Goal: Information Seeking & Learning: Check status

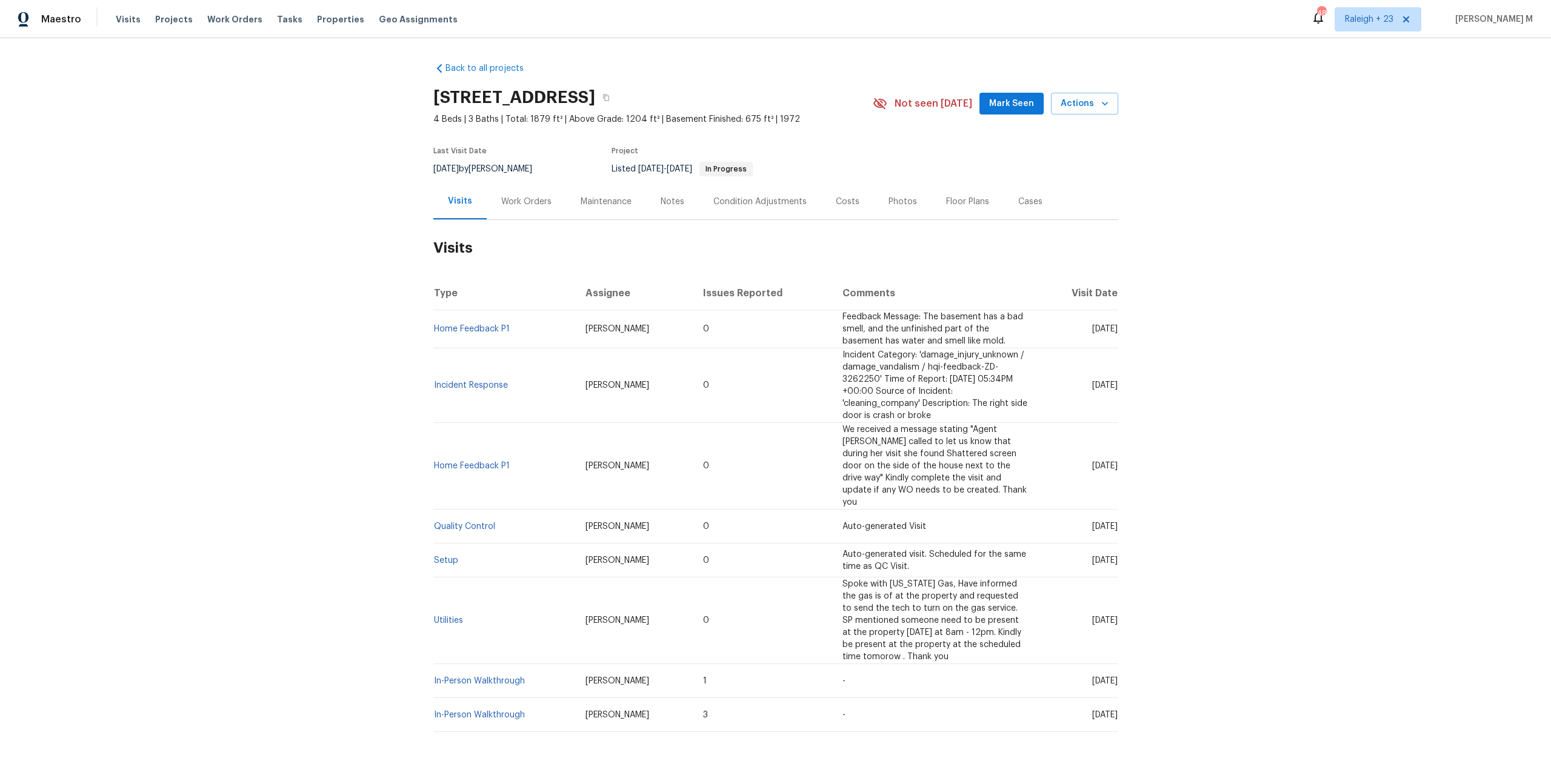
click at [508, 204] on div "Work Orders" at bounding box center [526, 201] width 79 height 36
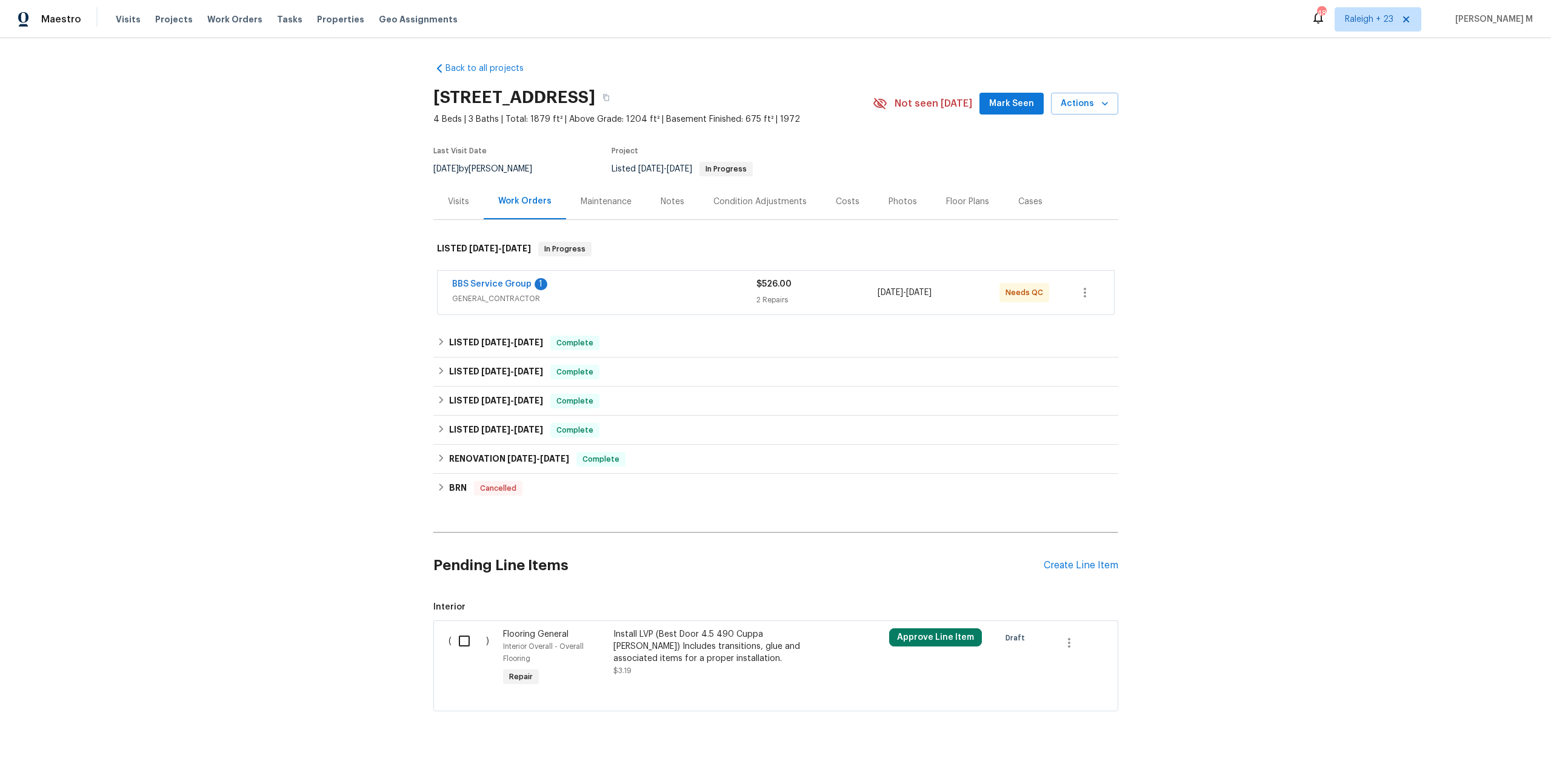
click at [482, 296] on span "GENERAL_CONTRACTOR" at bounding box center [604, 298] width 304 height 12
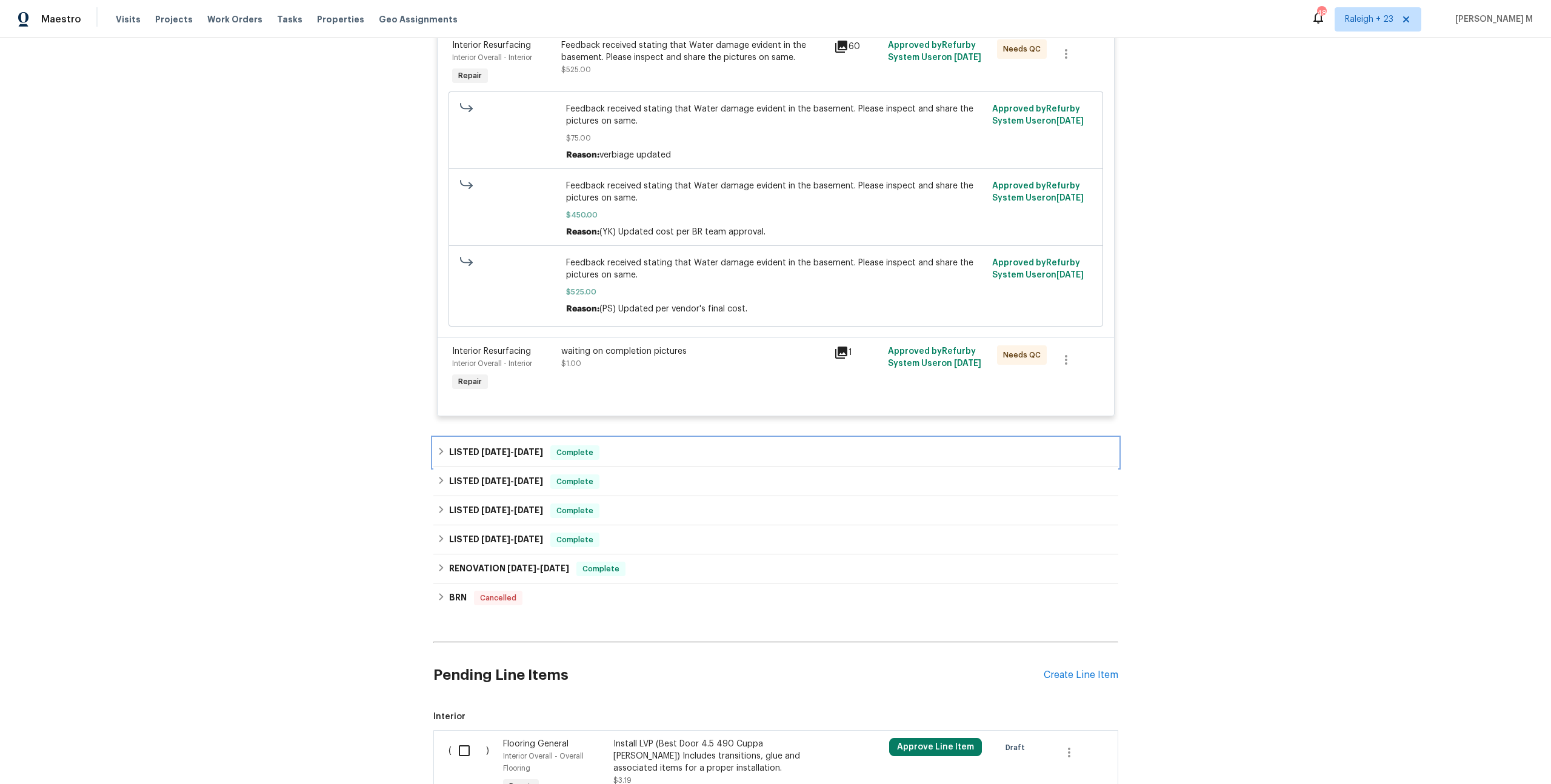
click at [532, 438] on div "LISTED [DATE] - [DATE] Complete" at bounding box center [776, 452] width 685 height 29
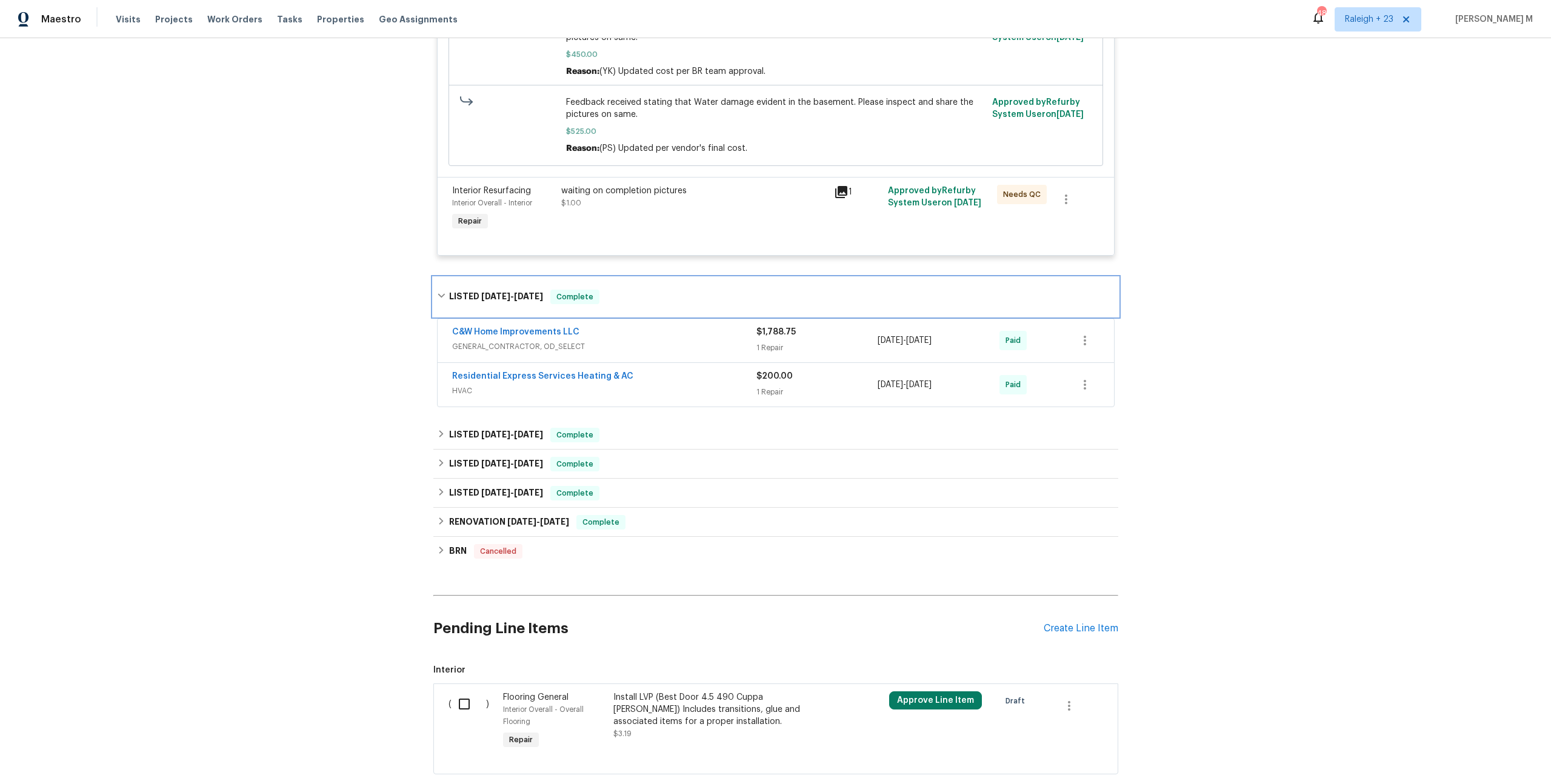
scroll to position [490, 0]
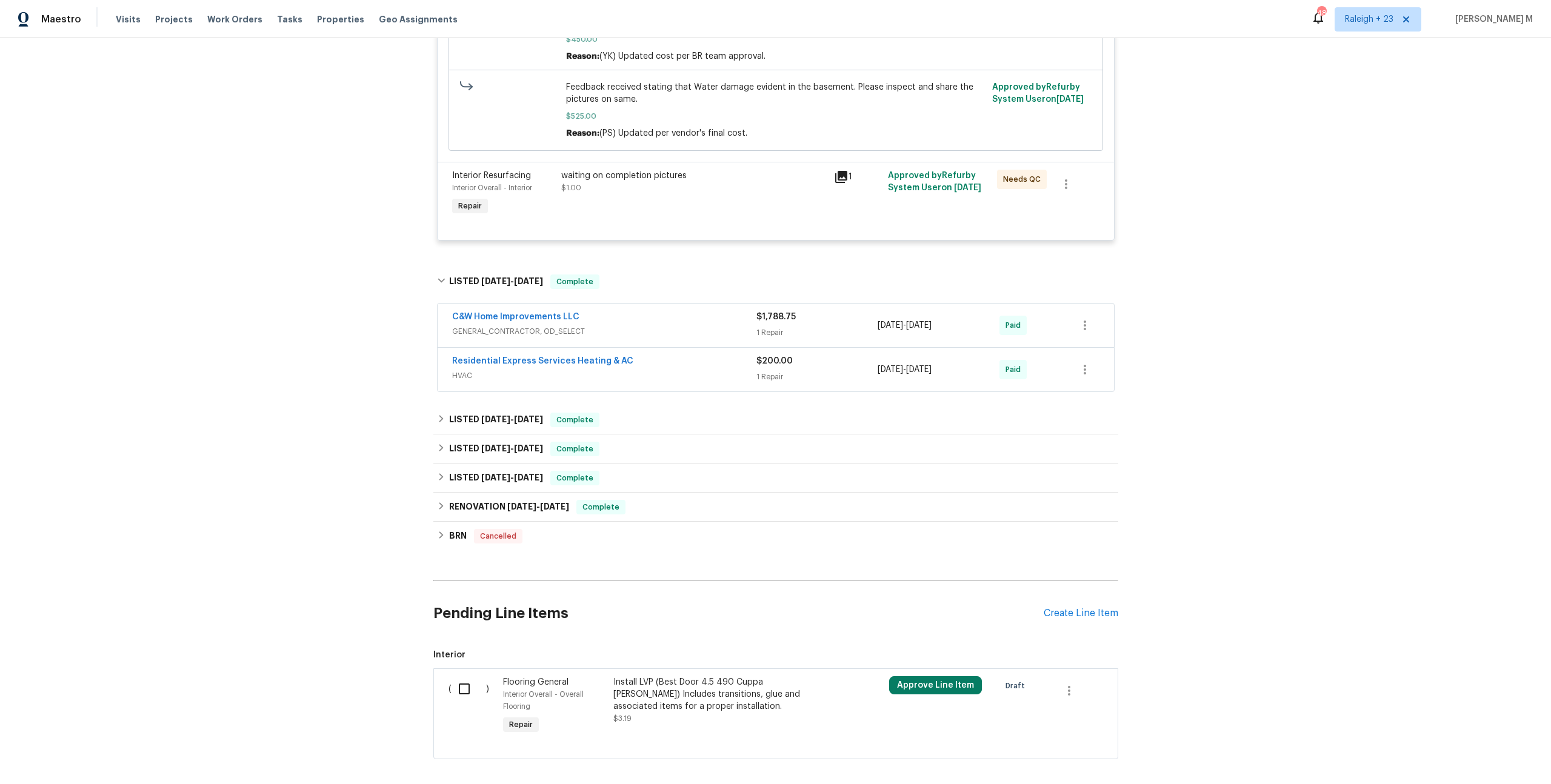
click at [477, 366] on div "Residential Express Services Heating & AC HVAC $200.00 1 Repair [DATE] - [DATE]…" at bounding box center [775, 370] width 676 height 44
click at [477, 370] on span "HVAC" at bounding box center [604, 376] width 304 height 12
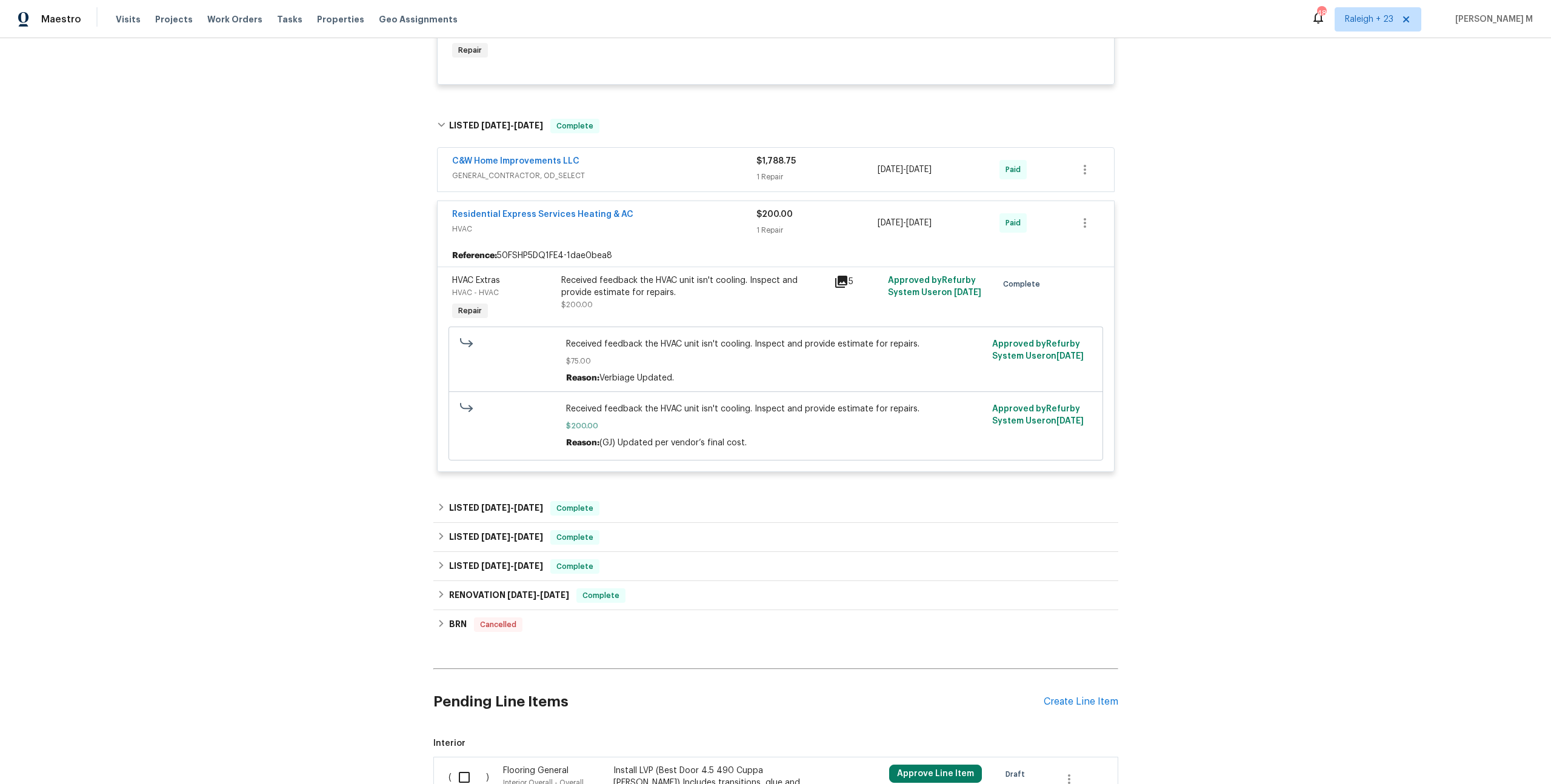
scroll to position [663, 0]
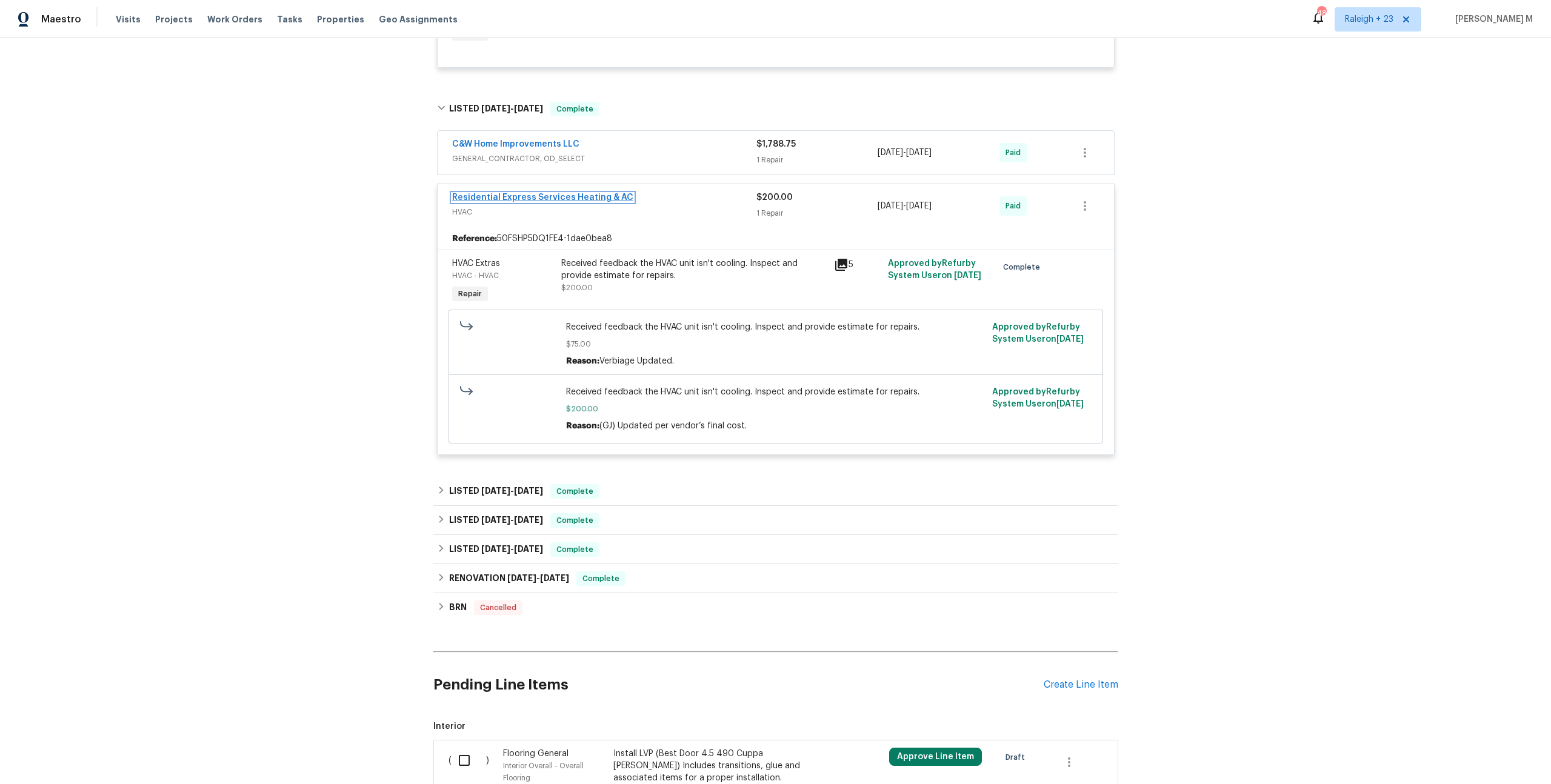
click at [549, 193] on link "Residential Express Services Heating & AC" at bounding box center [543, 197] width 181 height 8
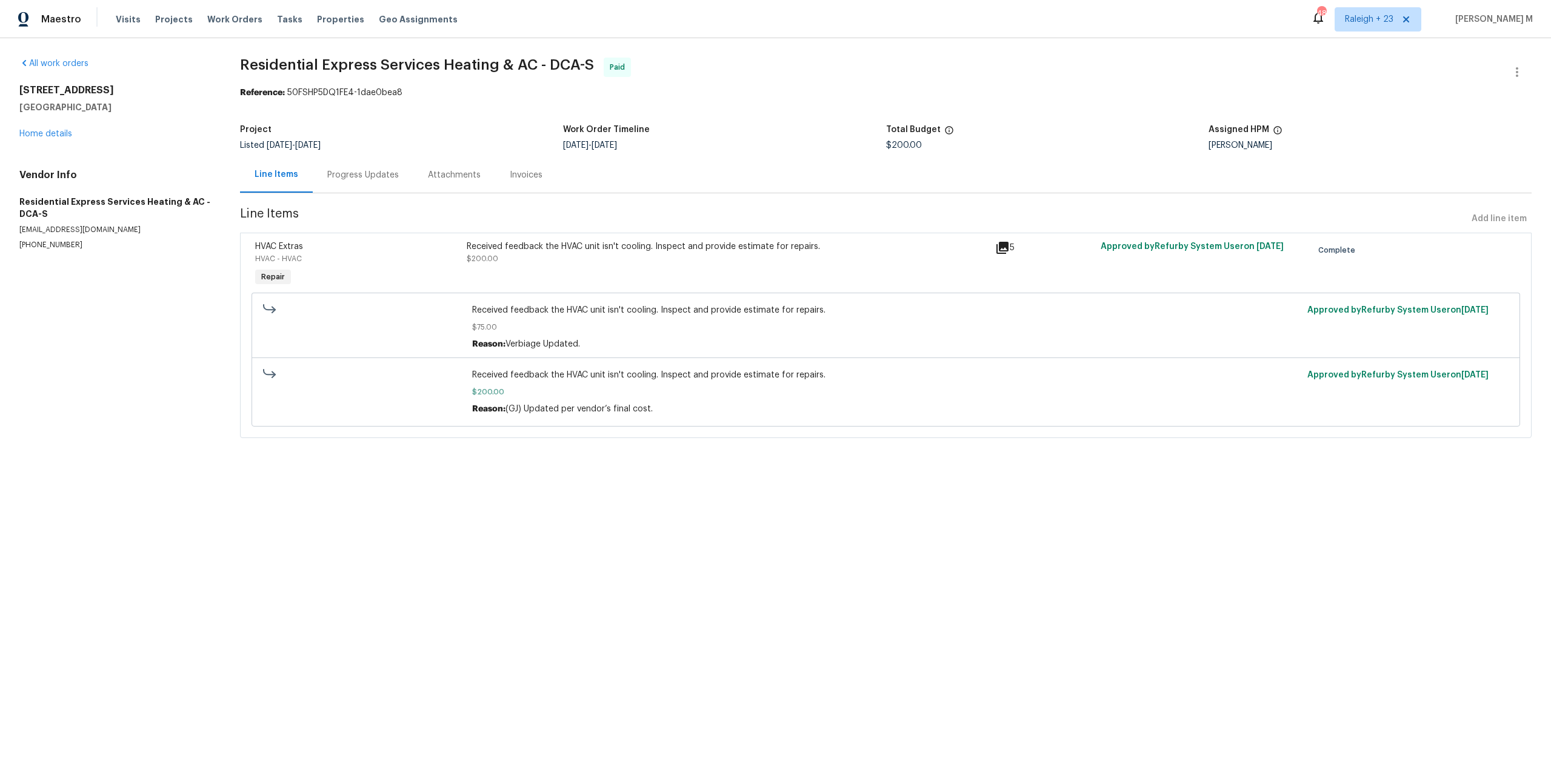
click at [331, 185] on div "Progress Updates" at bounding box center [362, 175] width 100 height 36
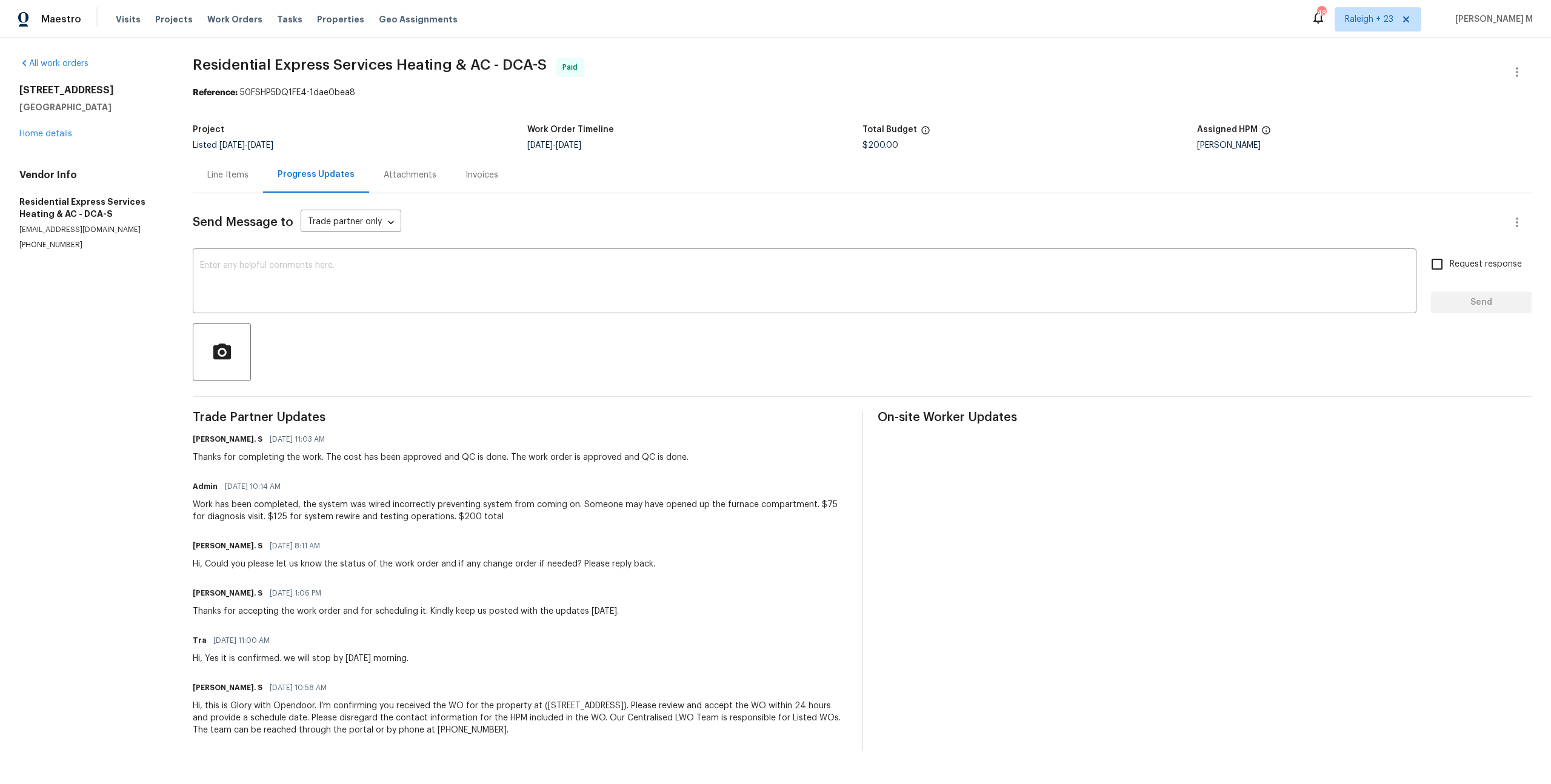
click at [205, 178] on div "Line Items" at bounding box center [228, 175] width 70 height 36
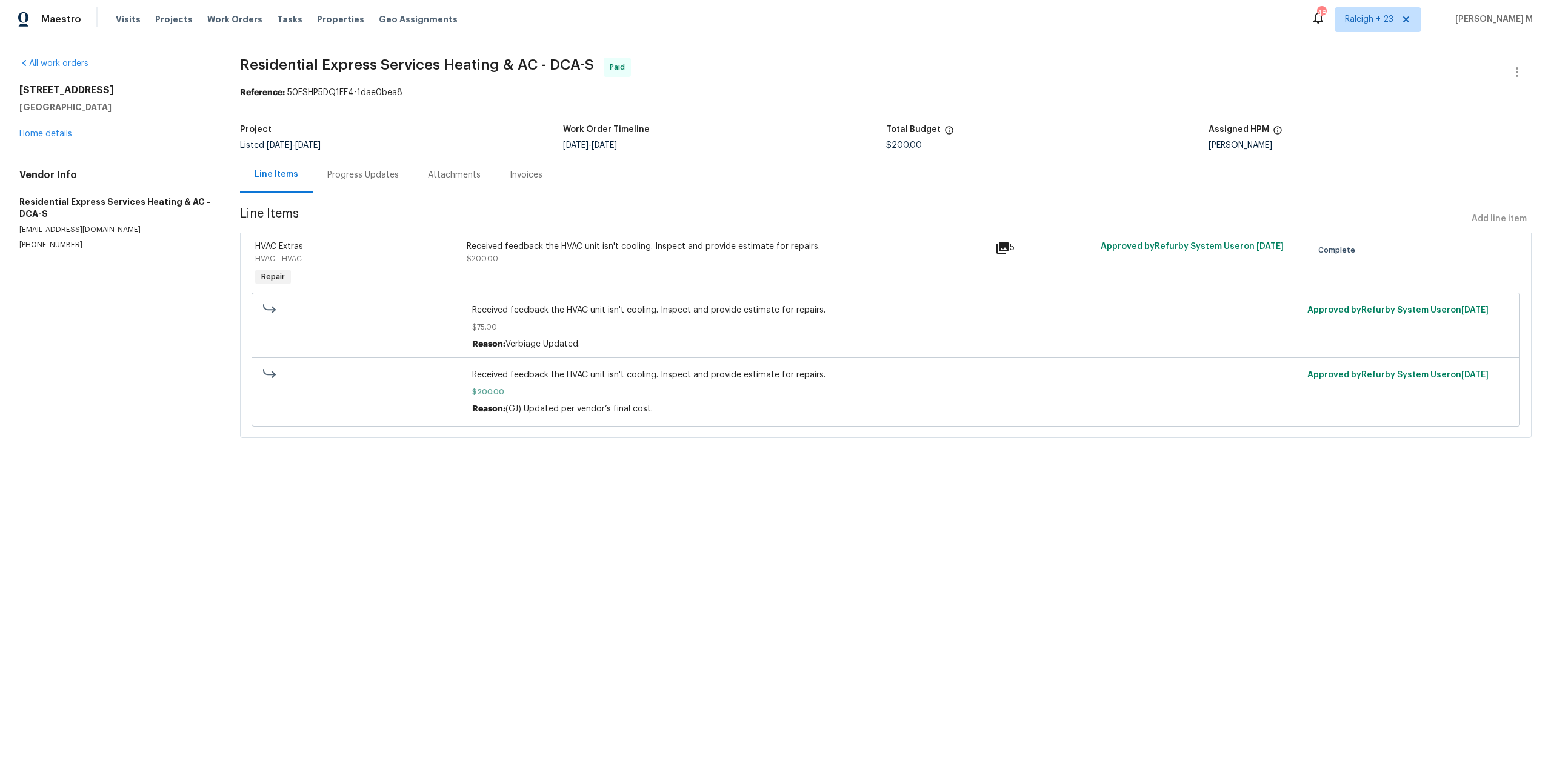
click at [572, 255] on div "Received feedback the HVAC unit isn't cooling. Inspect and provide estimate for…" at bounding box center [727, 253] width 521 height 25
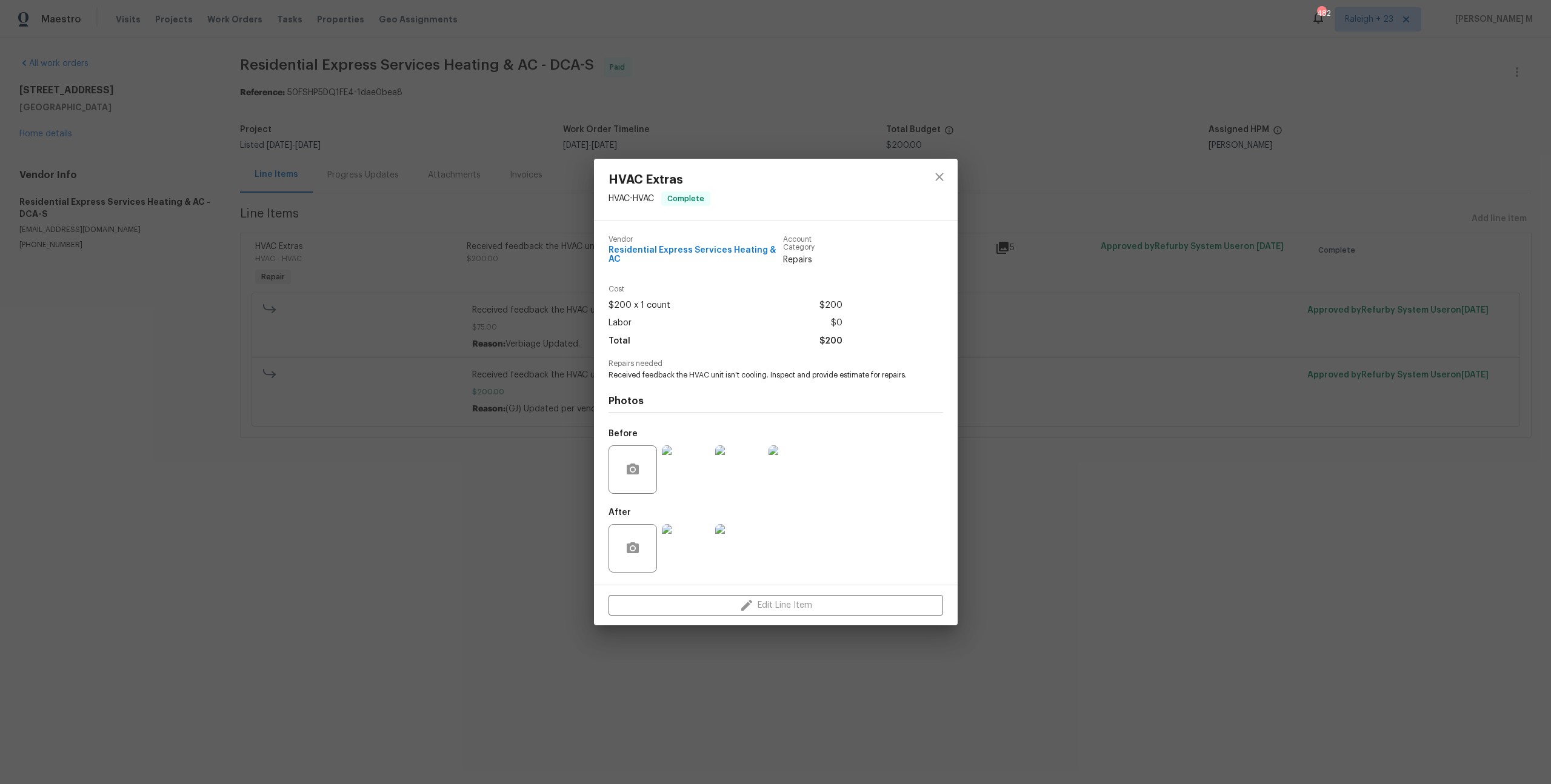
click at [694, 478] on img at bounding box center [686, 470] width 48 height 48
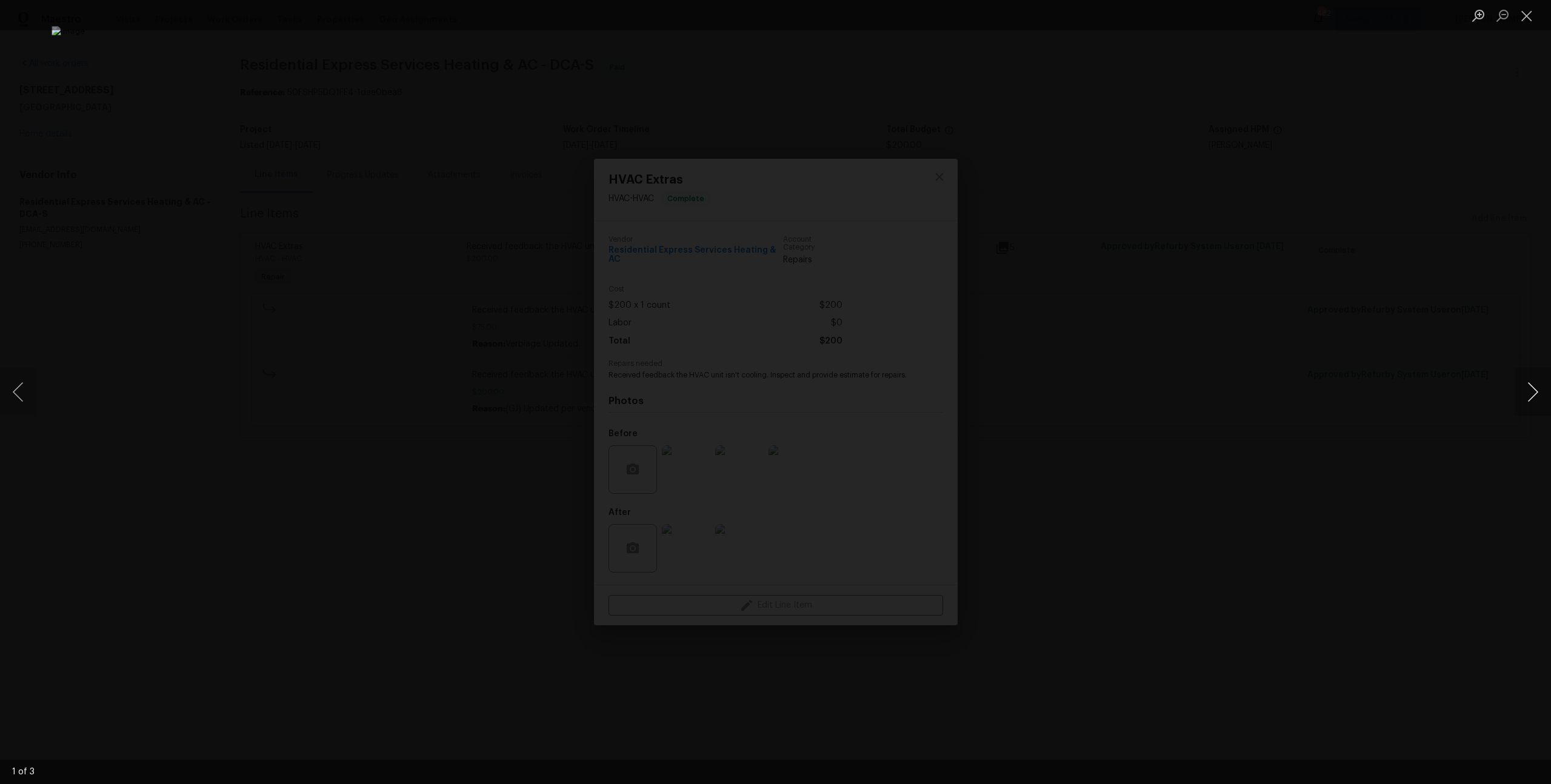
click at [1528, 395] on button "Next image" at bounding box center [1533, 392] width 37 height 48
click at [1373, 152] on div "Lightbox" at bounding box center [775, 392] width 1551 height 784
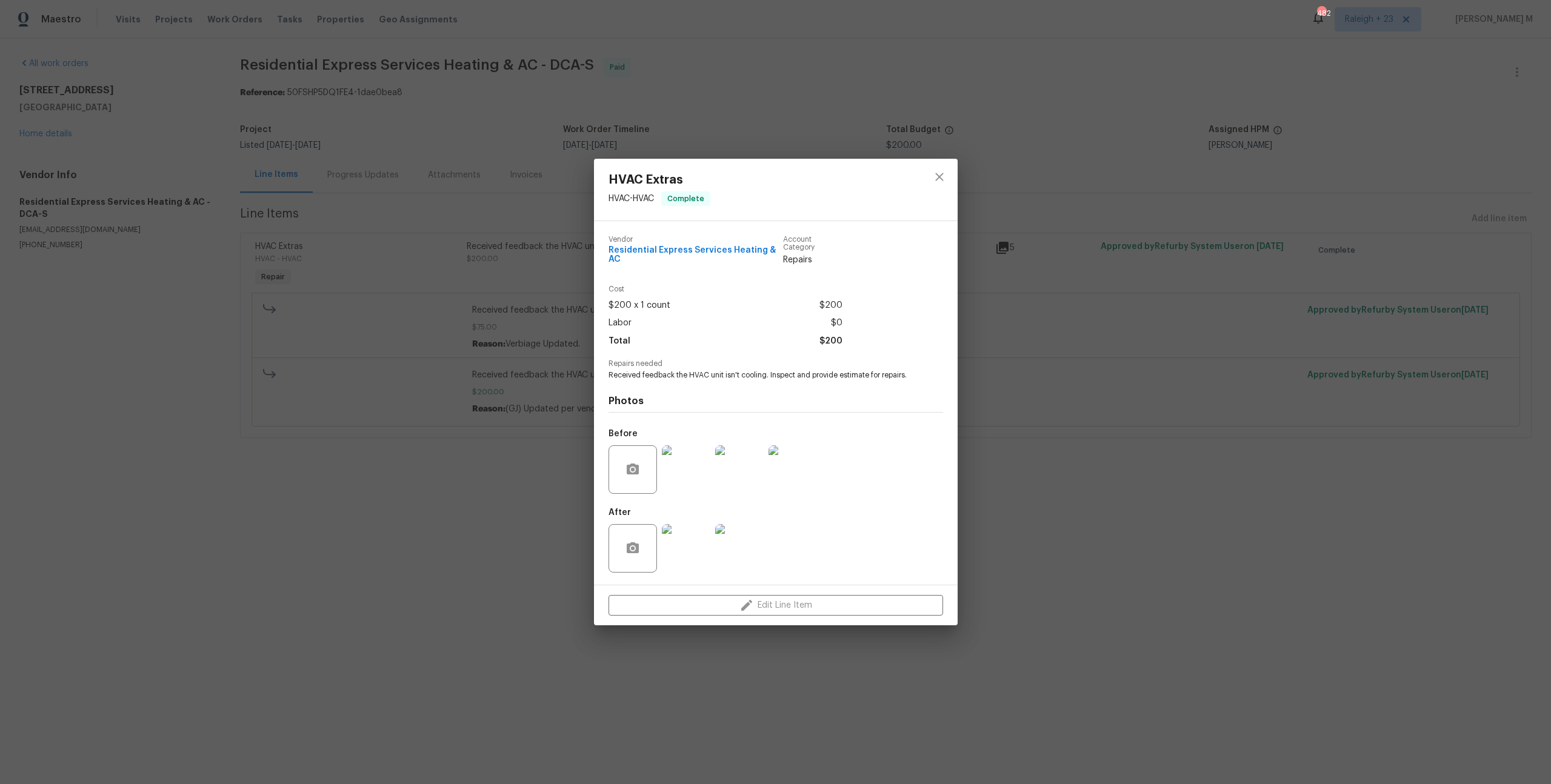
click at [1331, 218] on div "HVAC Extras HVAC - HVAC Complete Vendor Residential Express Services Heating & …" at bounding box center [775, 392] width 1551 height 784
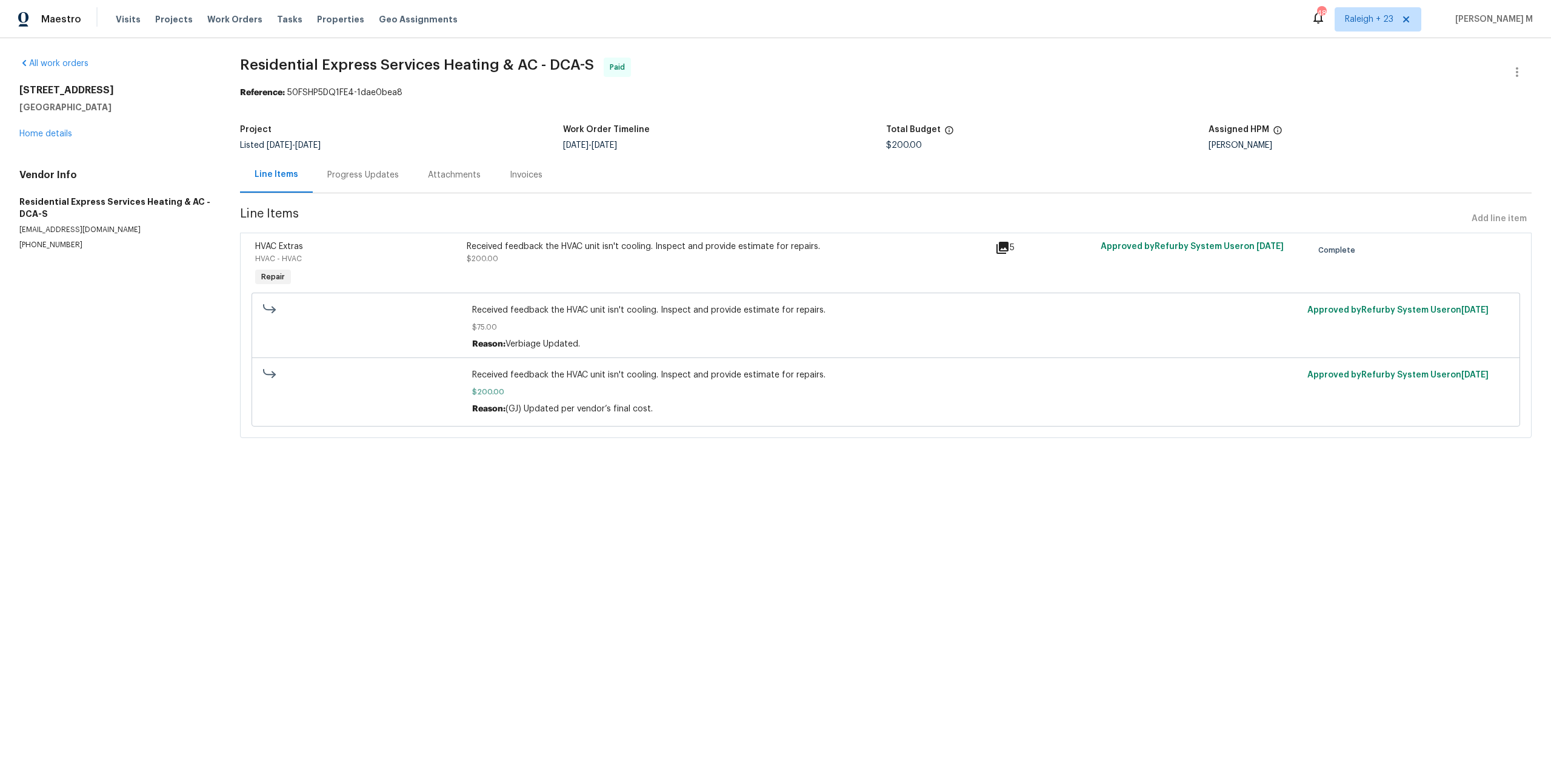
click at [363, 161] on div "Progress Updates" at bounding box center [362, 175] width 100 height 36
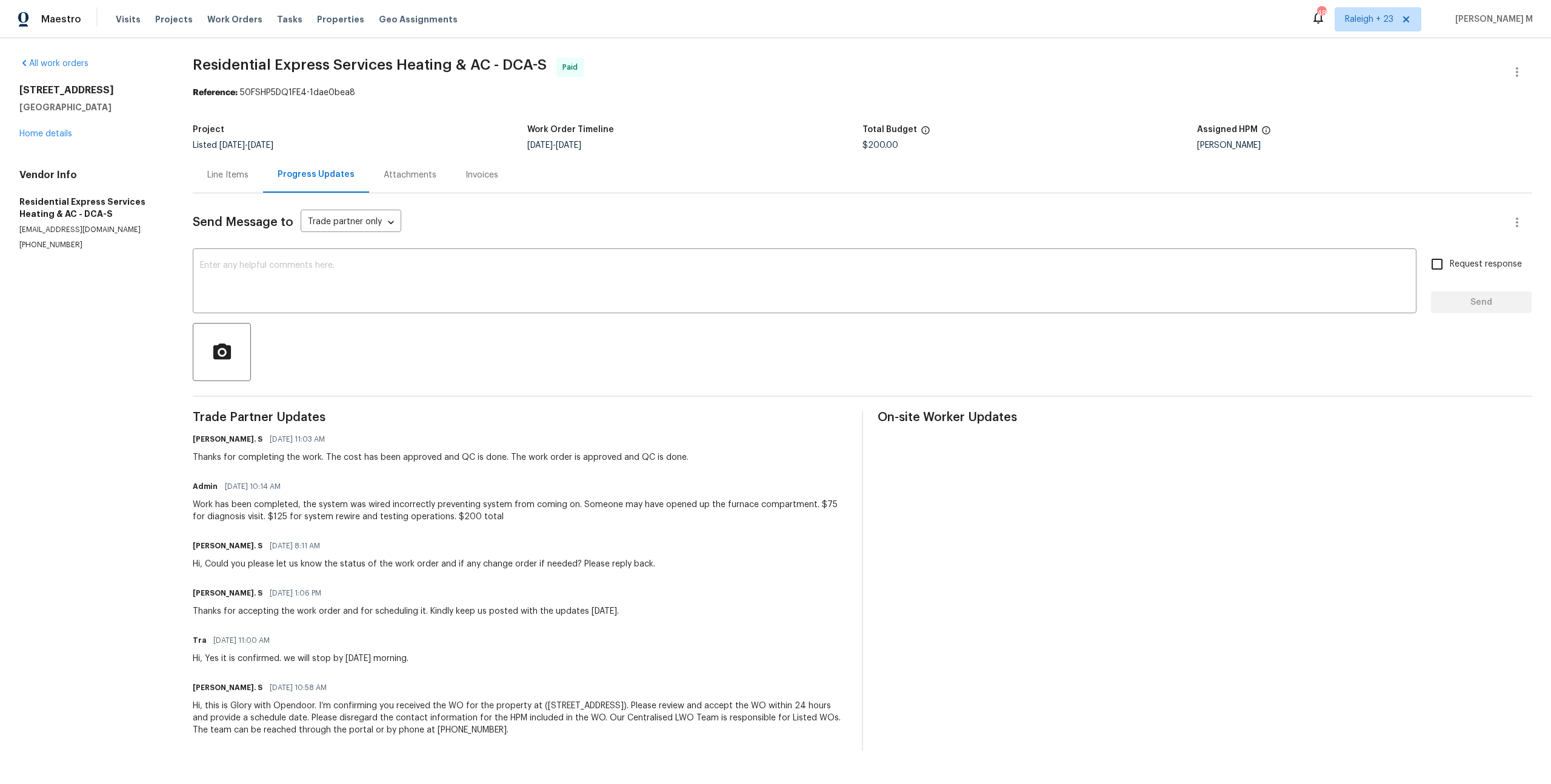
drag, startPoint x: 174, startPoint y: 494, endPoint x: 503, endPoint y: 491, distance: 329.0
click at [504, 492] on div "All work orders [STREET_ADDRESS][PERSON_NAME] Home details Vendor Info Resident…" at bounding box center [775, 404] width 1551 height 732
drag, startPoint x: 477, startPoint y: 491, endPoint x: 564, endPoint y: 498, distance: 87.3
click at [564, 499] on div "Work has been completed, the system was wired incorrectly preventing system fro…" at bounding box center [520, 511] width 654 height 25
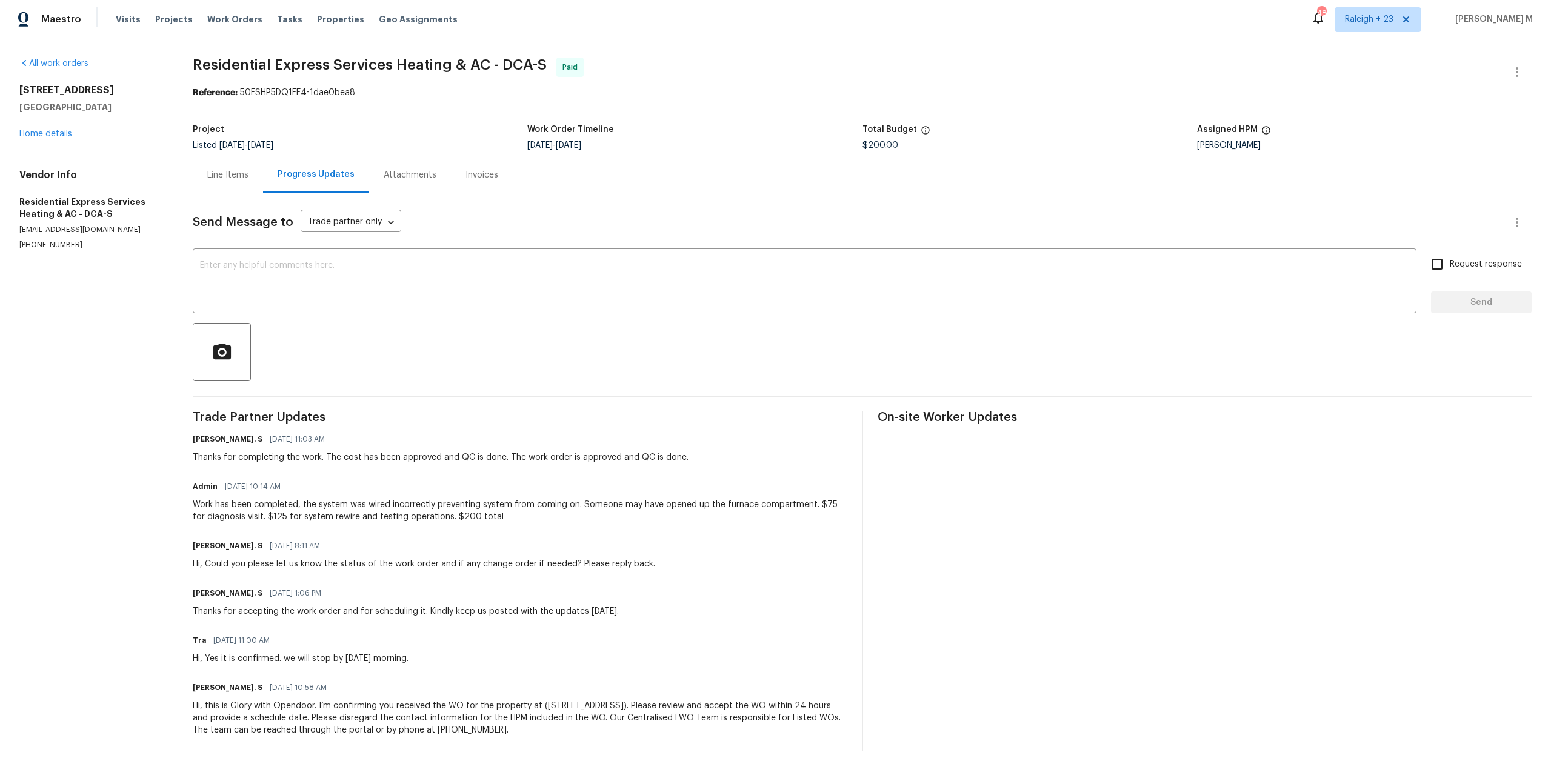
drag, startPoint x: 246, startPoint y: 448, endPoint x: 399, endPoint y: 477, distance: 155.7
click at [399, 477] on div "Trade Partner Updates [PERSON_NAME]. S [DATE] 11:03 AM Thanks for completing th…" at bounding box center [520, 580] width 654 height 339
click at [771, 478] on div "Admin [DATE] 10:14 AM" at bounding box center [520, 486] width 654 height 17
click at [239, 178] on div "Line Items" at bounding box center [228, 175] width 70 height 36
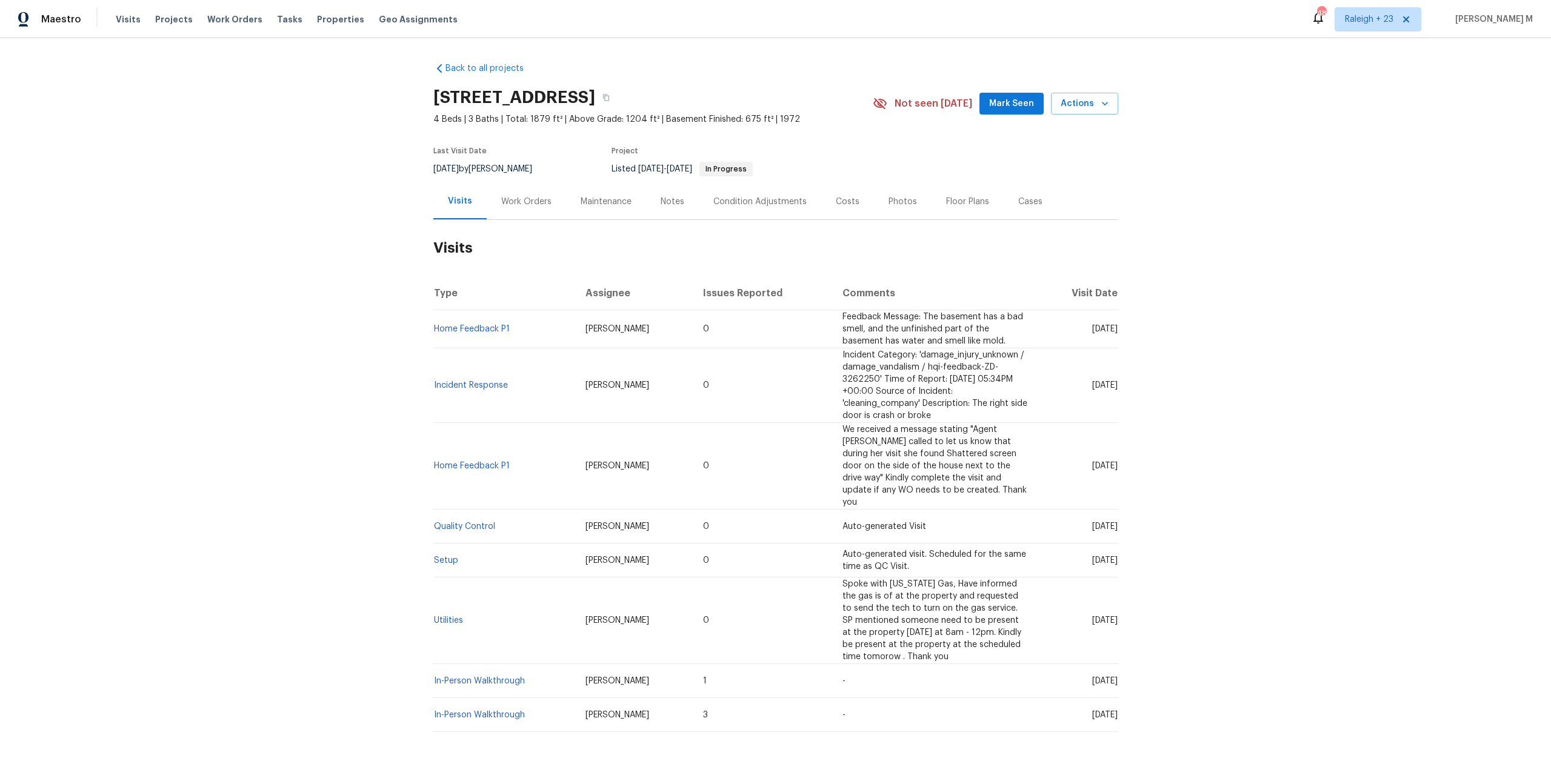
click at [509, 196] on div "Work Orders" at bounding box center [527, 201] width 51 height 12
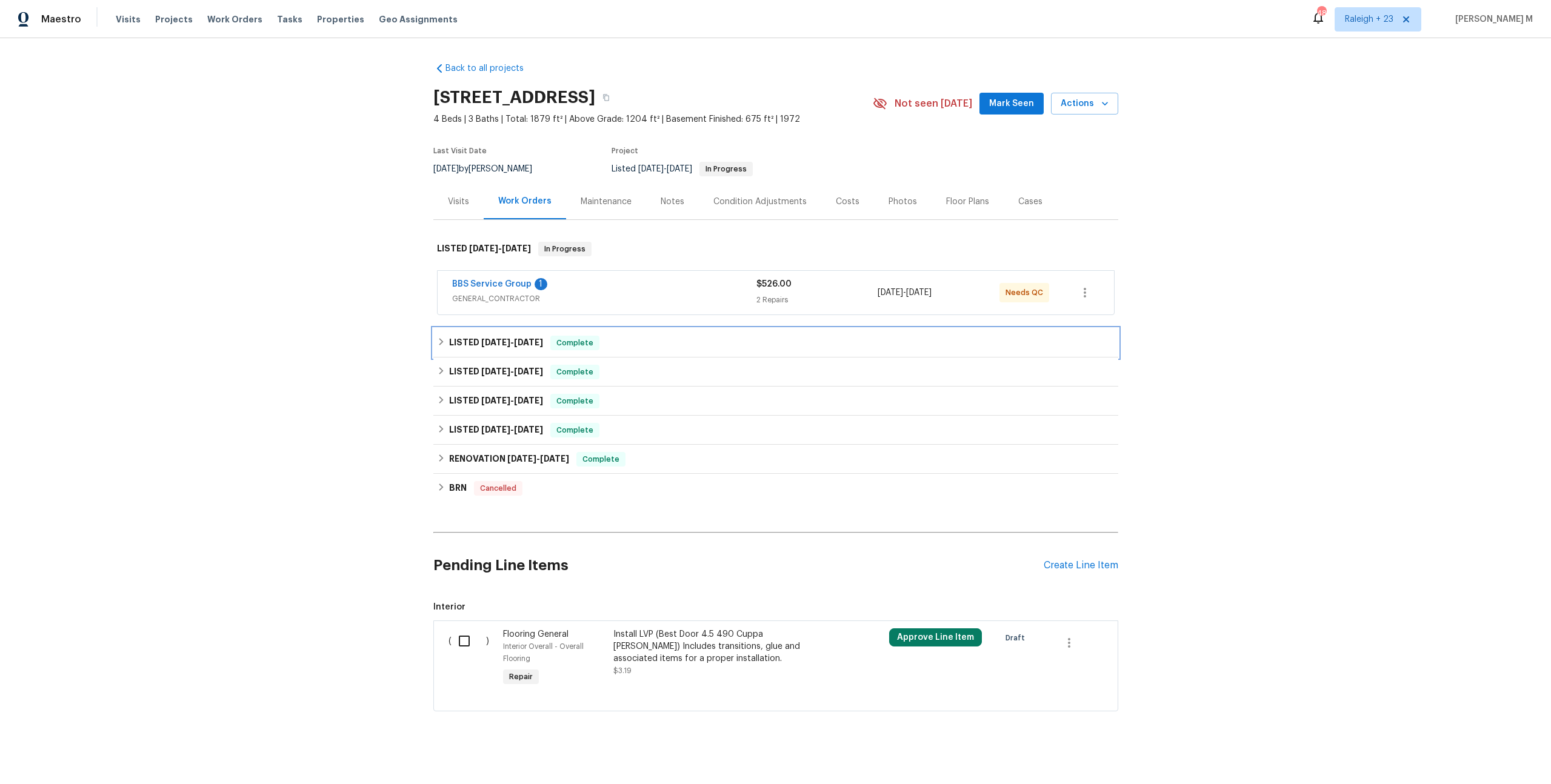
click at [482, 338] on span "7/15/25" at bounding box center [495, 343] width 29 height 8
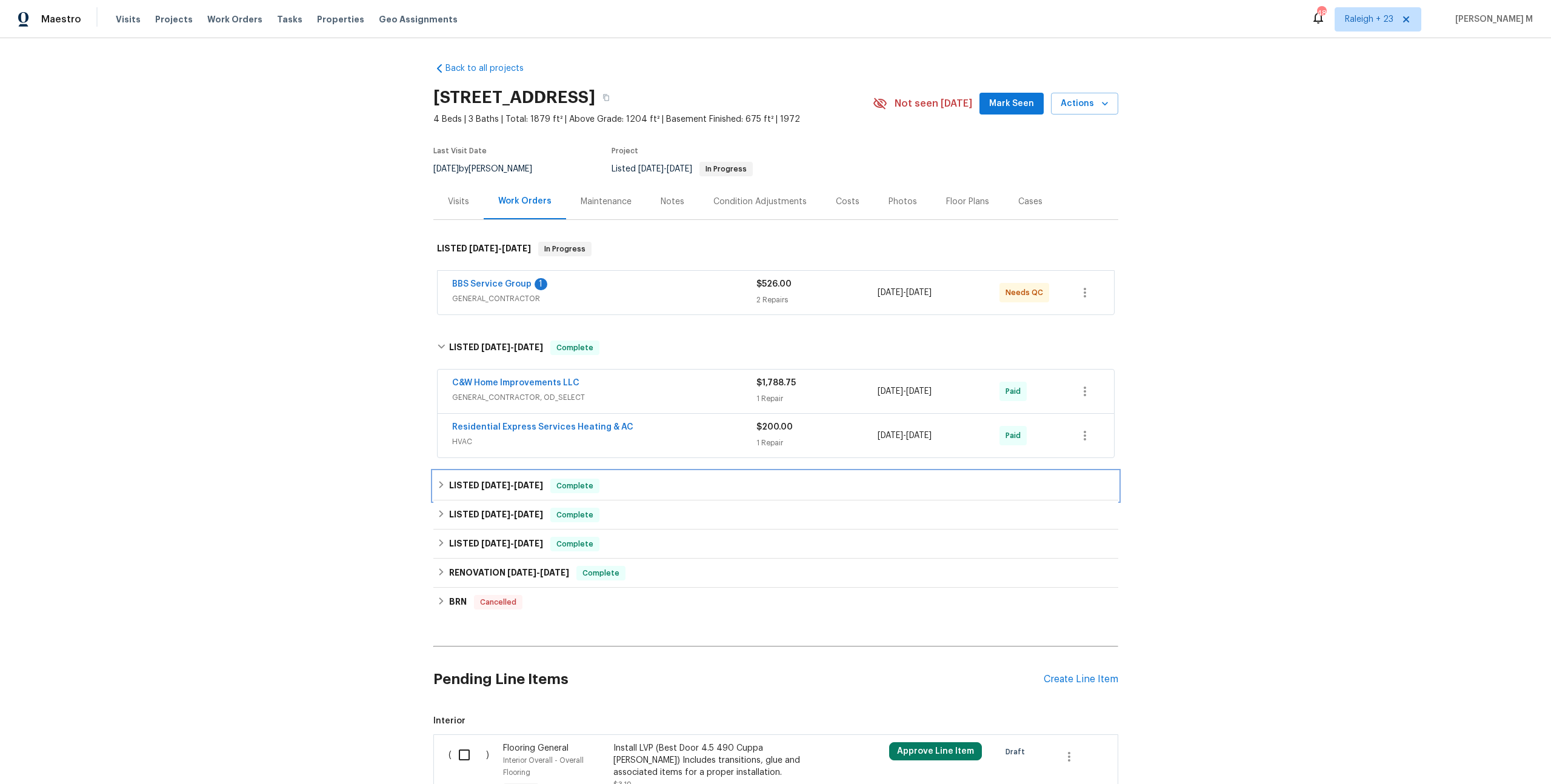
click at [481, 481] on span "6/18/25" at bounding box center [495, 485] width 29 height 8
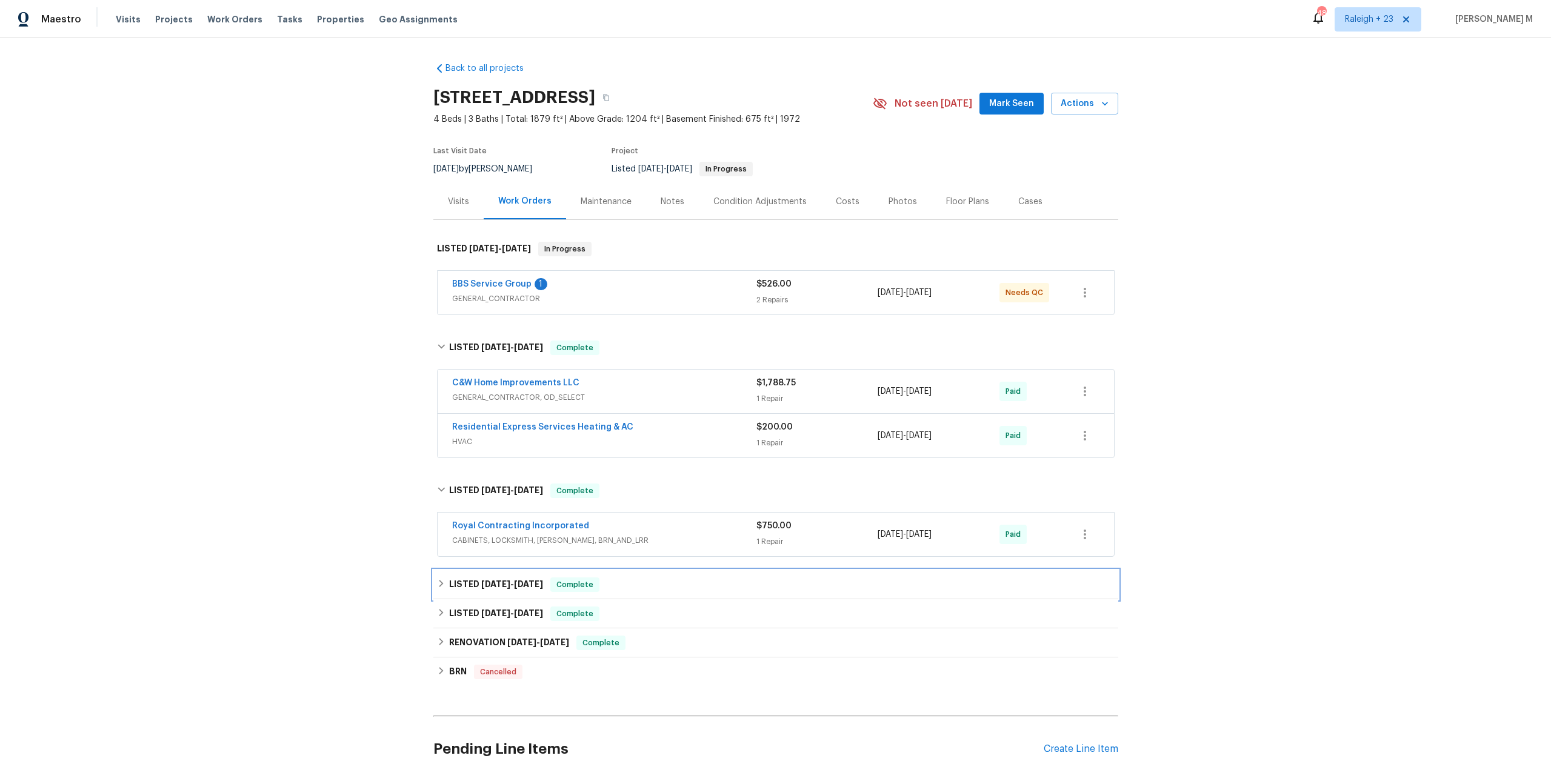
click at [521, 578] on h6 "LISTED 3/20/25 - 3/22/25" at bounding box center [496, 585] width 94 height 15
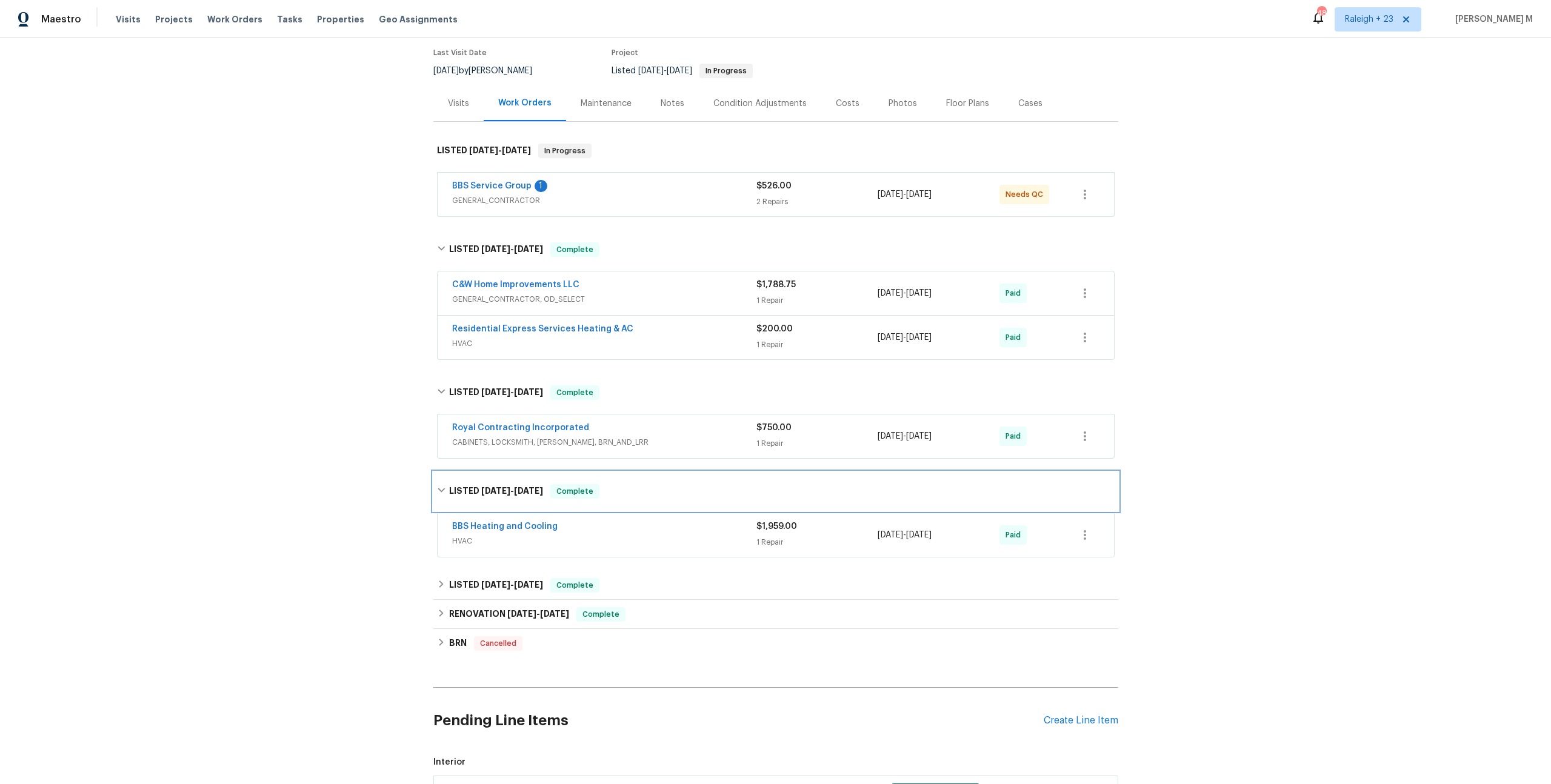
scroll to position [99, 0]
click at [528, 534] on span "HVAC" at bounding box center [604, 540] width 304 height 12
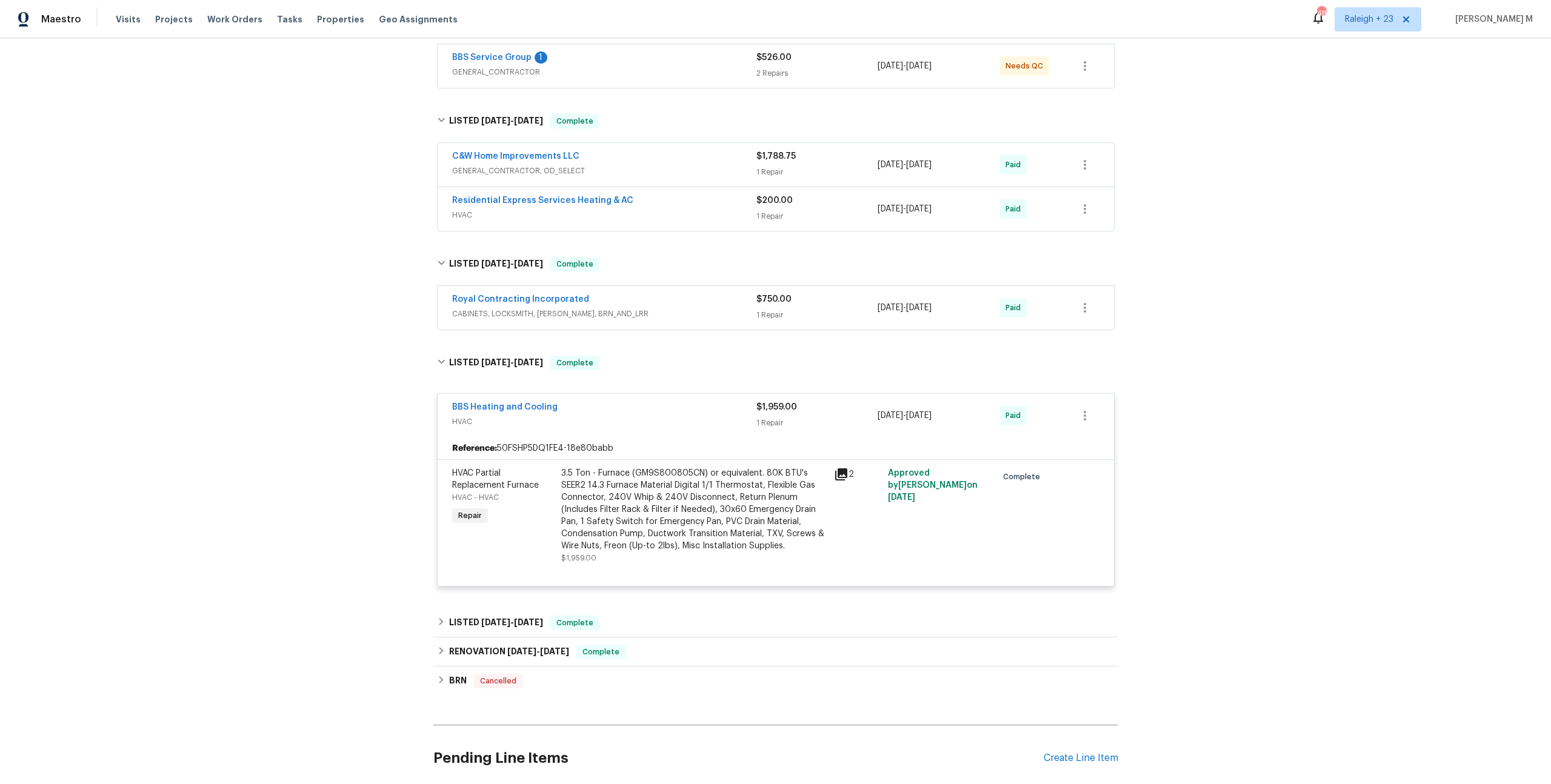
scroll to position [228, 0]
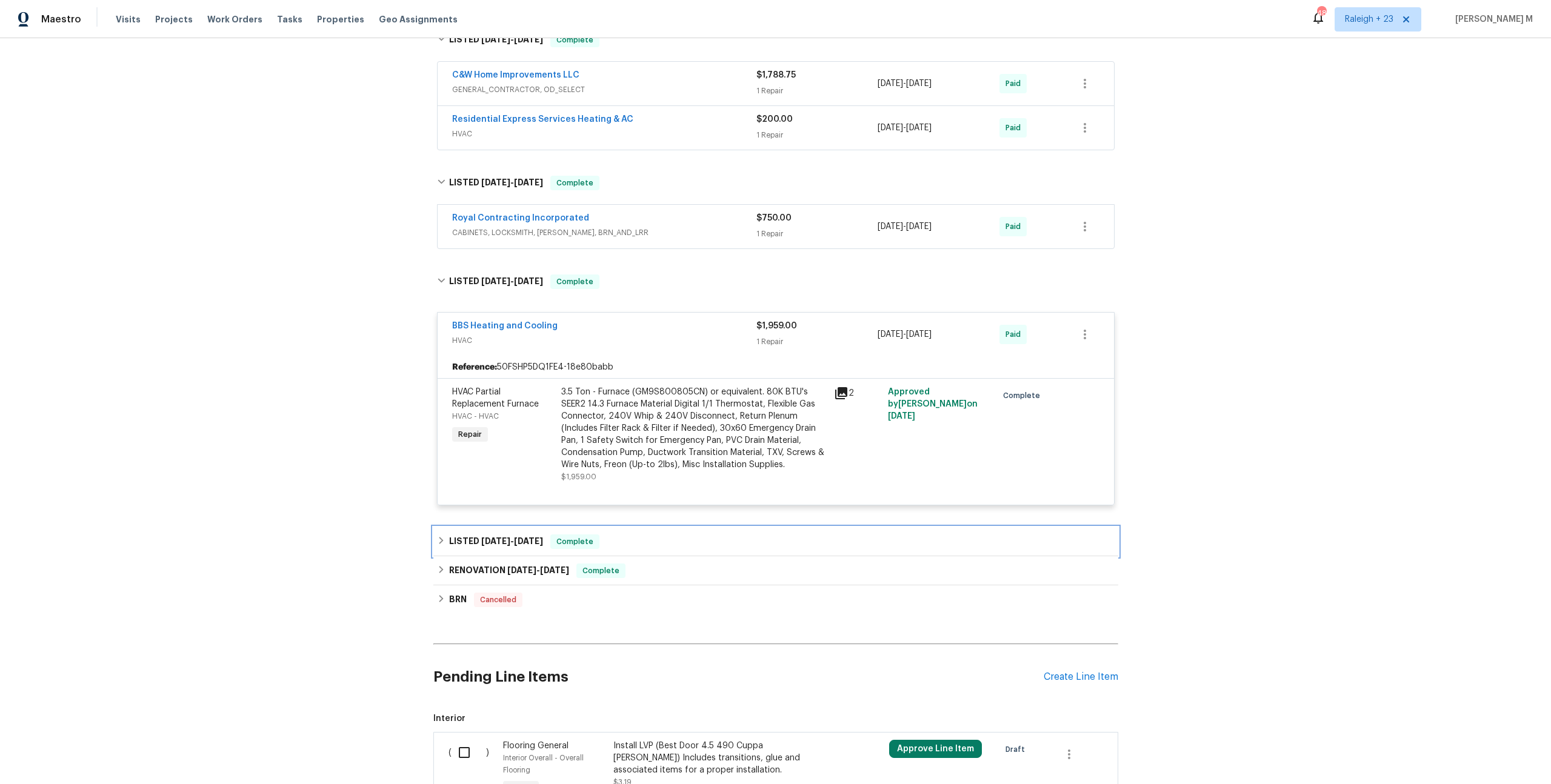
click at [473, 534] on h6 "LISTED 3/11/25 - 3/11/25" at bounding box center [496, 541] width 94 height 15
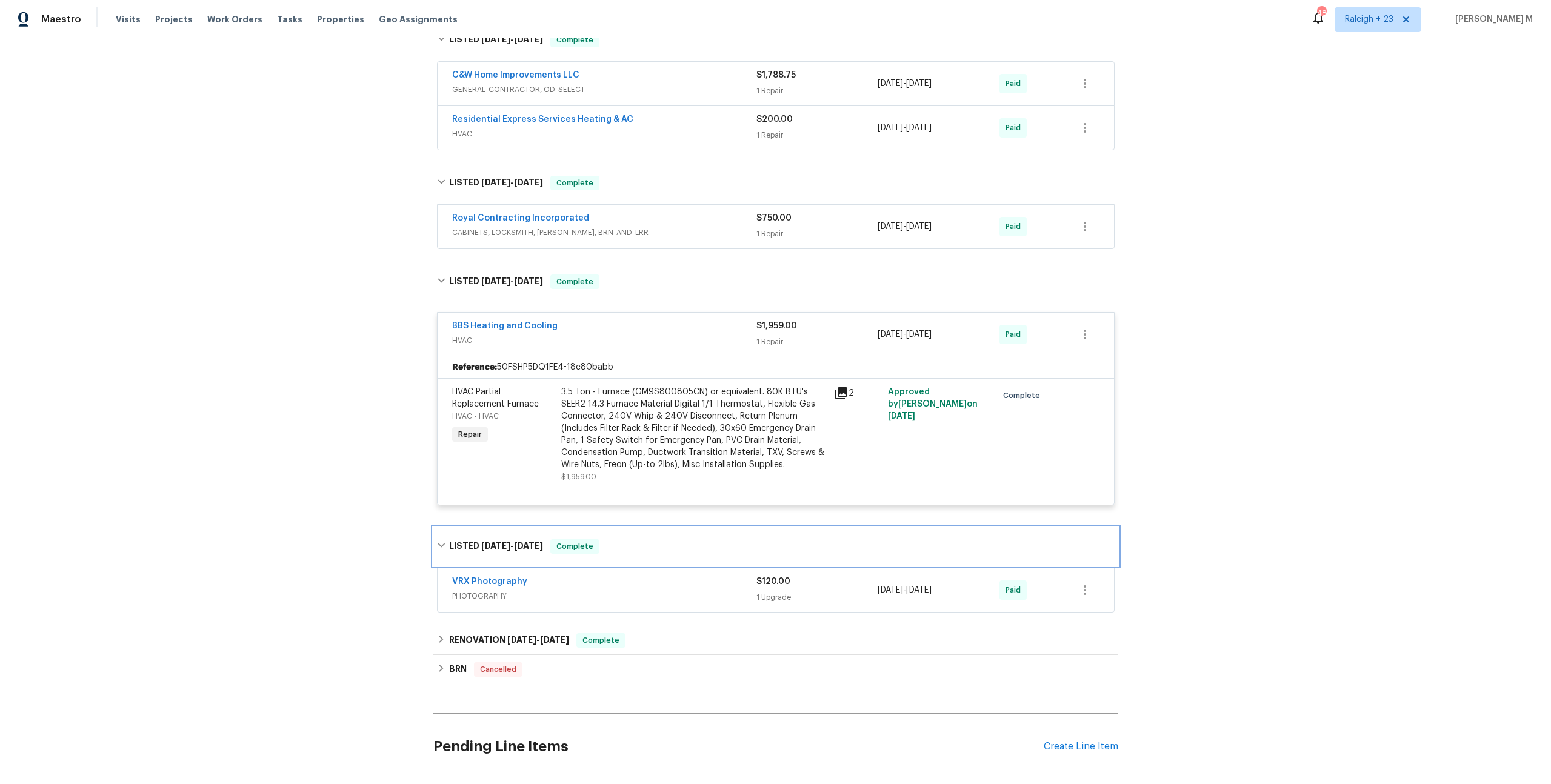
scroll to position [378, 0]
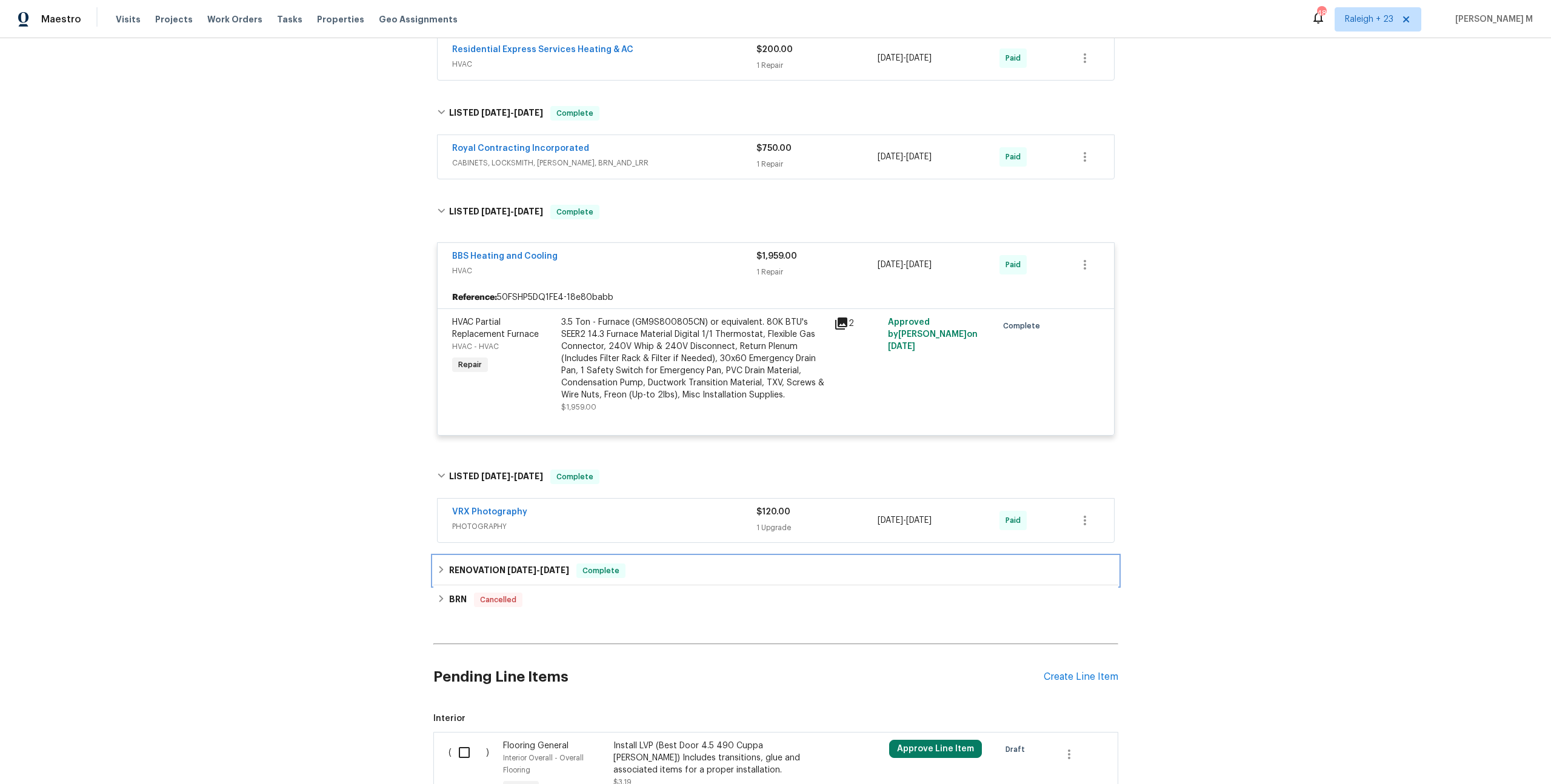
click at [454, 564] on h6 "RENOVATION 2/4/25 - 2/27/25" at bounding box center [509, 571] width 120 height 15
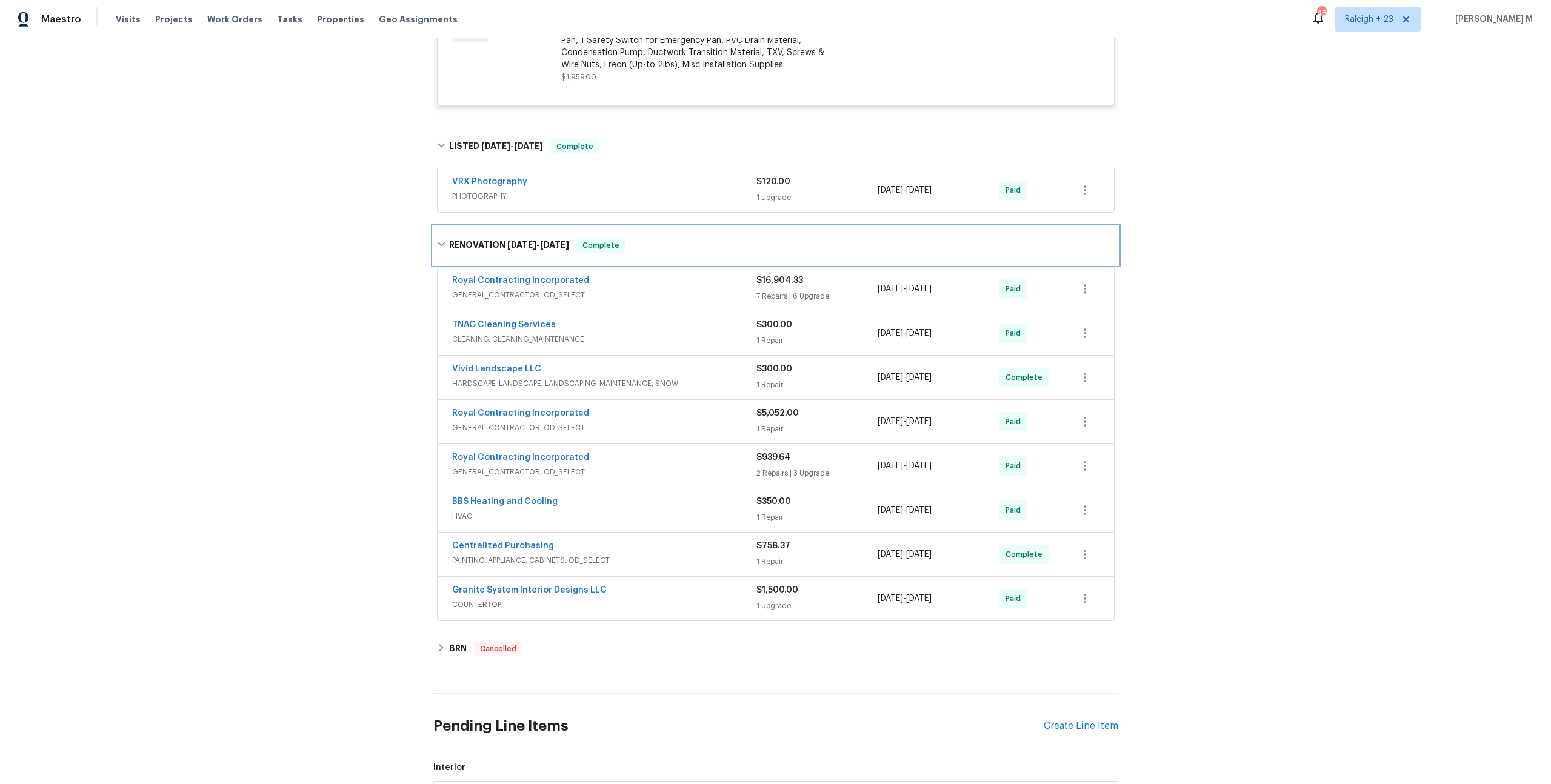
scroll to position [709, 0]
click at [450, 641] on h6 "BRN" at bounding box center [458, 648] width 18 height 15
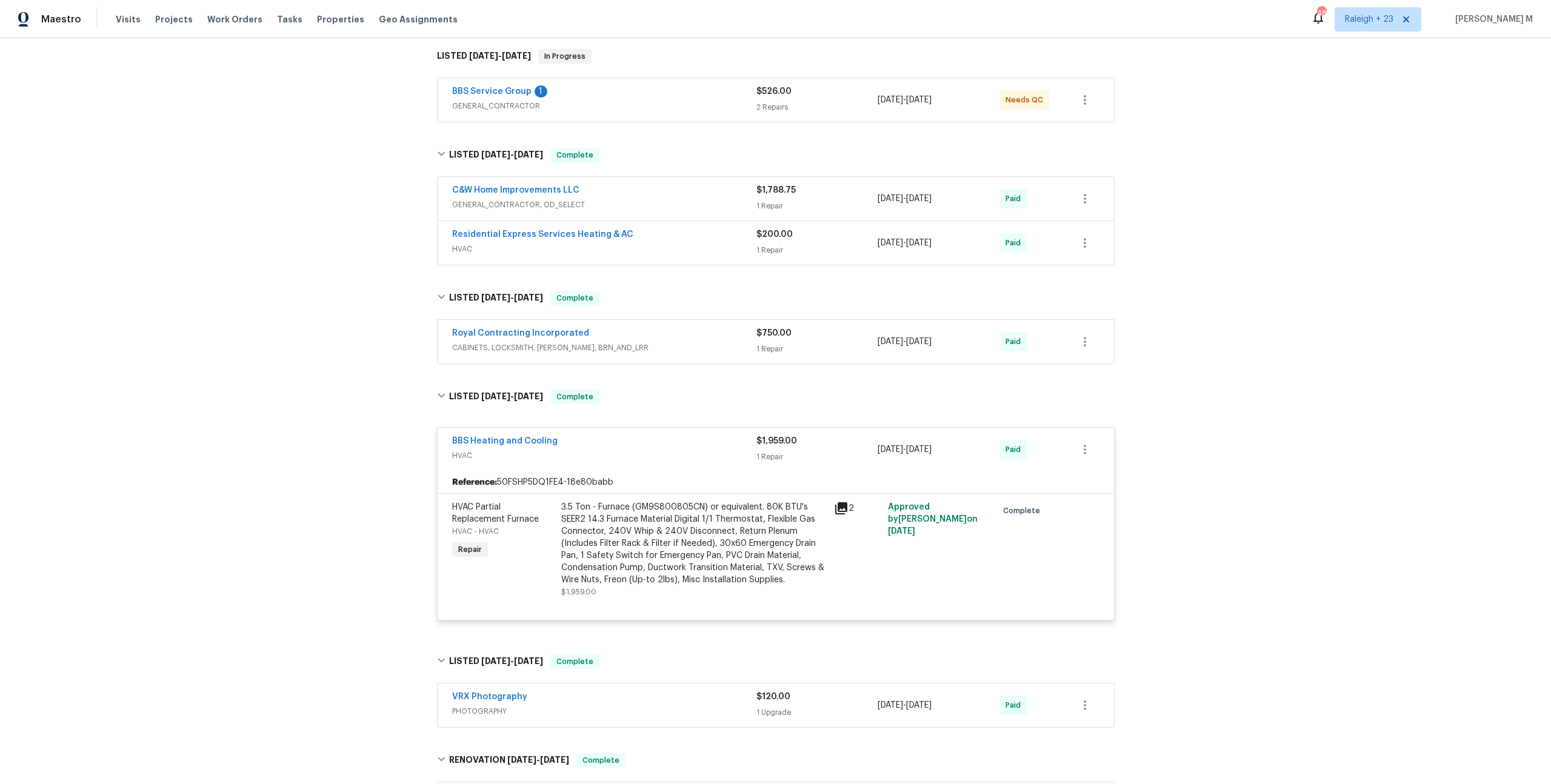
scroll to position [182, 0]
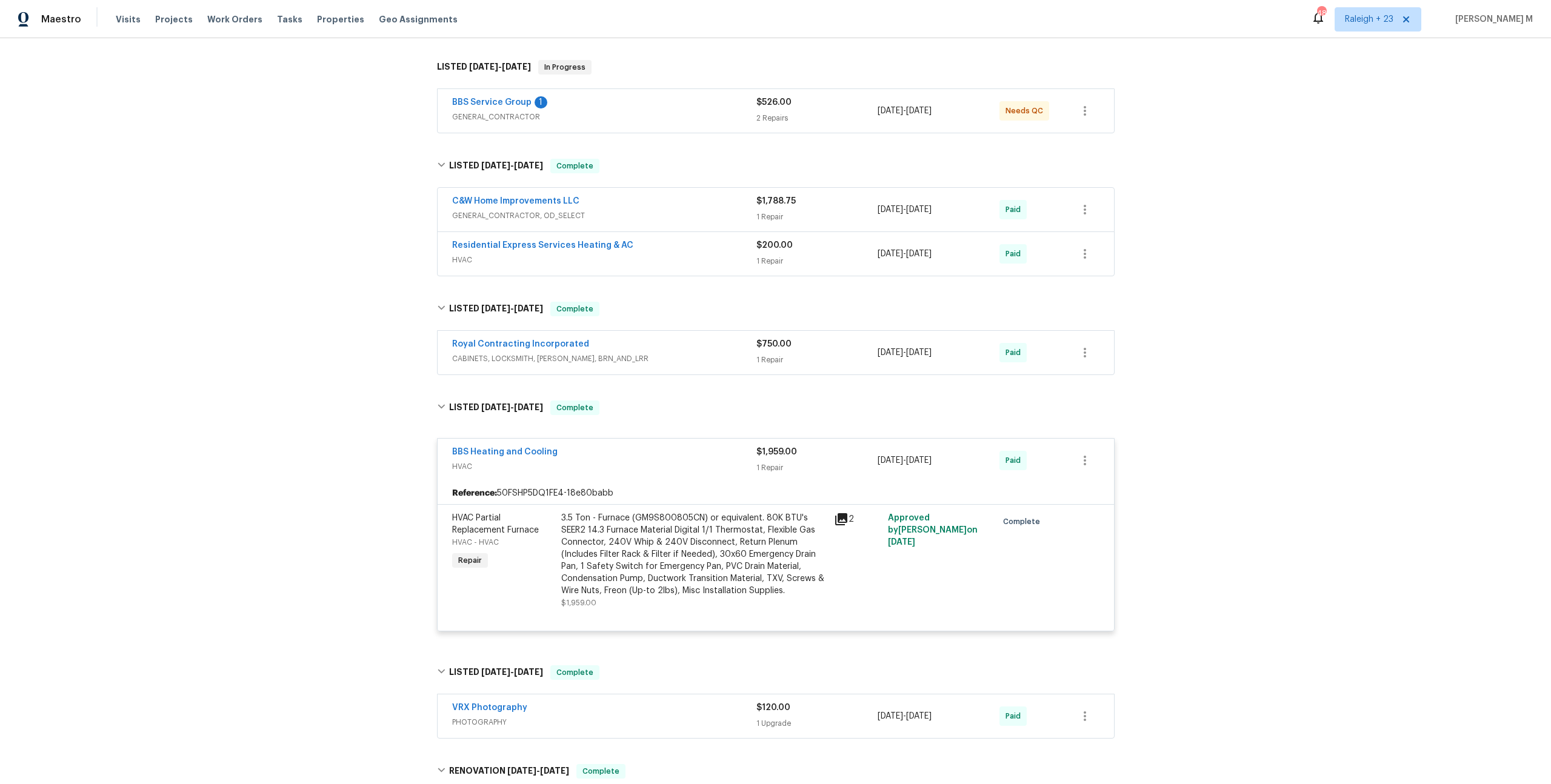
click at [482, 114] on span "GENERAL_CONTRACTOR" at bounding box center [604, 117] width 304 height 12
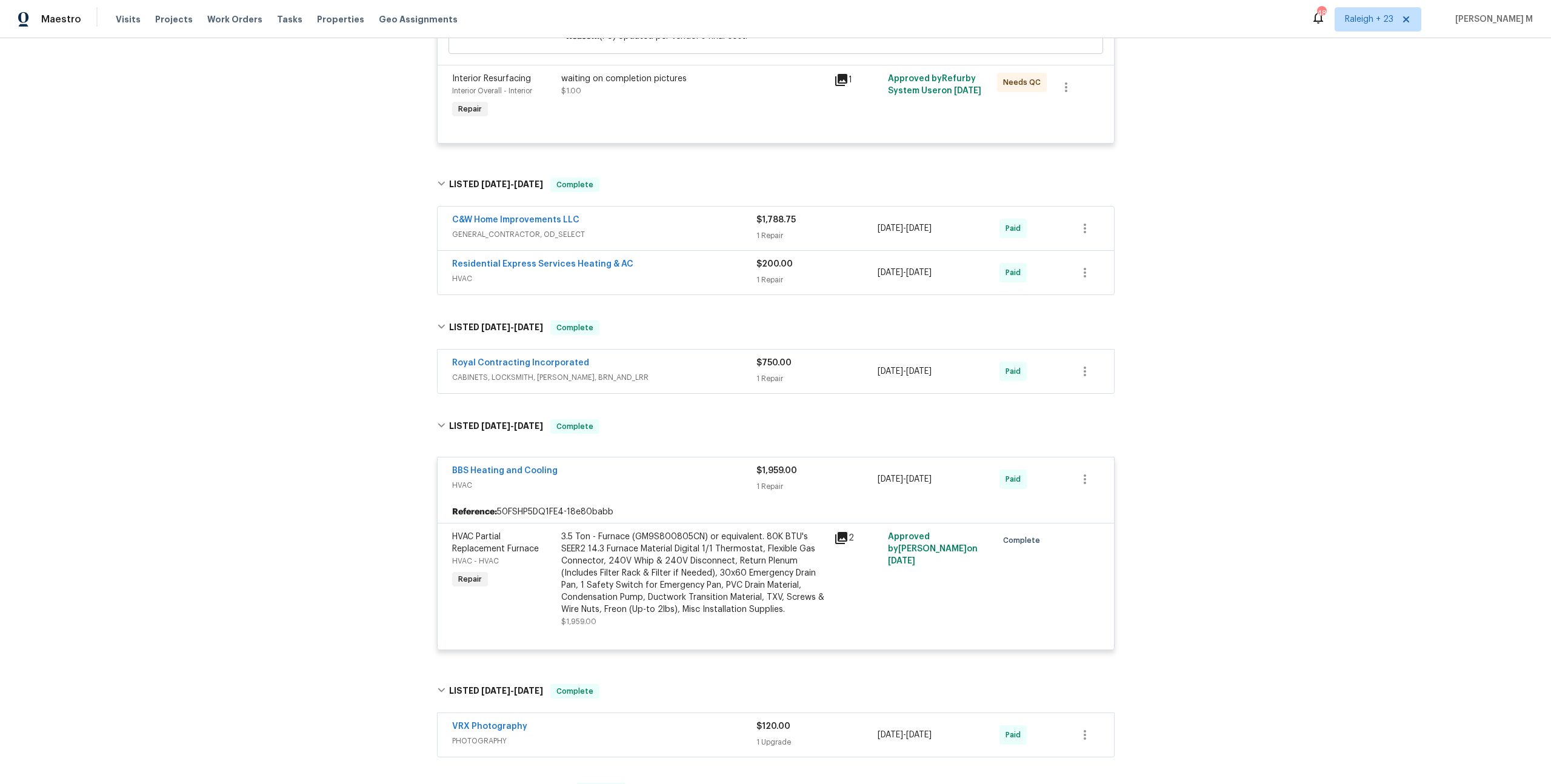
scroll to position [590, 0]
click at [476, 270] on span "HVAC" at bounding box center [604, 275] width 304 height 12
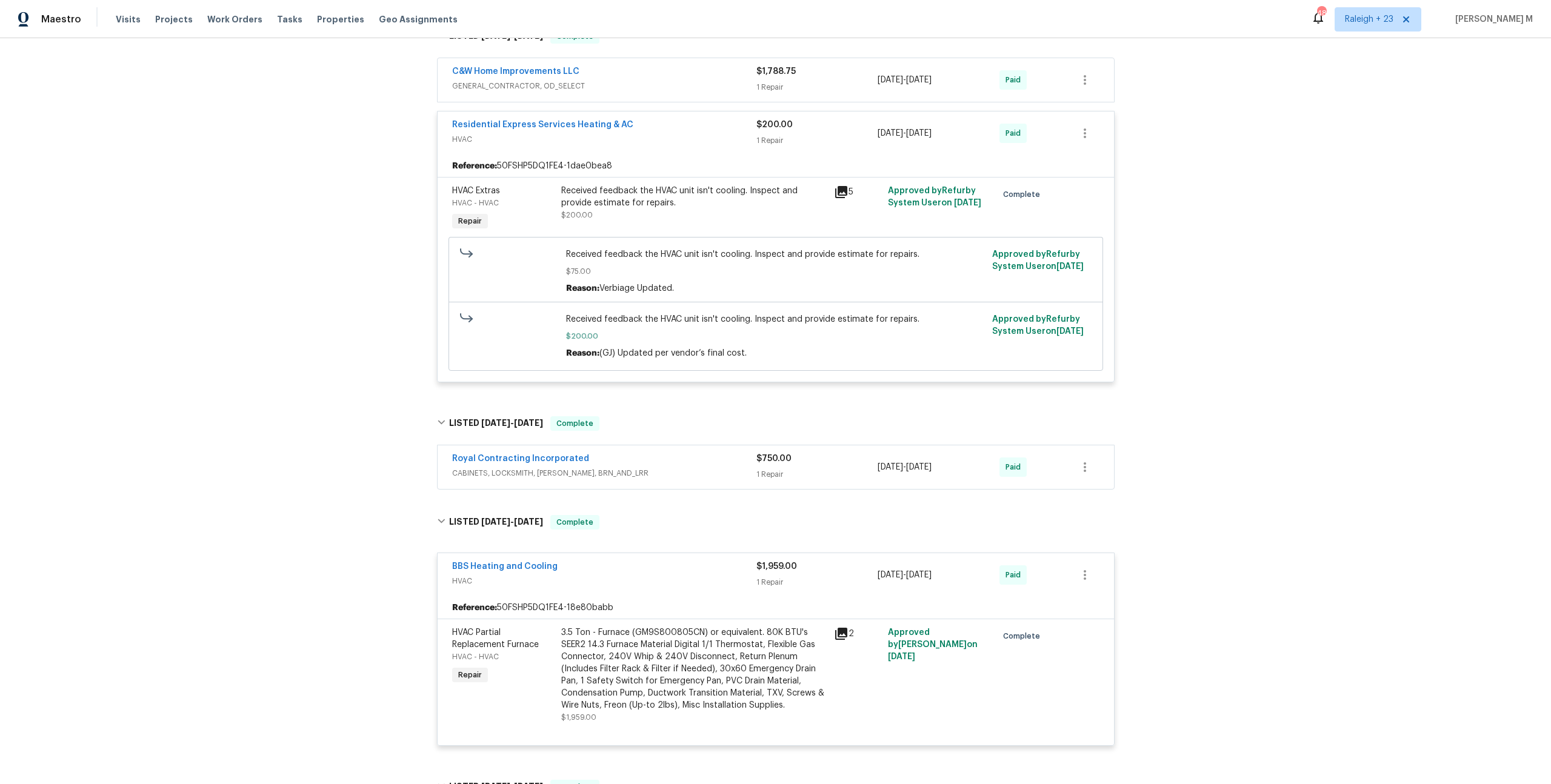
scroll to position [707, 0]
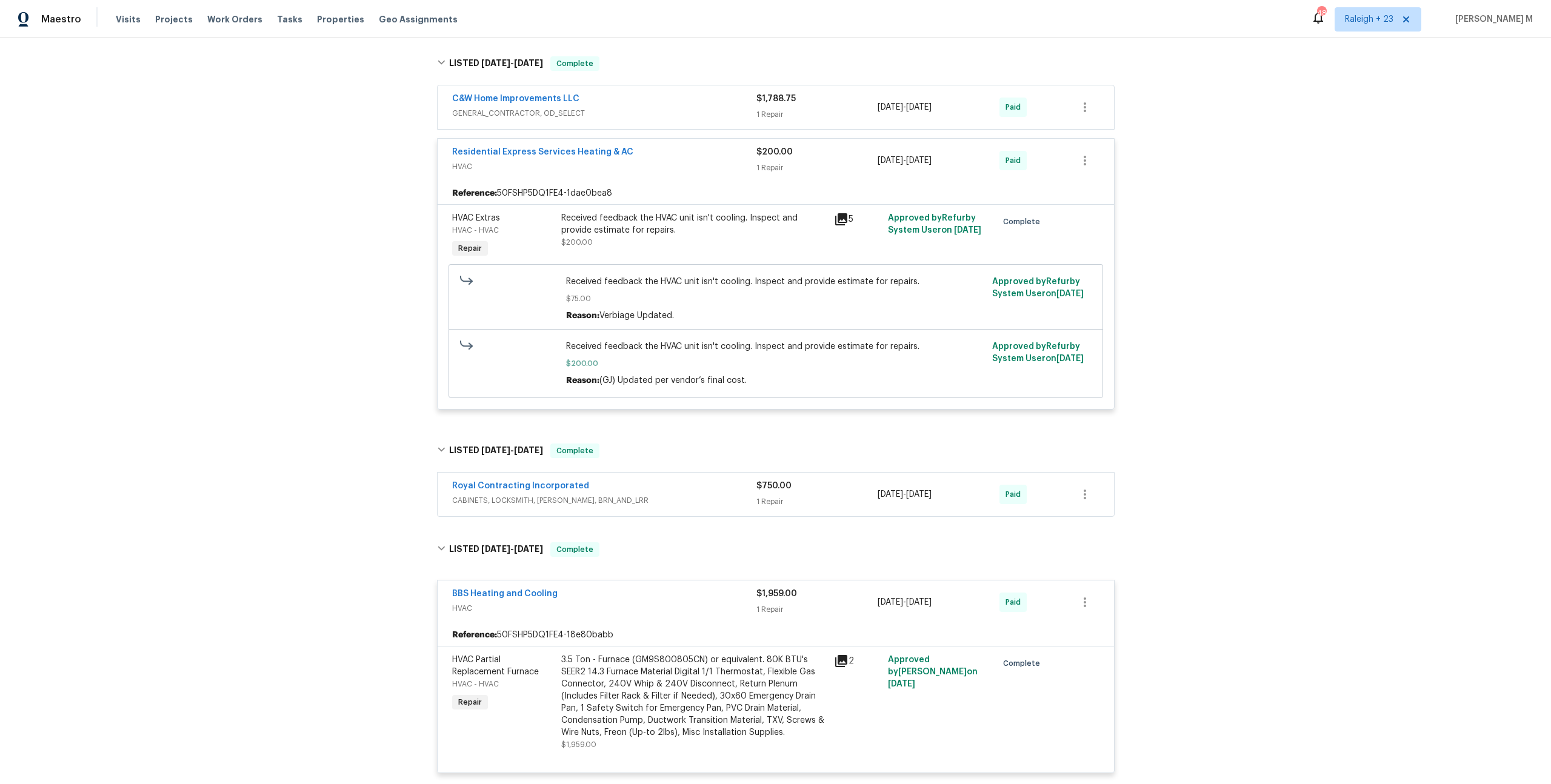
click at [672, 214] on div "Received feedback the HVAC unit isn't cooling. Inspect and provide estimate for…" at bounding box center [694, 224] width 265 height 25
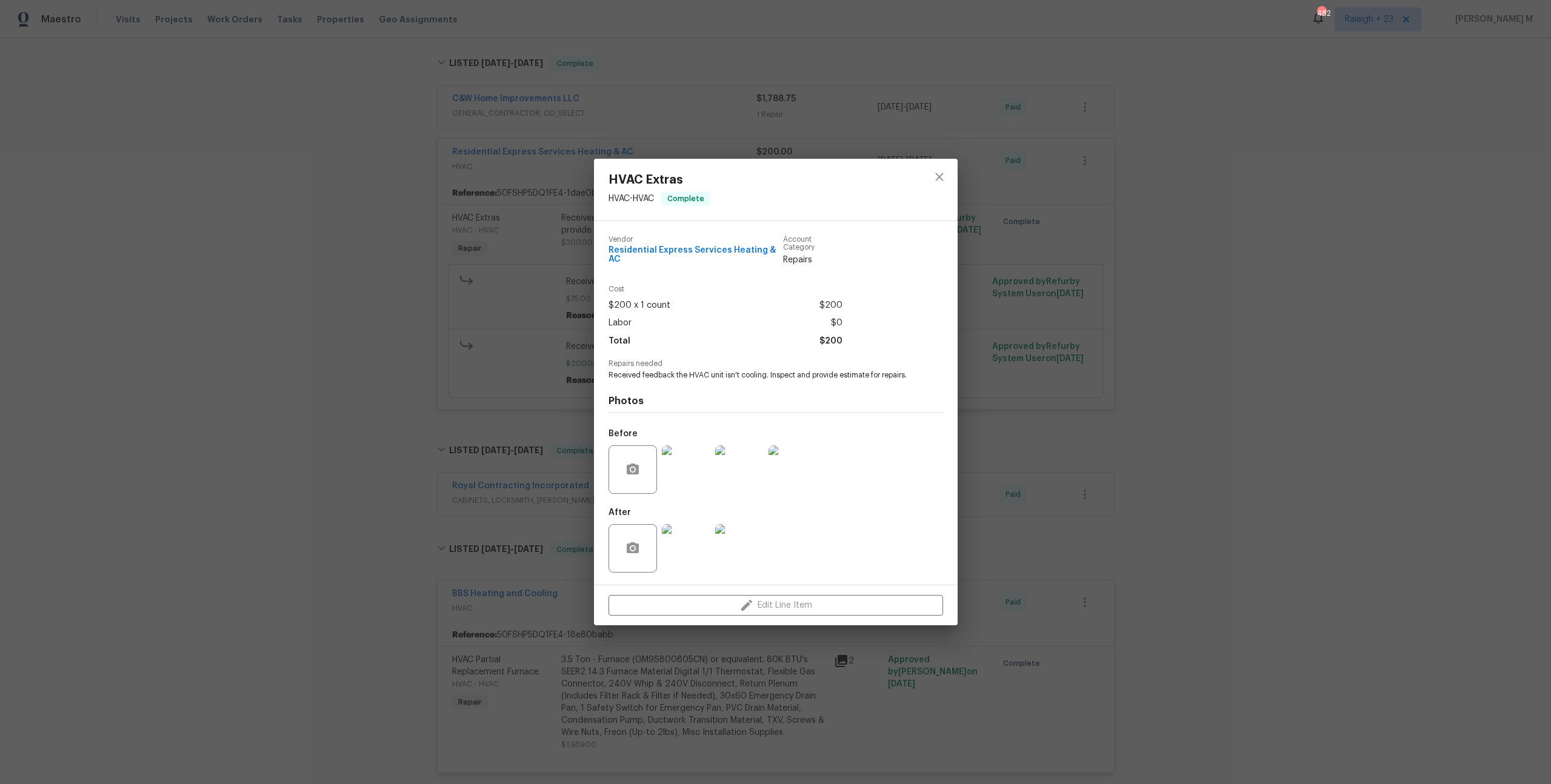
click at [1027, 423] on div "HVAC Extras HVAC - HVAC Complete Vendor Residential Express Services Heating & …" at bounding box center [775, 392] width 1551 height 784
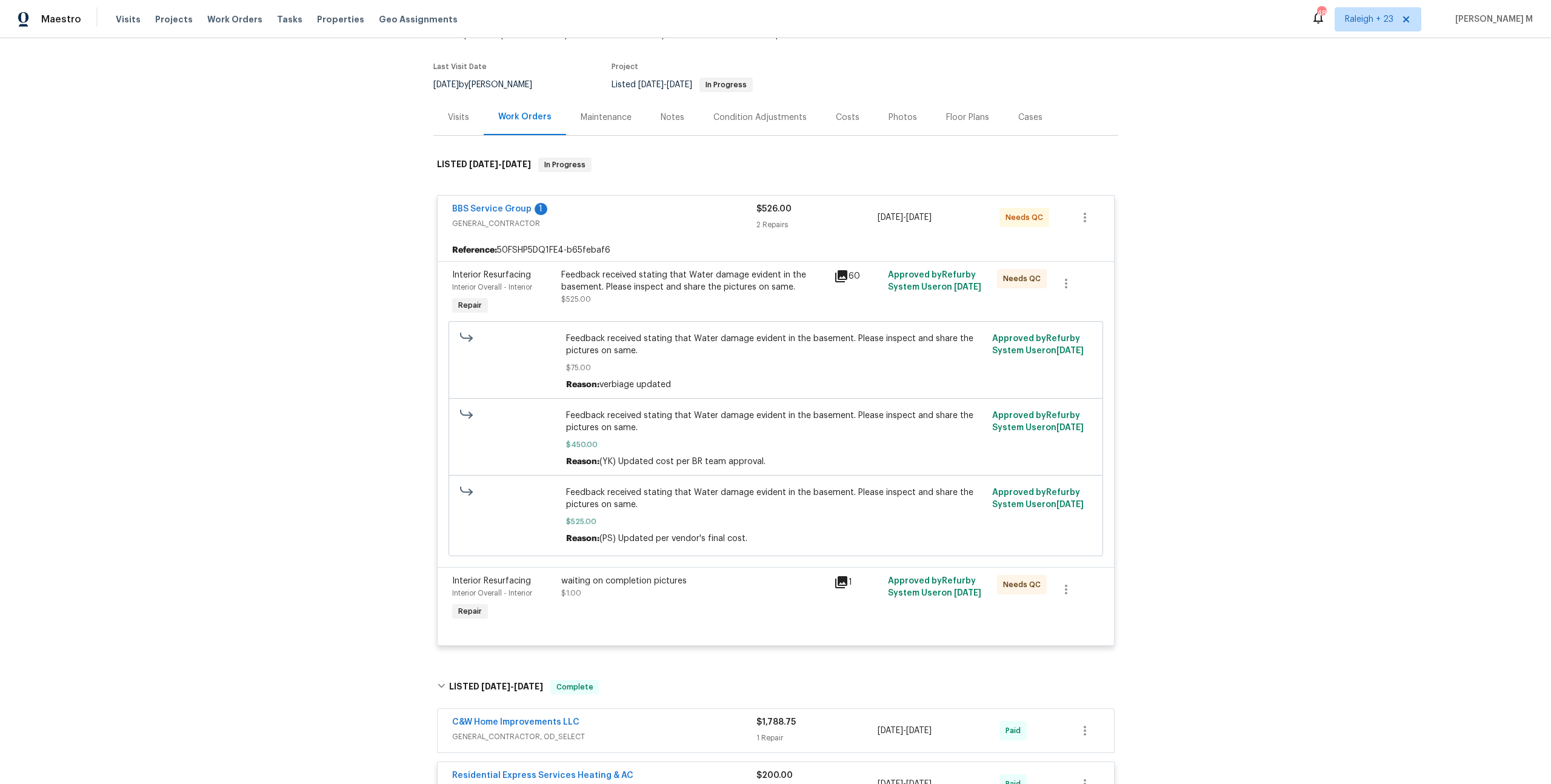
scroll to position [52, 0]
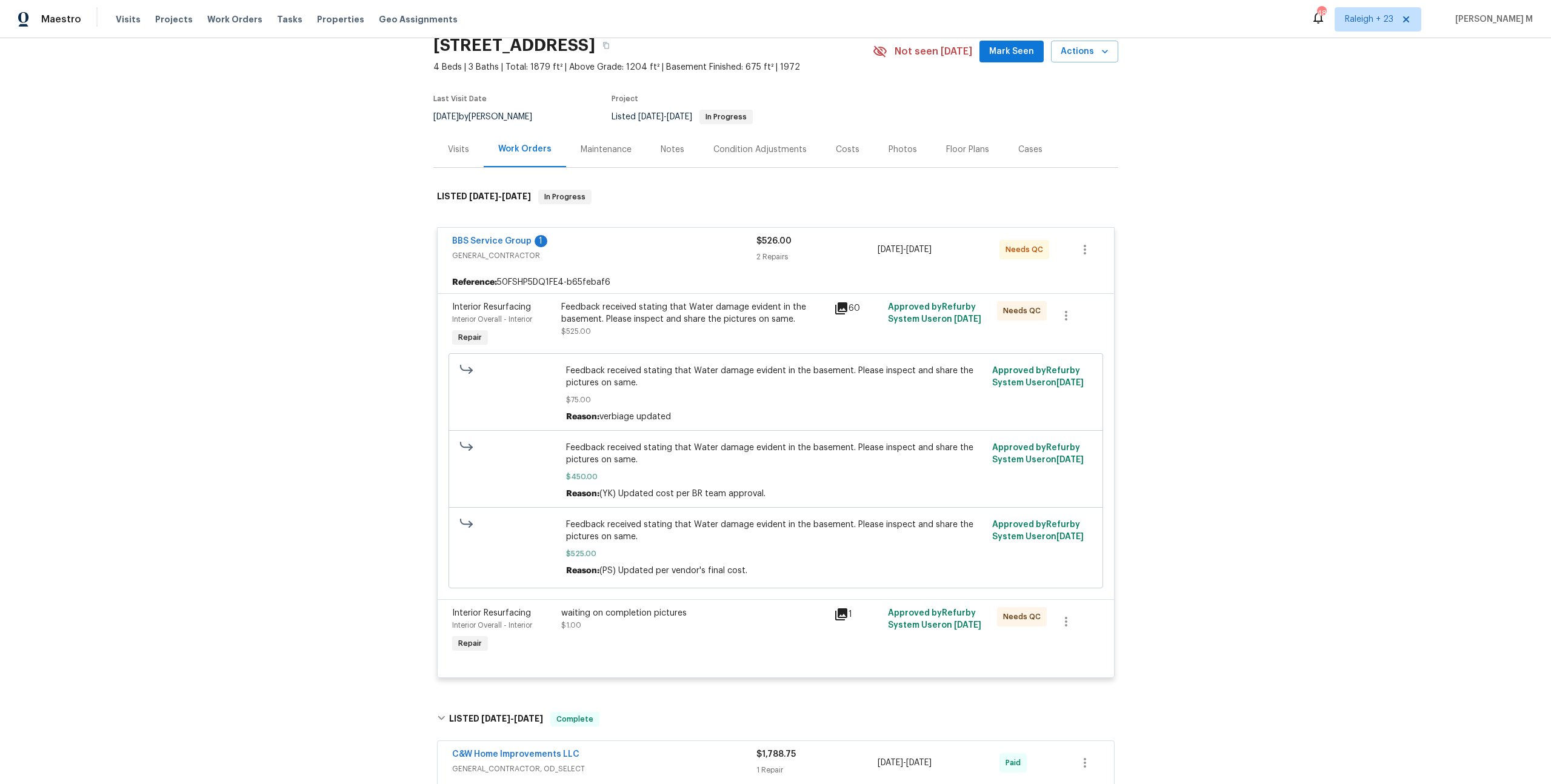
click at [601, 157] on div "Maintenance" at bounding box center [606, 149] width 80 height 36
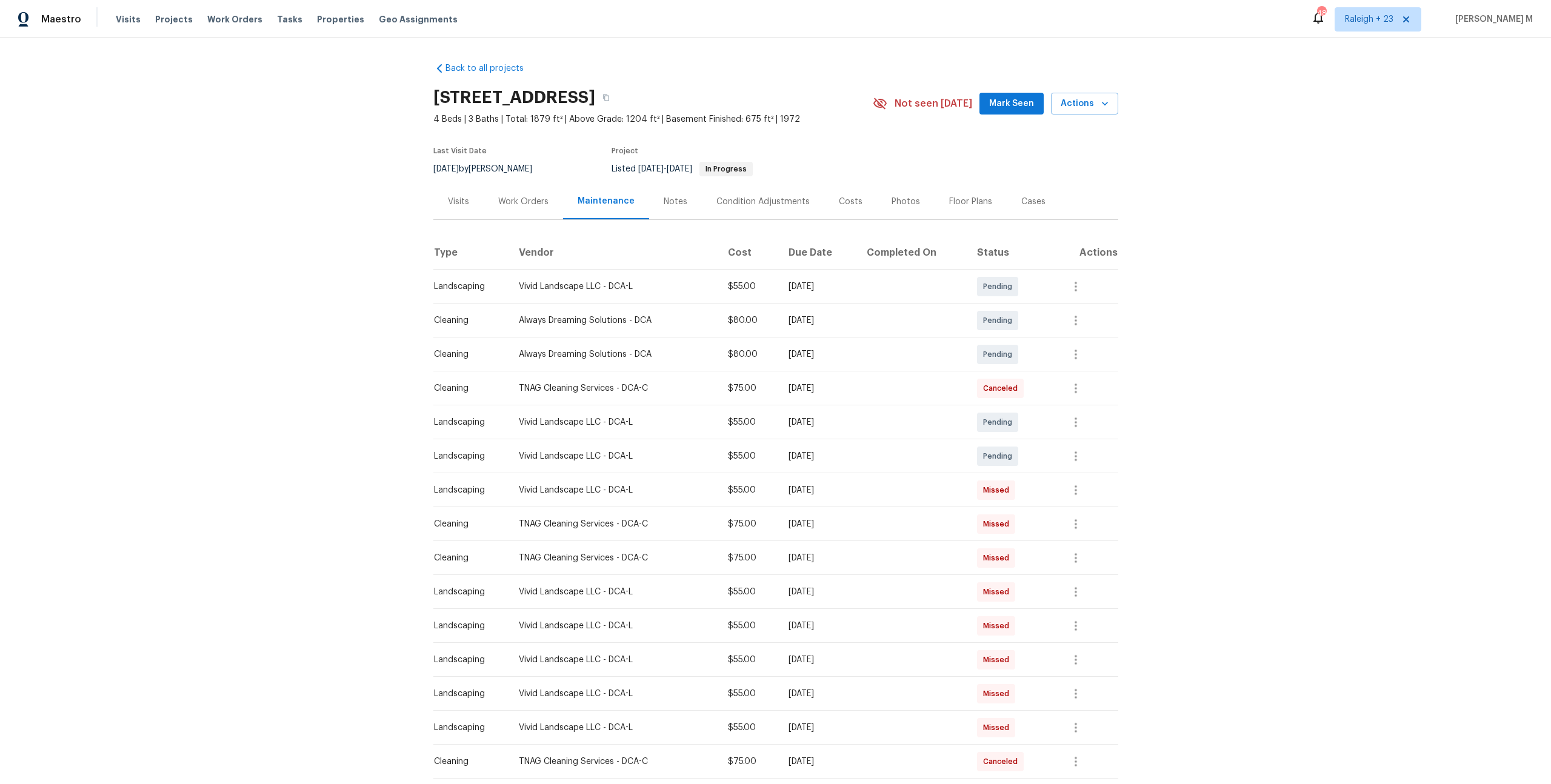
click at [538, 199] on div "Work Orders" at bounding box center [524, 201] width 51 height 12
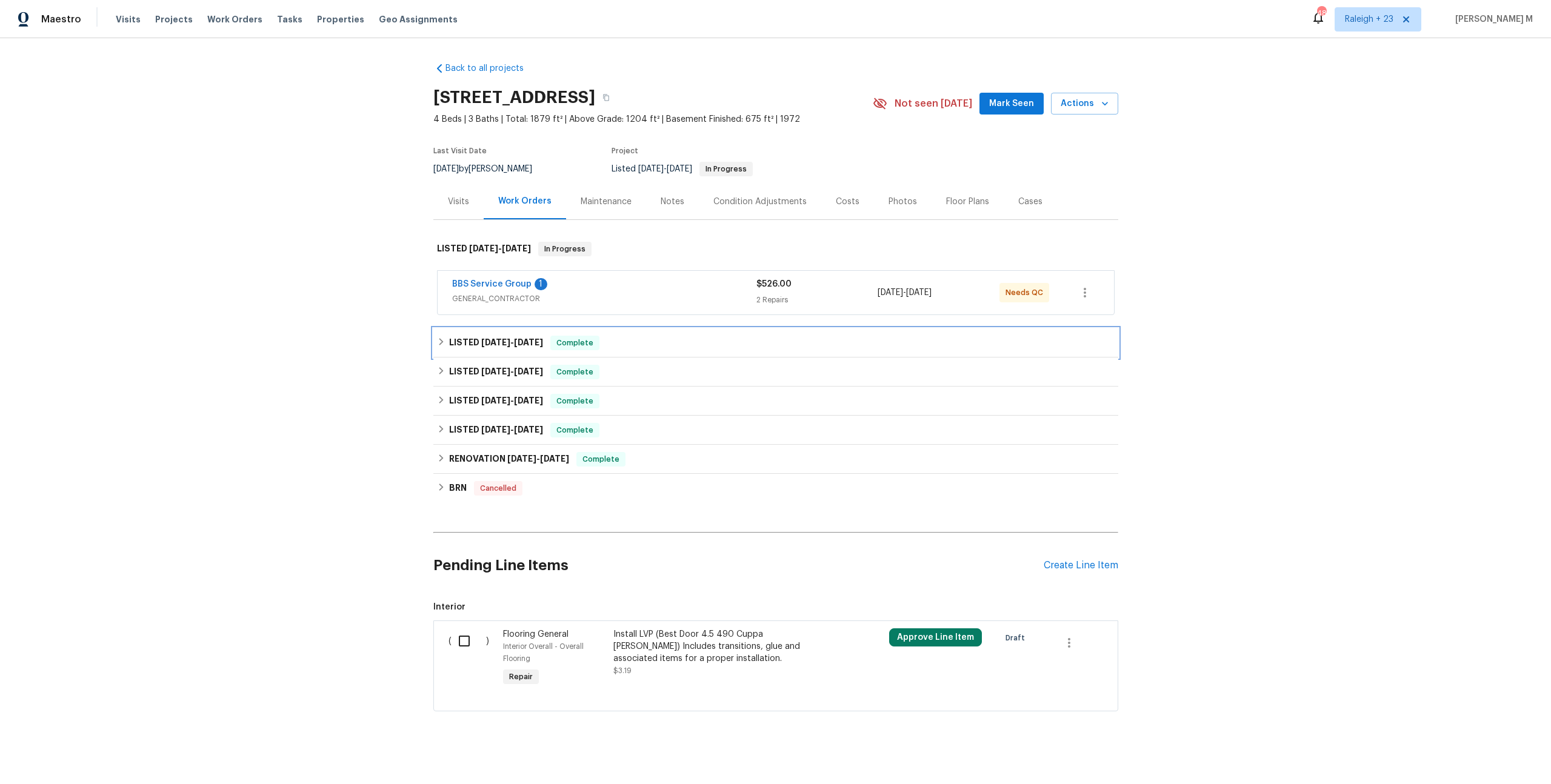
click at [481, 338] on span "[DATE]" at bounding box center [495, 343] width 29 height 8
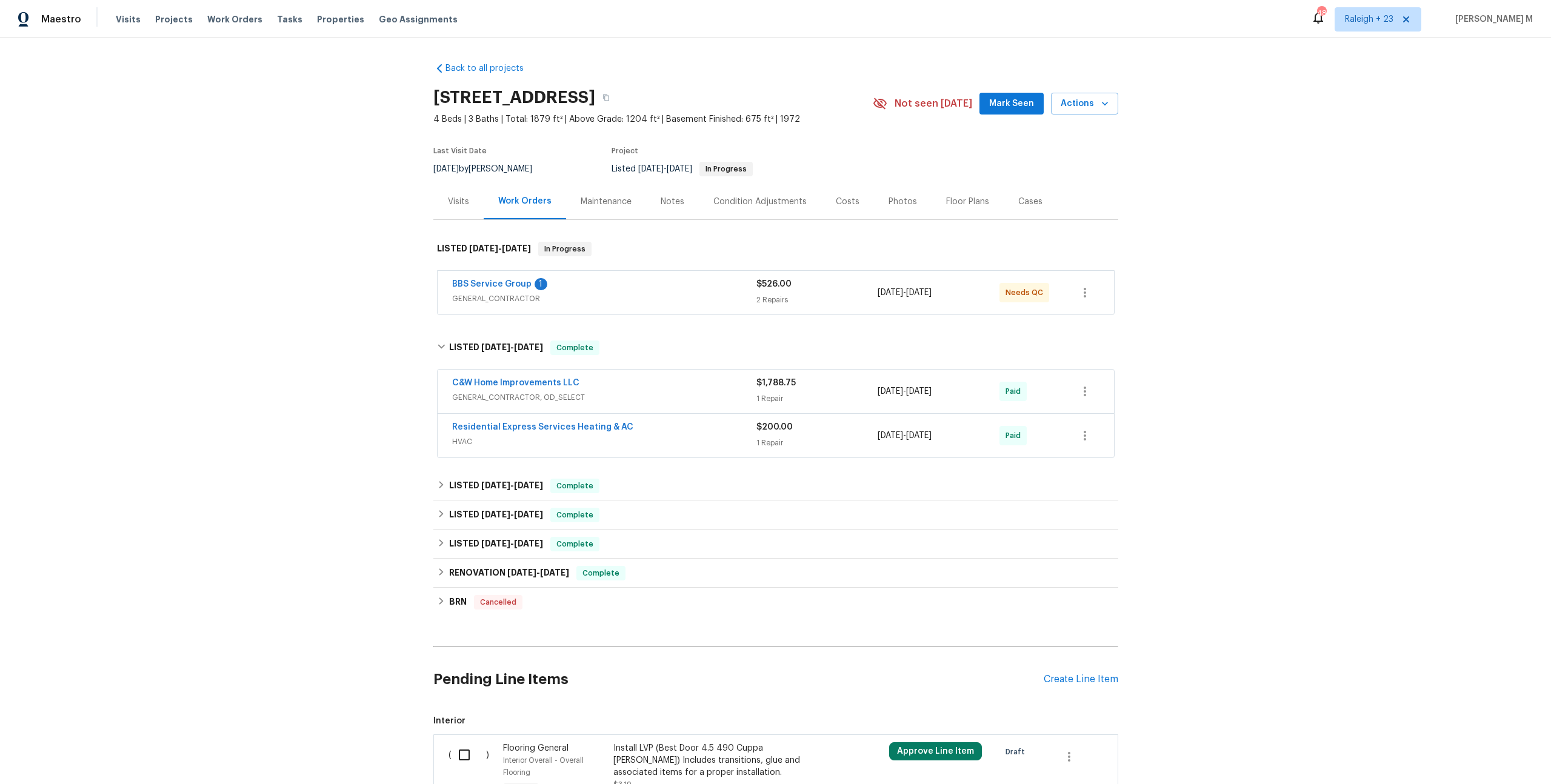
click at [481, 436] on span "HVAC" at bounding box center [604, 441] width 304 height 12
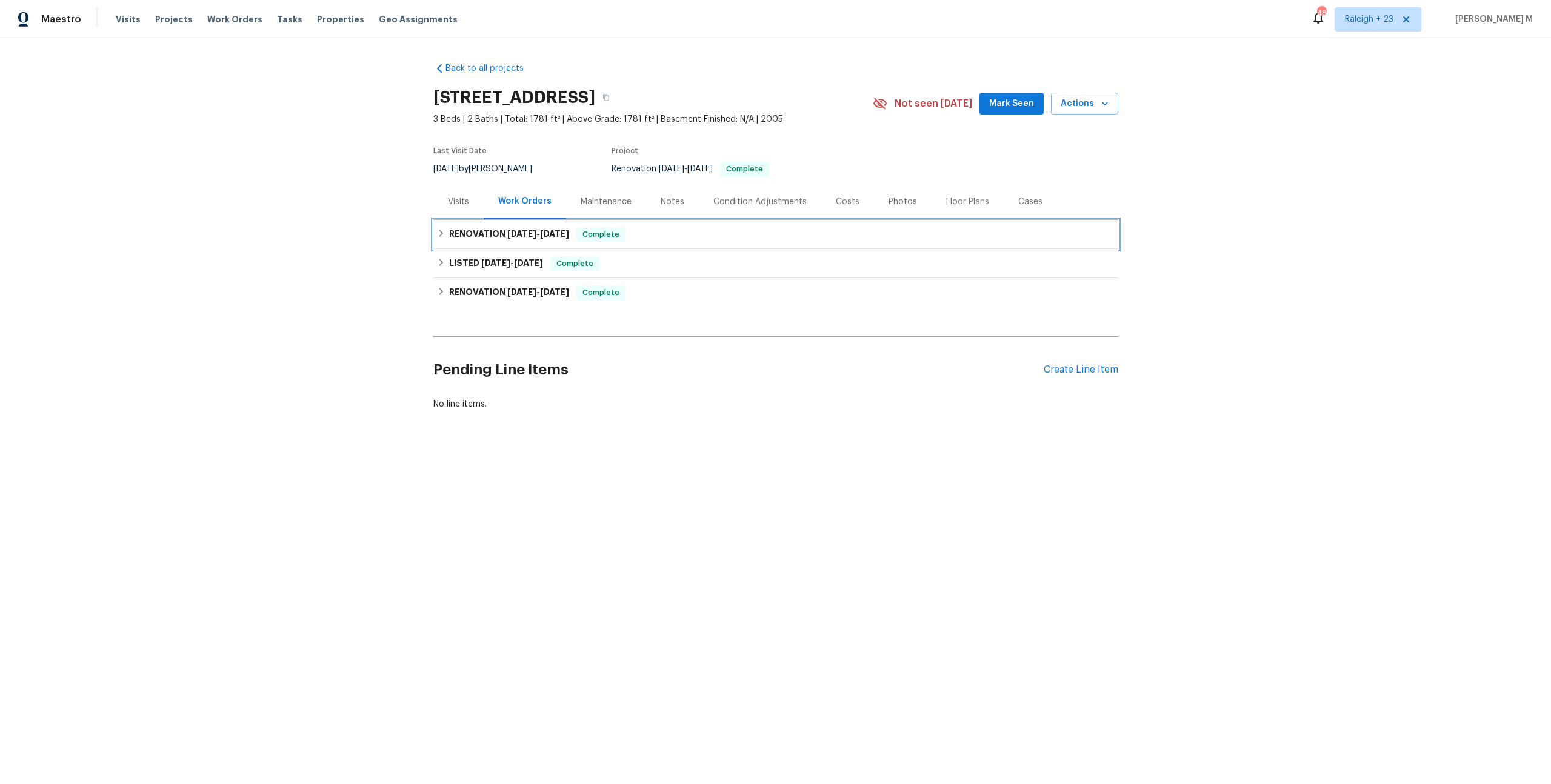
click at [512, 236] on div "RENOVATION [DATE] - [DATE] Complete" at bounding box center [776, 234] width 685 height 29
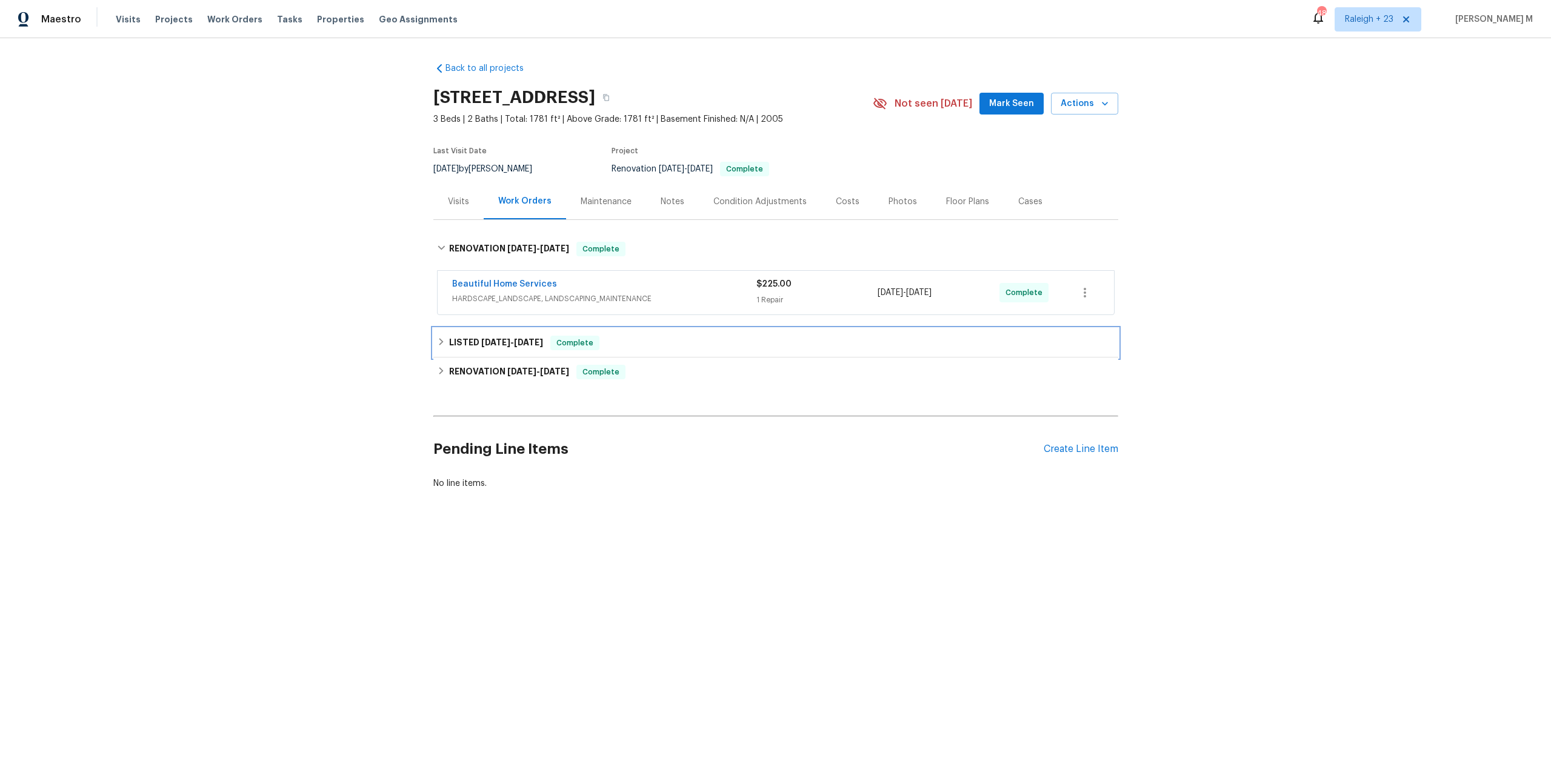
click at [473, 335] on h6 "LISTED [DATE] - [DATE]" at bounding box center [496, 343] width 94 height 15
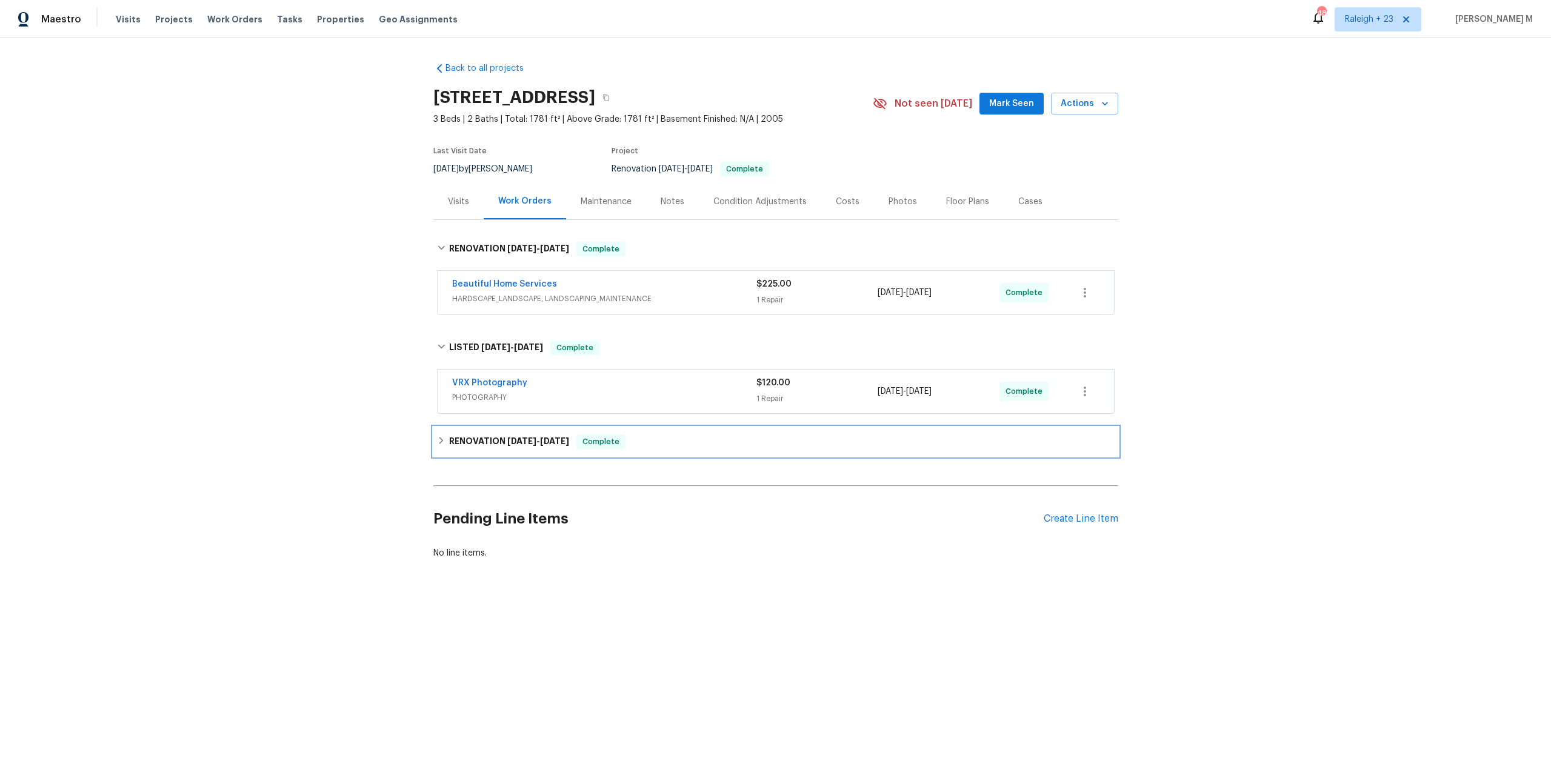
click at [455, 434] on h6 "RENOVATION 7/7/25 - 8/8/25" at bounding box center [509, 441] width 120 height 15
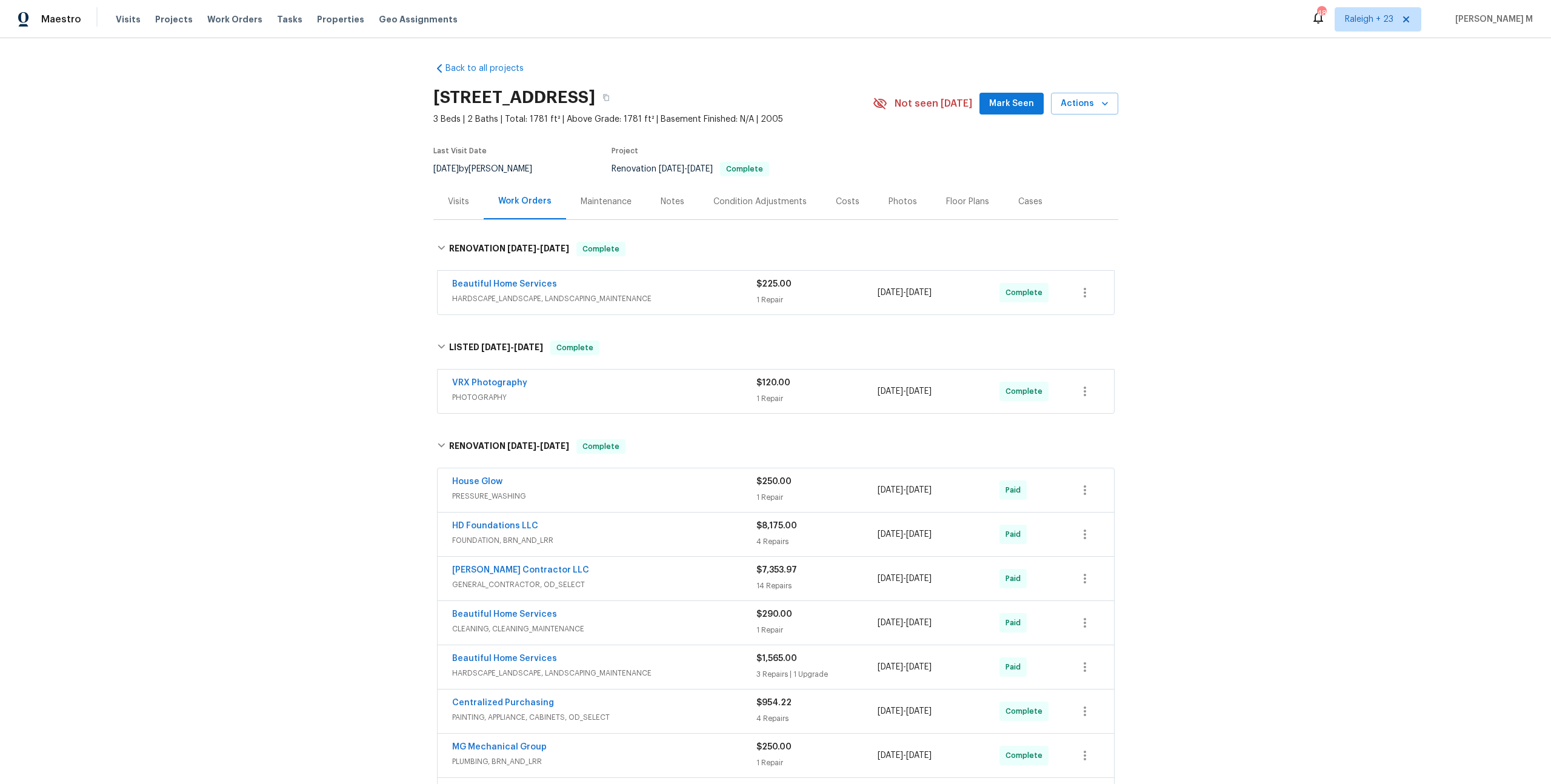
click at [574, 184] on div "Maintenance" at bounding box center [606, 201] width 80 height 36
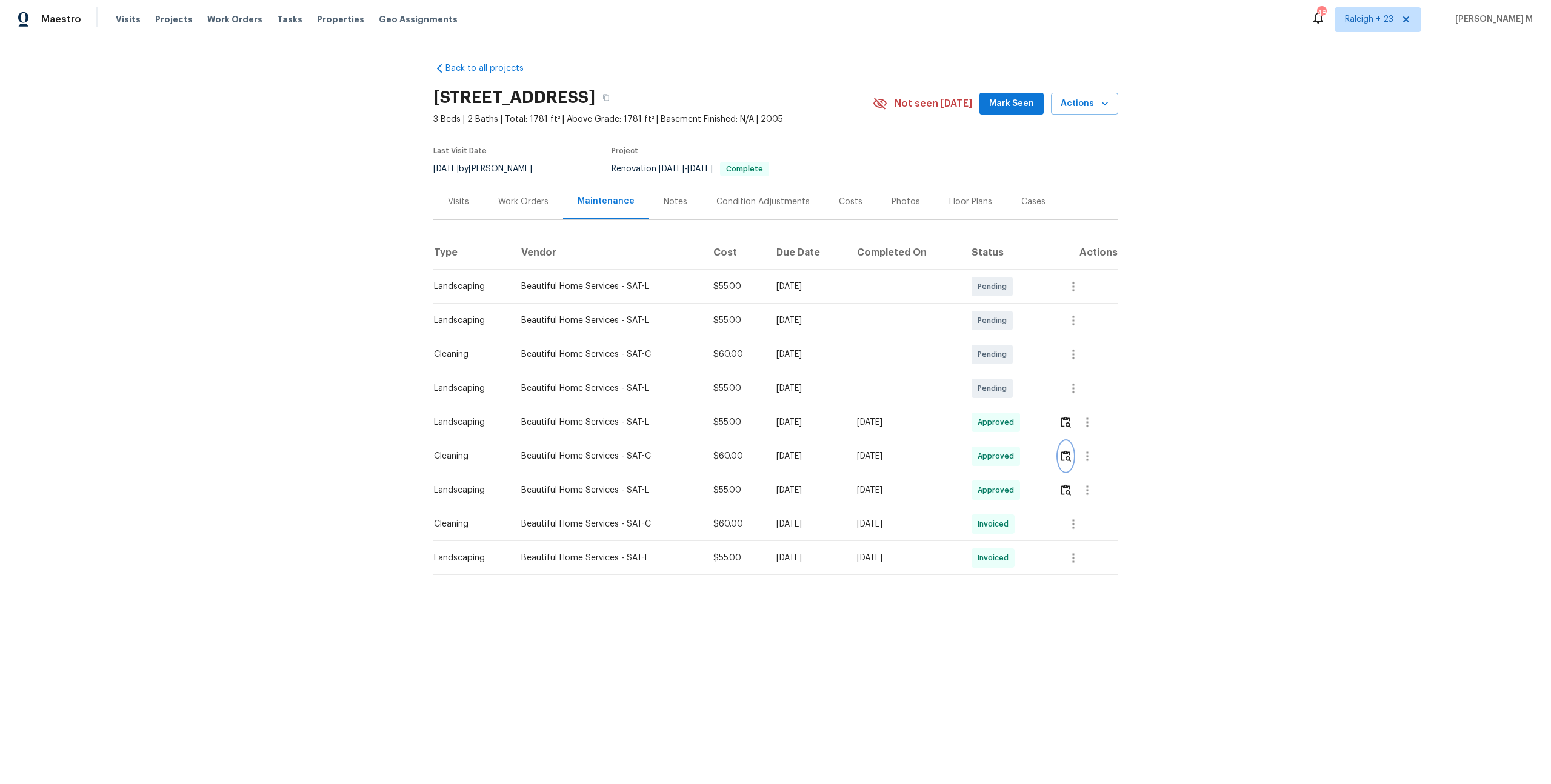
click at [1073, 459] on button "button" at bounding box center [1066, 456] width 14 height 29
click at [513, 168] on div "8/6/2025 by Chris Fuentes" at bounding box center [489, 169] width 113 height 15
click at [513, 197] on div "Work Orders" at bounding box center [524, 201] width 51 height 12
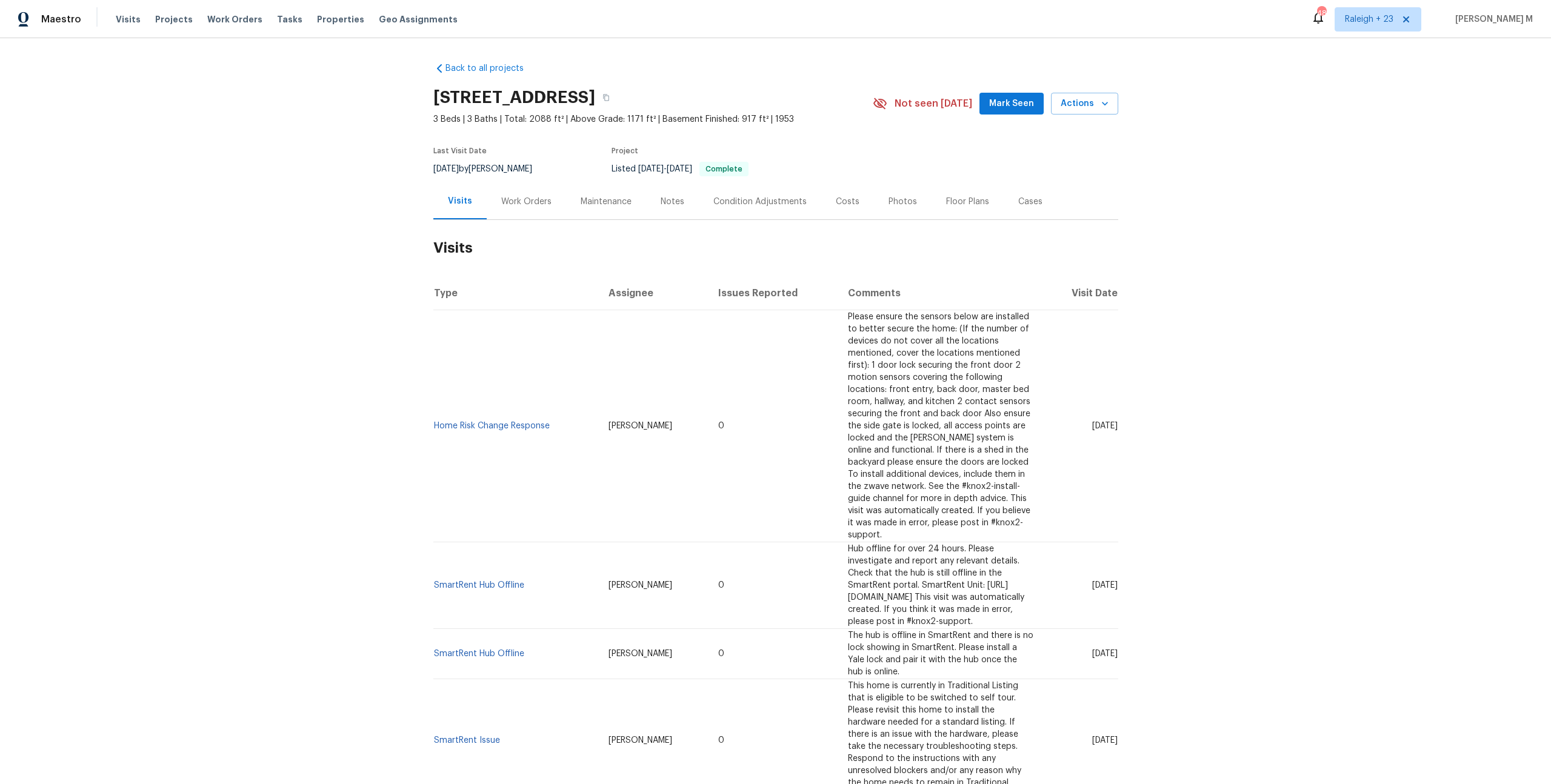
click at [500, 203] on div "Work Orders" at bounding box center [526, 201] width 79 height 36
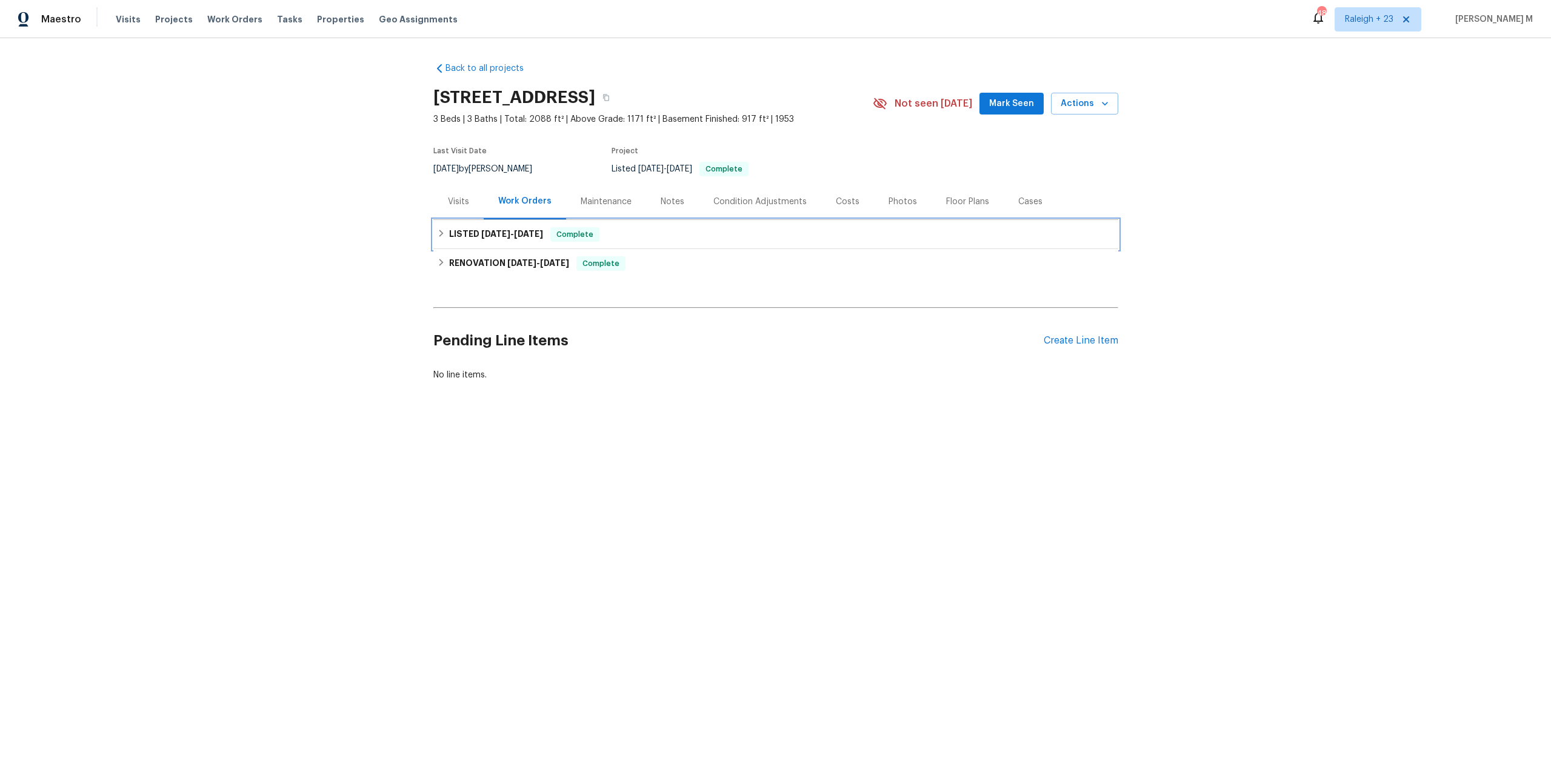
click at [503, 227] on h6 "LISTED 7/1/25 - 7/3/25" at bounding box center [496, 234] width 94 height 15
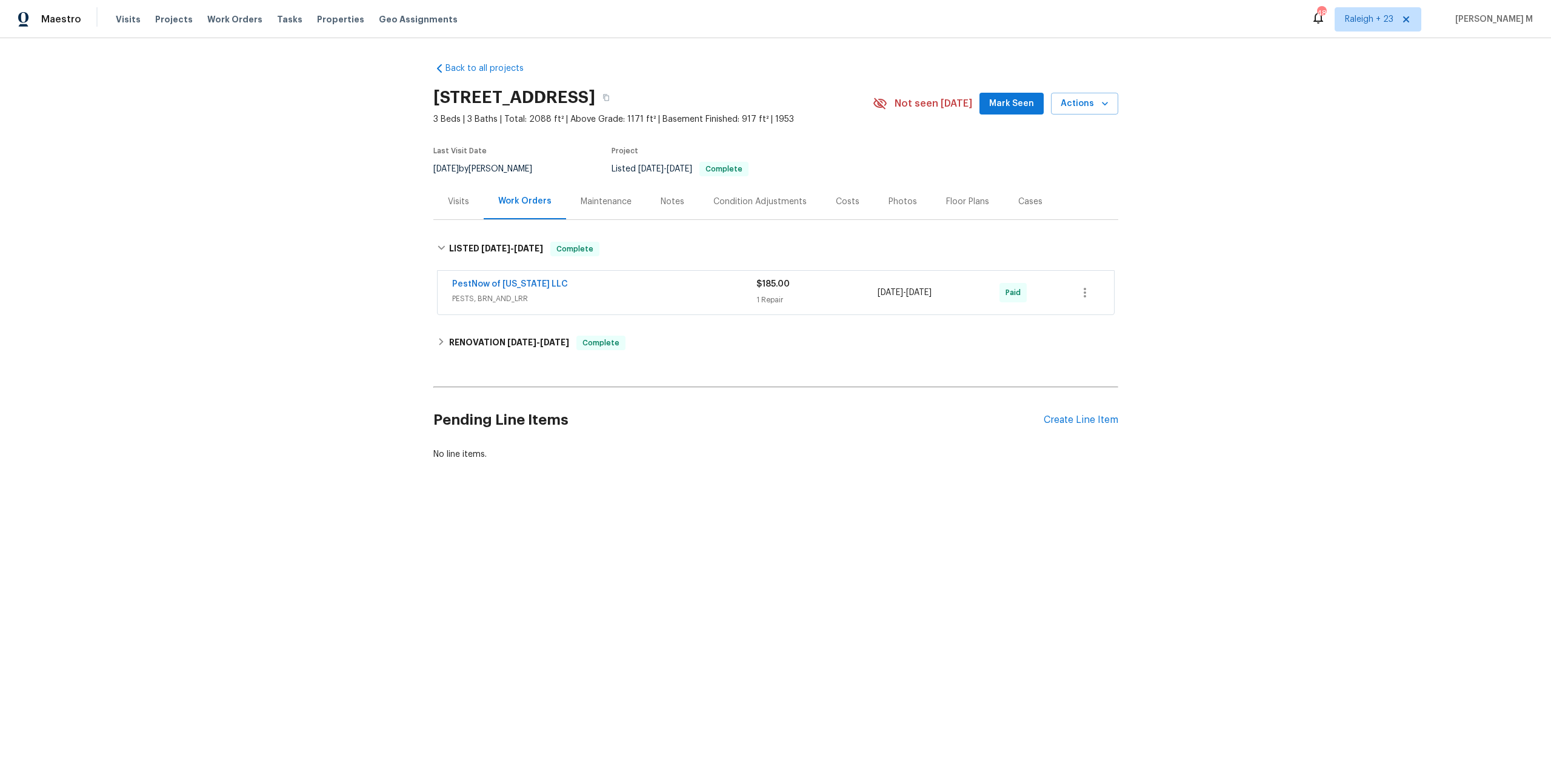
click at [498, 293] on span "PESTS, BRN_AND_LRR" at bounding box center [604, 298] width 304 height 12
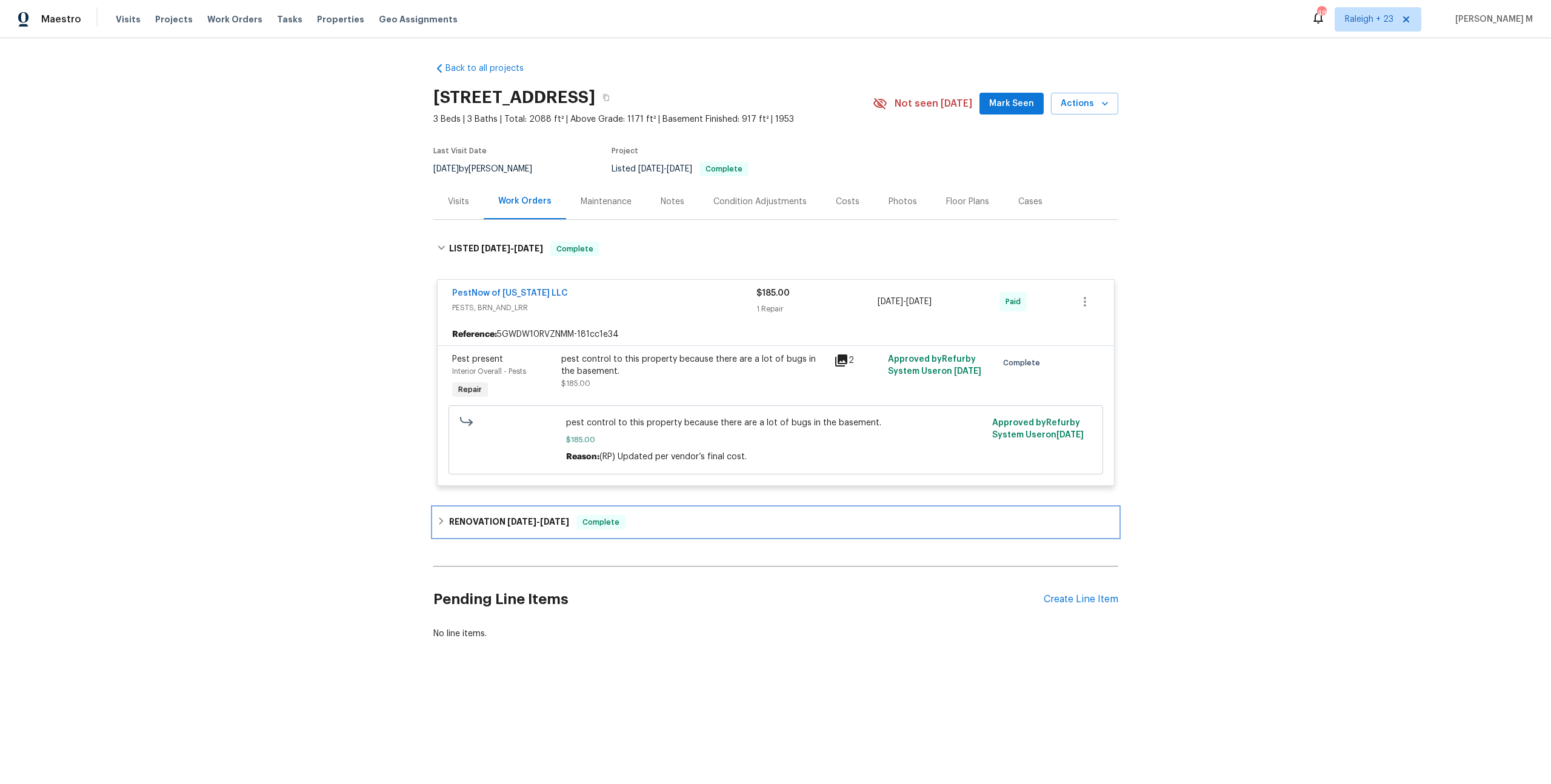
click at [503, 519] on div "RENOVATION 4/9/25 - 4/18/25 Complete" at bounding box center [776, 521] width 685 height 29
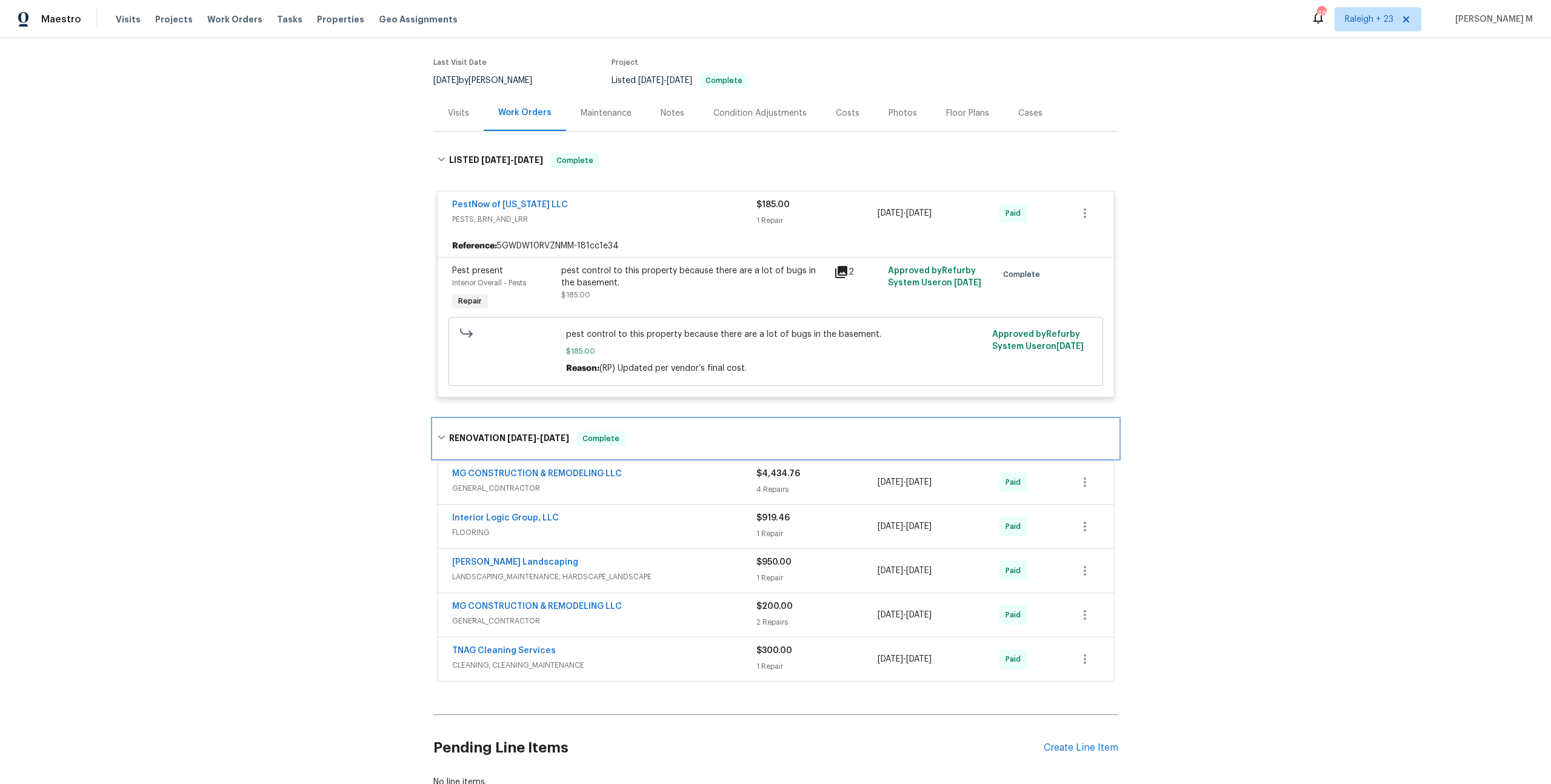
scroll to position [149, 0]
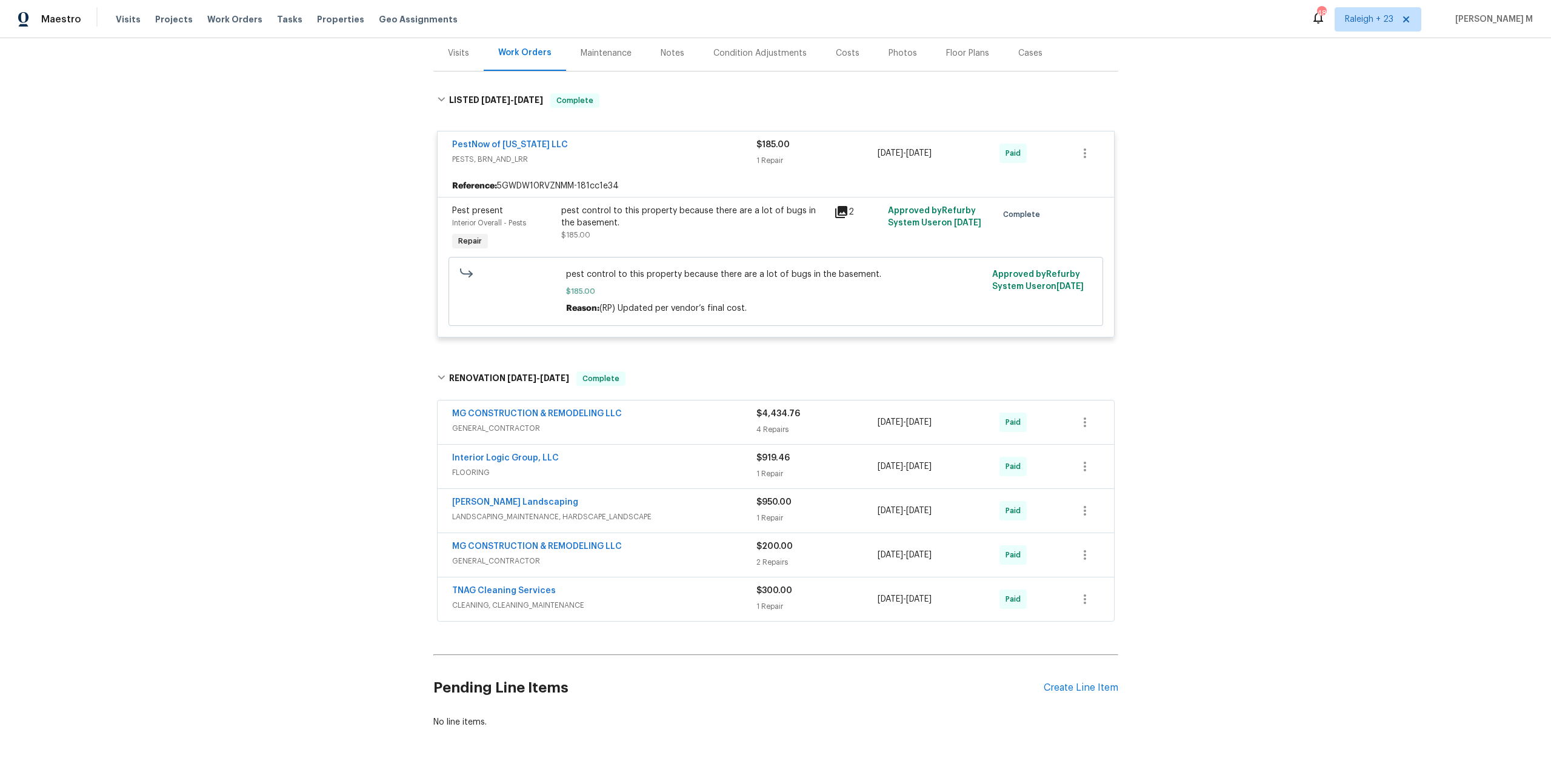
click at [486, 423] on span "GENERAL_CONTRACTOR" at bounding box center [604, 428] width 304 height 12
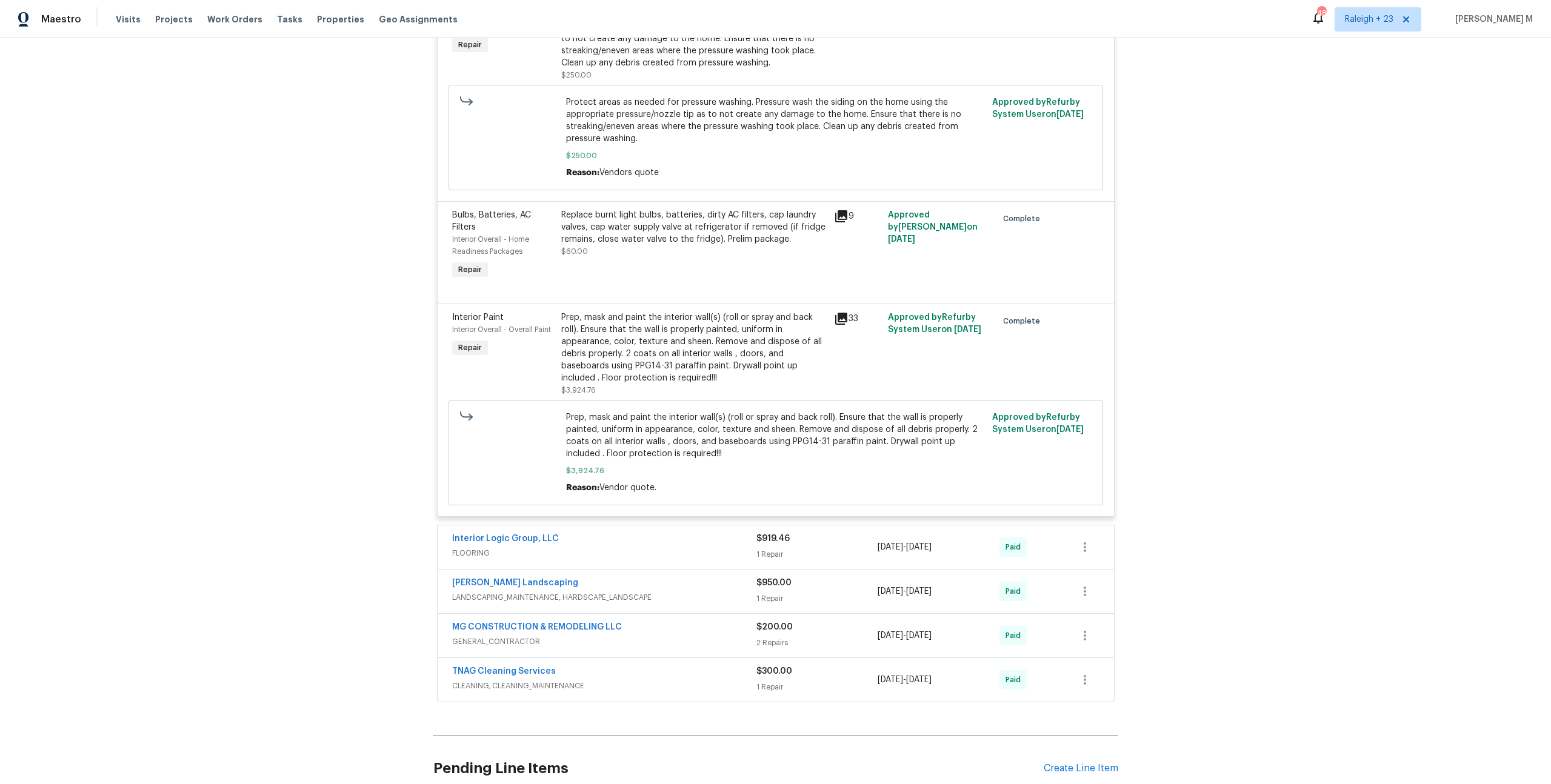
scroll to position [788, 0]
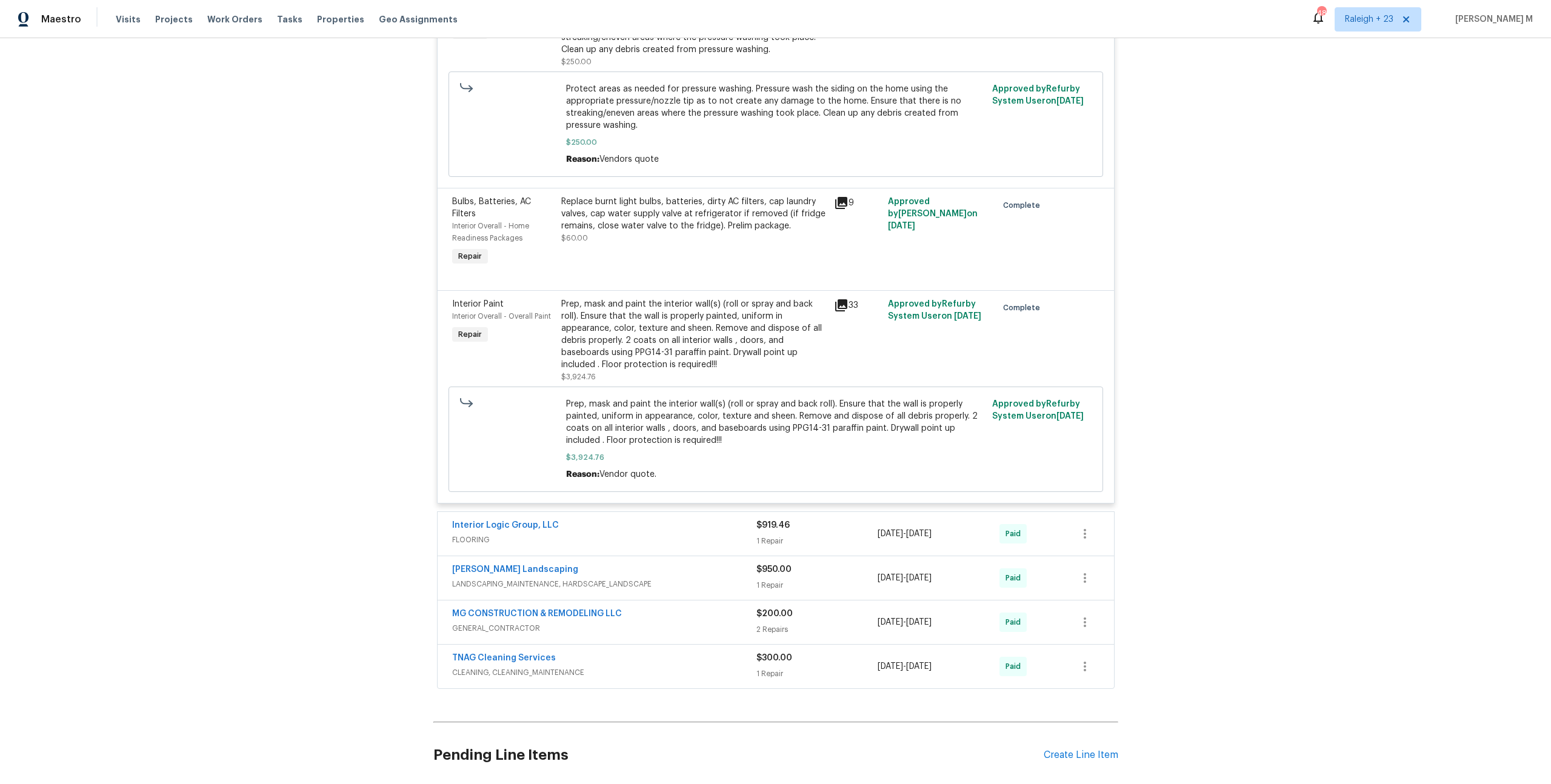
click at [490, 623] on span "GENERAL_CONTRACTOR" at bounding box center [604, 628] width 304 height 12
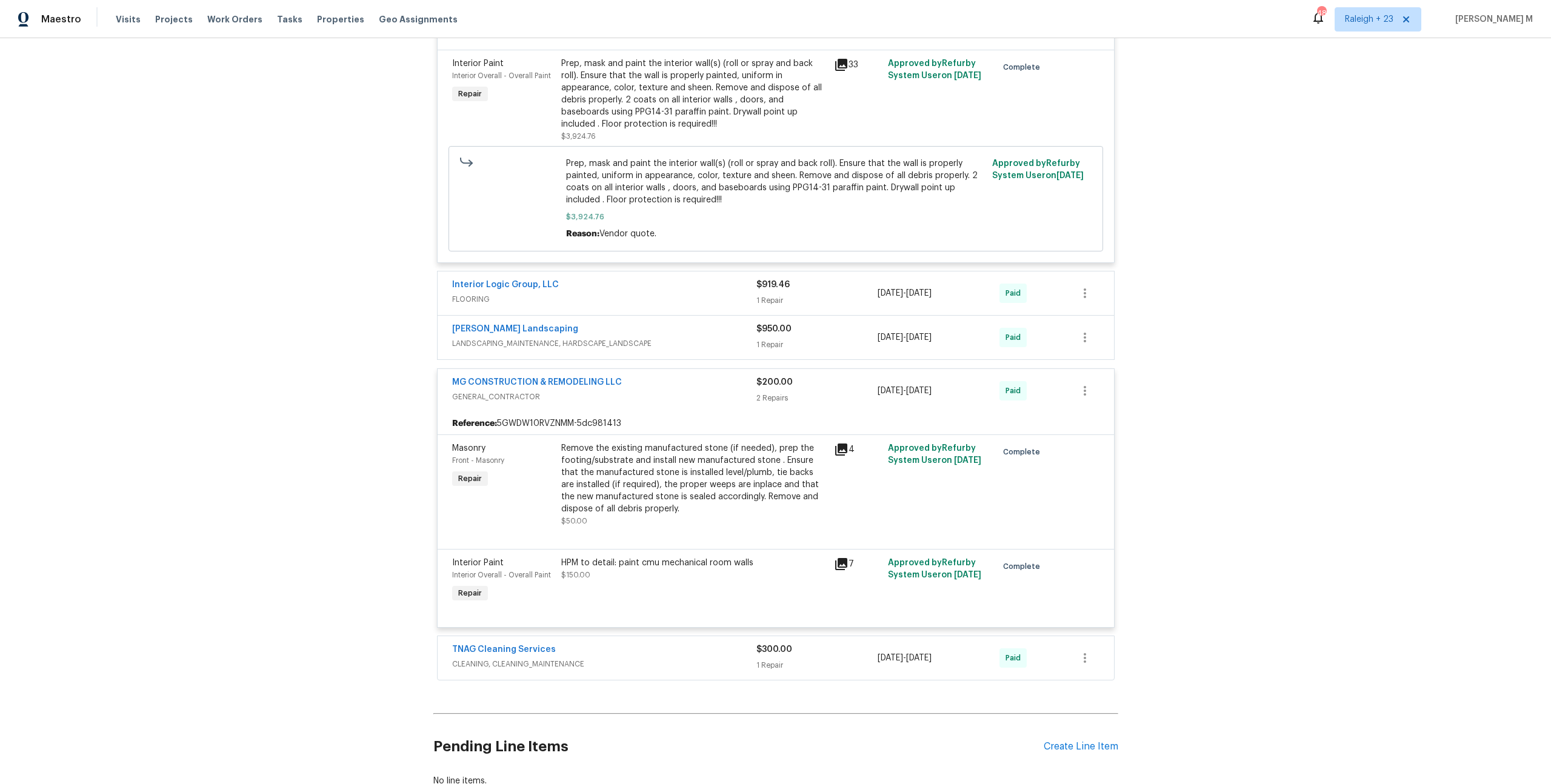
scroll to position [1030, 0]
click at [477, 658] on span "CLEANING, CLEANING_MAINTENANCE" at bounding box center [604, 663] width 304 height 12
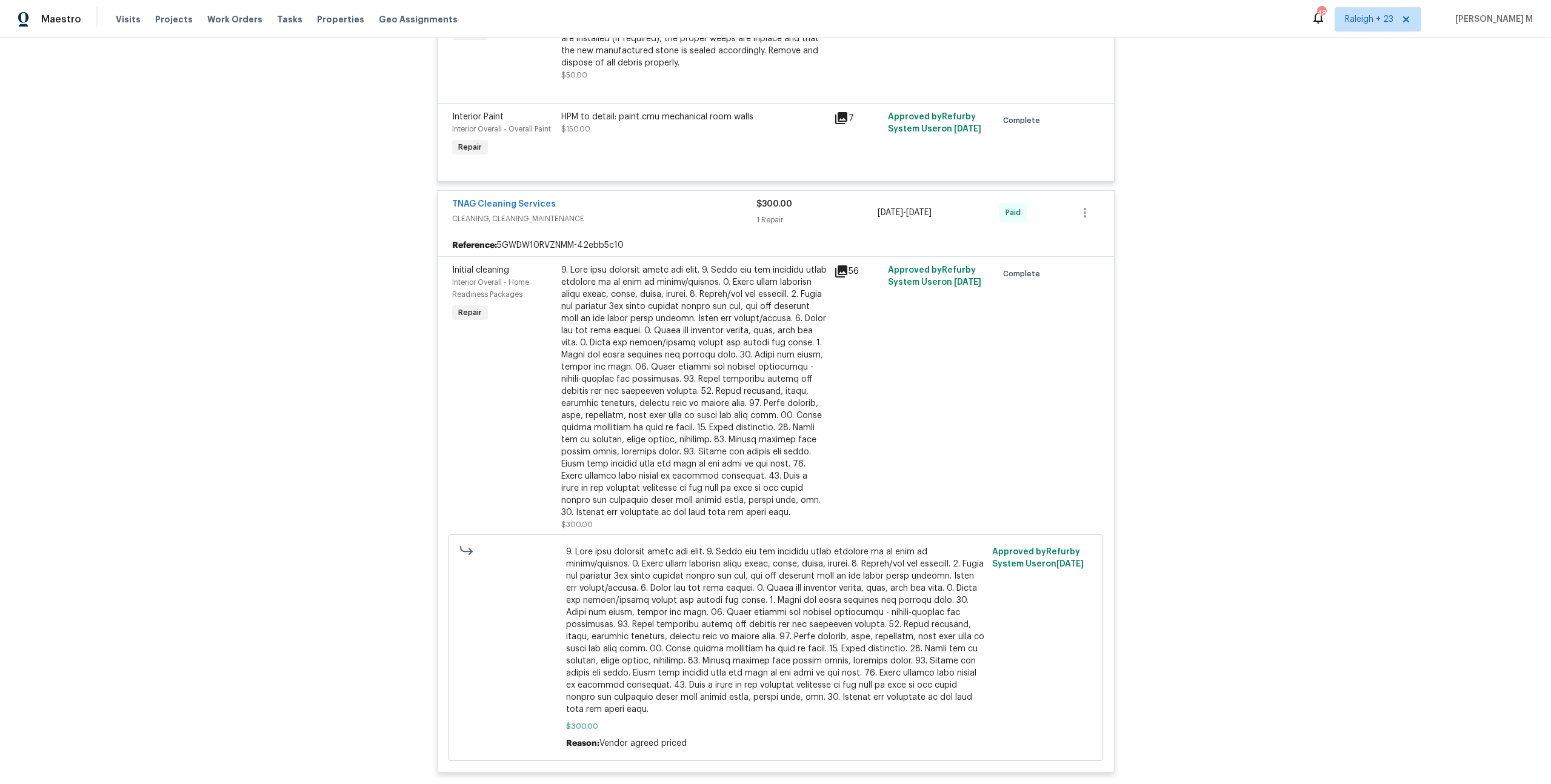
scroll to position [1416, 0]
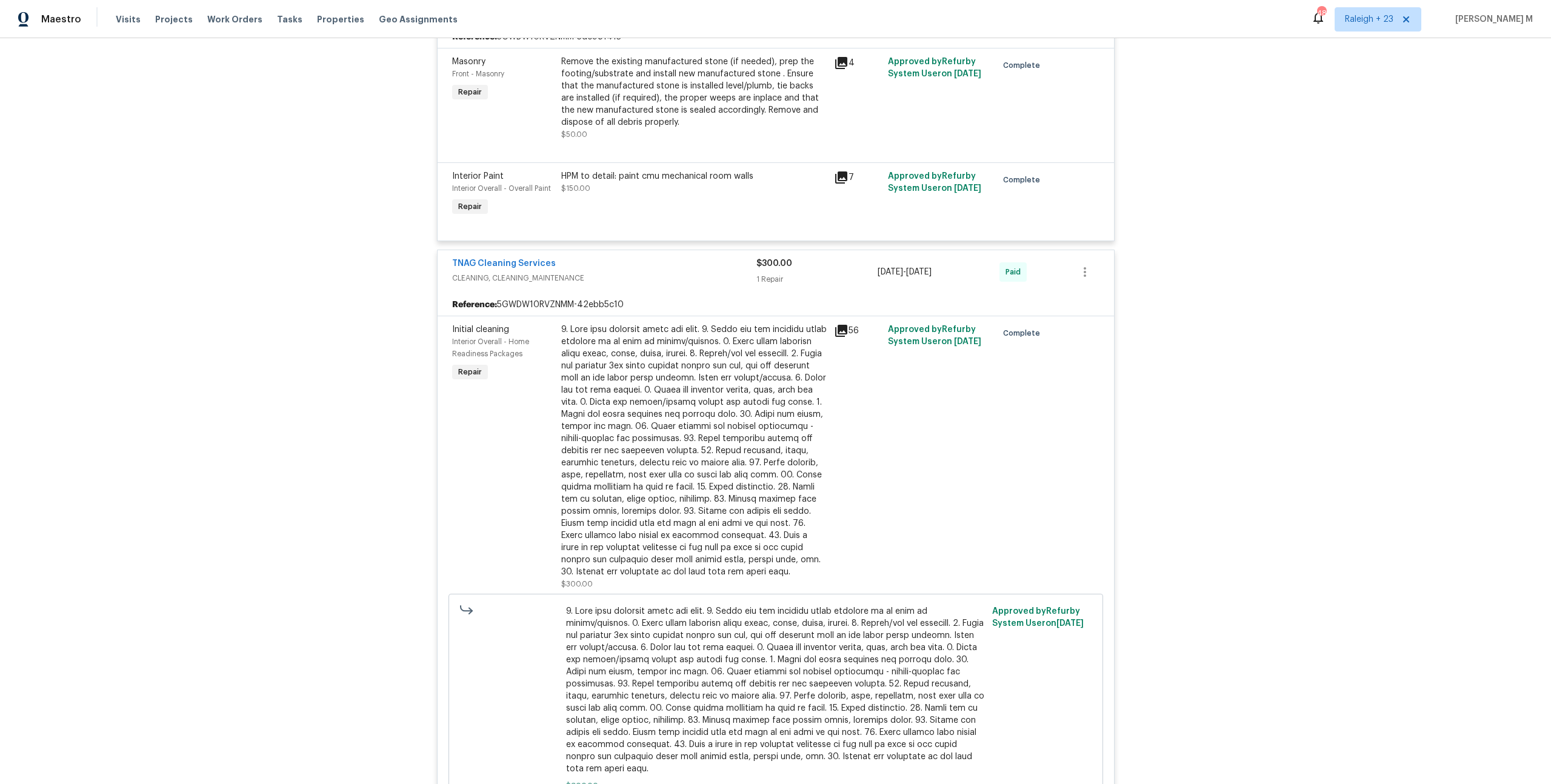
click at [683, 324] on div at bounding box center [694, 451] width 265 height 255
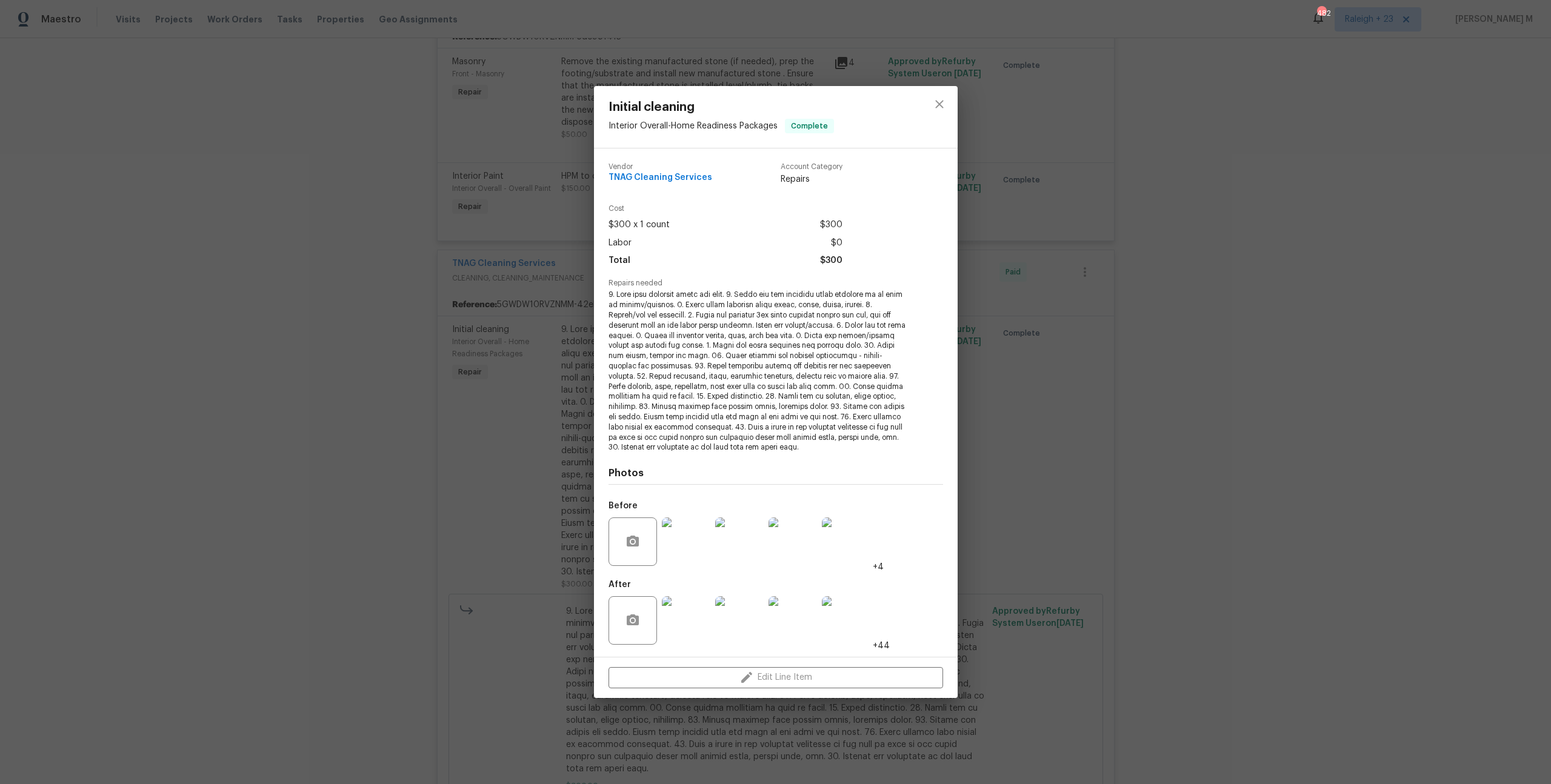
click at [866, 616] on img at bounding box center [846, 620] width 48 height 48
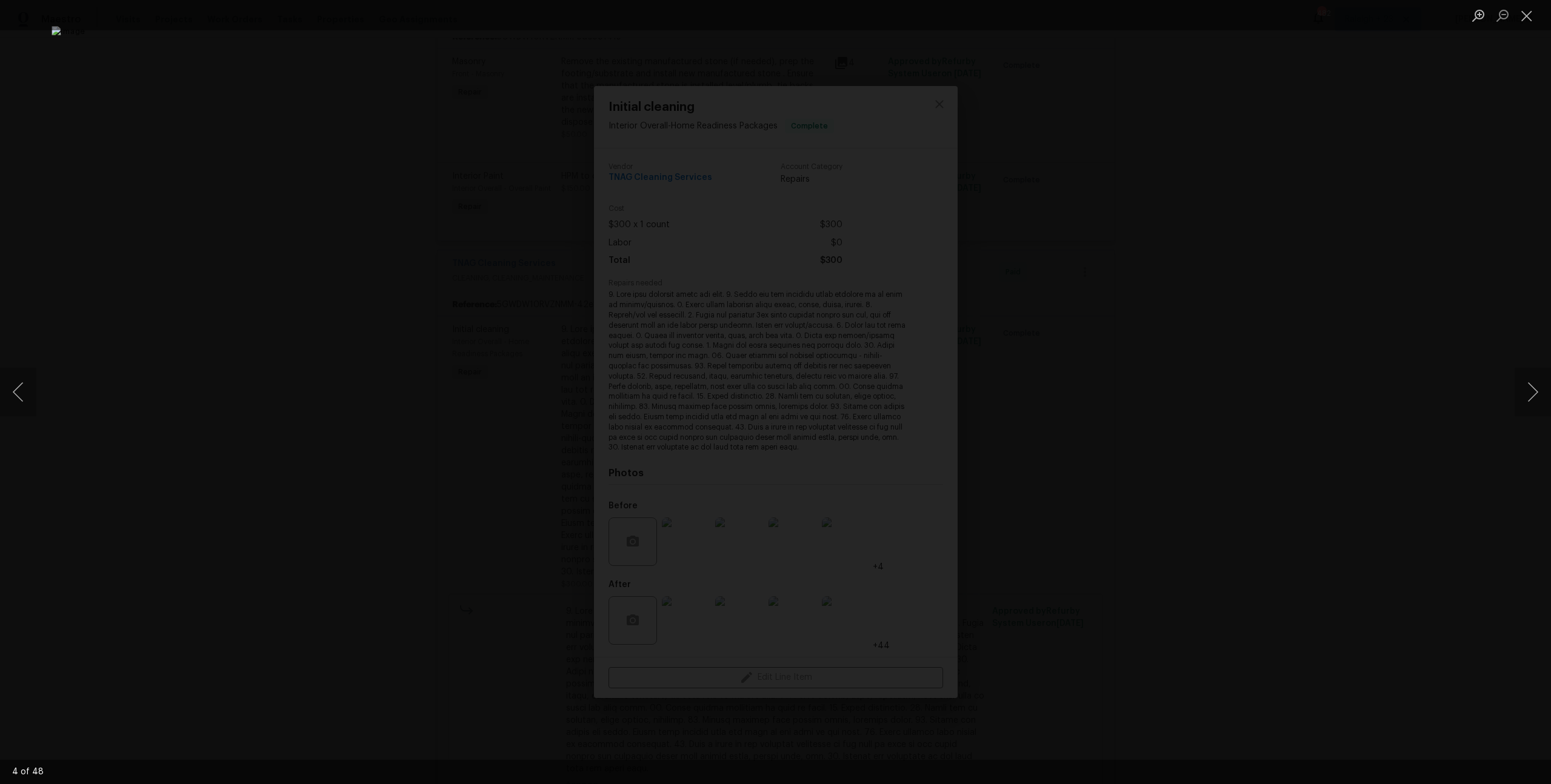
click at [1138, 171] on div "Lightbox" at bounding box center [775, 392] width 1551 height 784
click at [1527, 13] on button "Close lightbox" at bounding box center [1526, 15] width 25 height 21
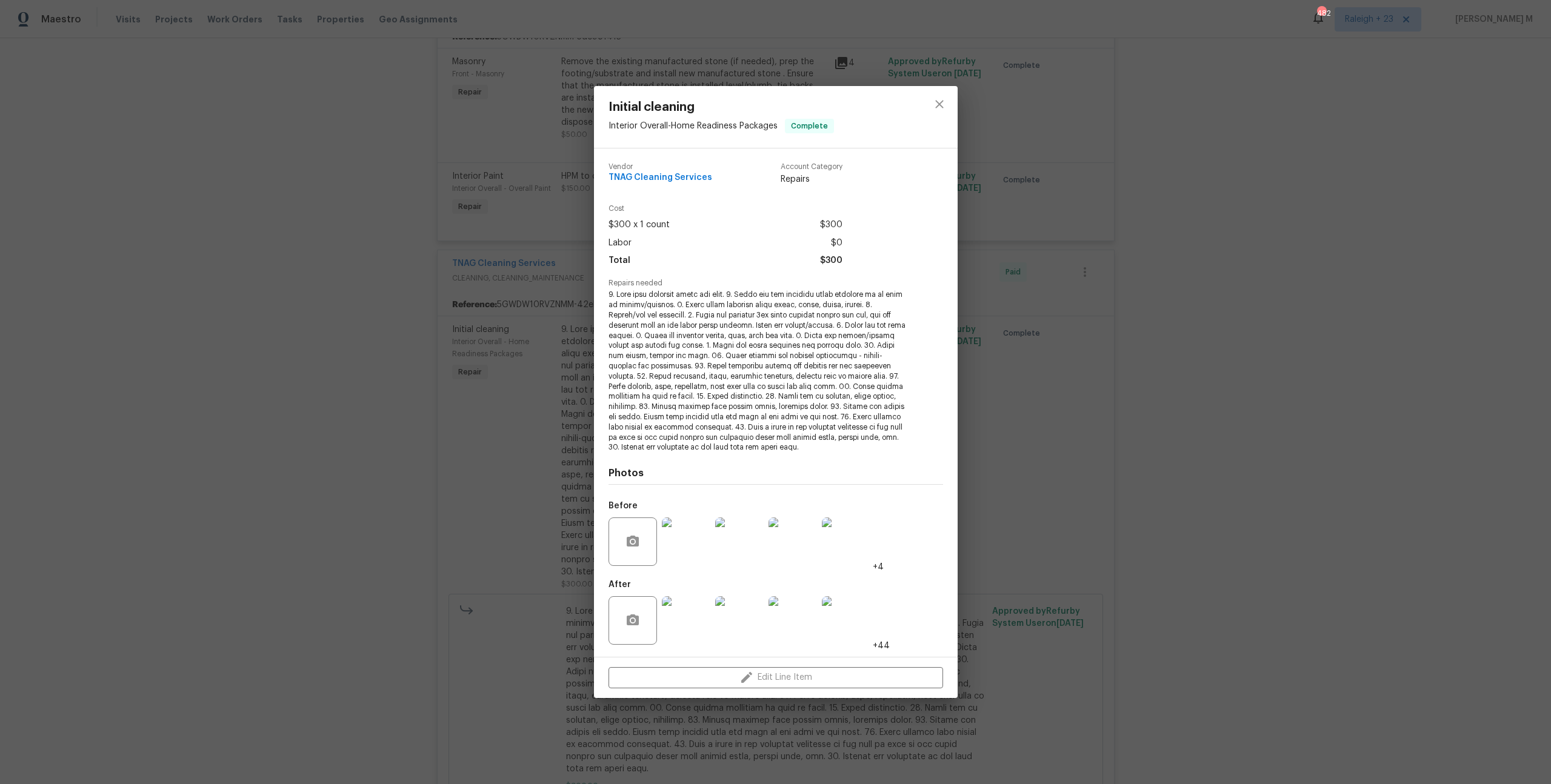
click at [862, 589] on div at bounding box center [846, 620] width 53 height 63
click at [853, 543] on img at bounding box center [846, 541] width 48 height 48
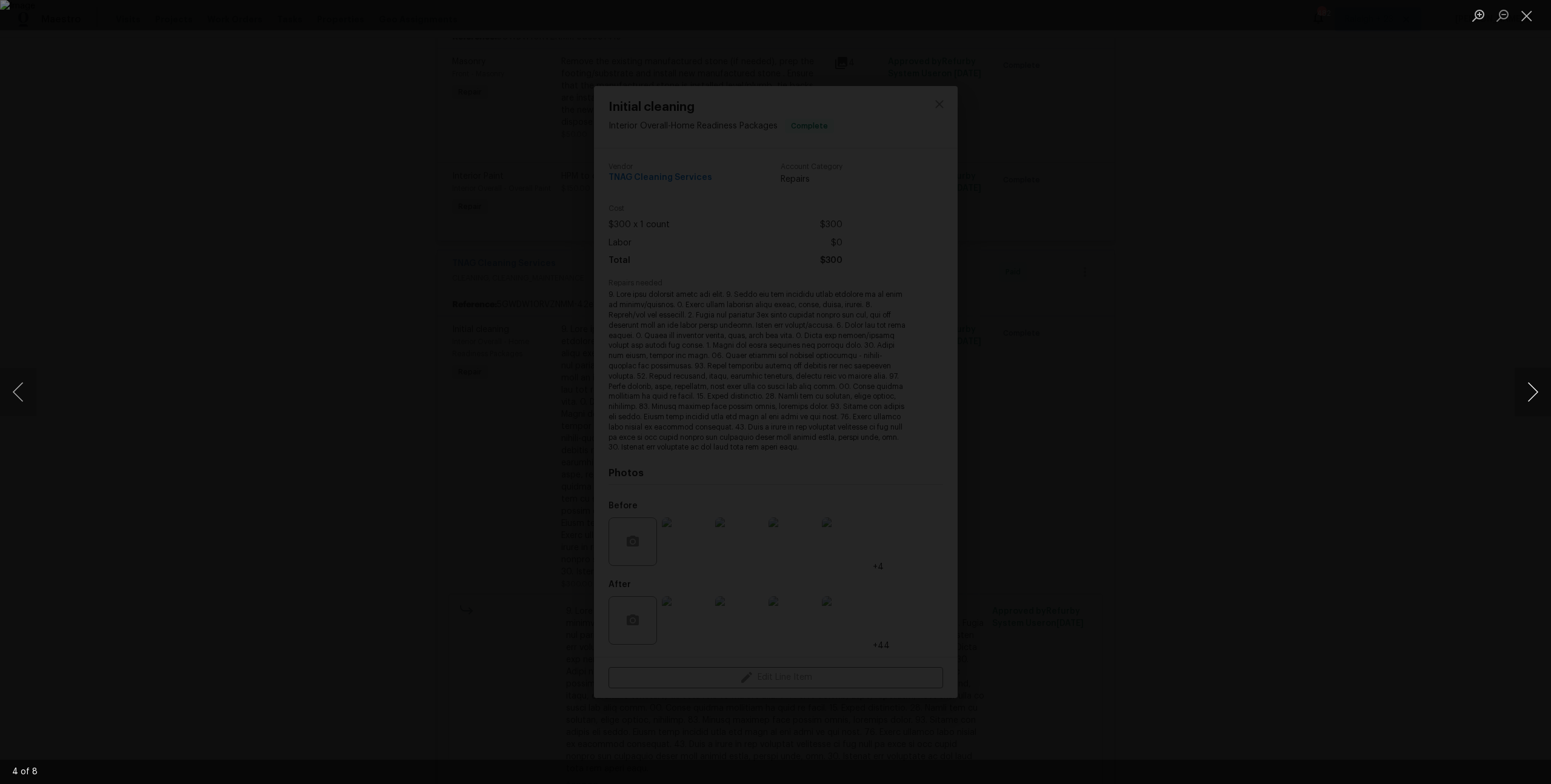
click at [1524, 392] on button "Next image" at bounding box center [1533, 392] width 37 height 48
click at [1467, 289] on div "Lightbox" at bounding box center [775, 392] width 1551 height 784
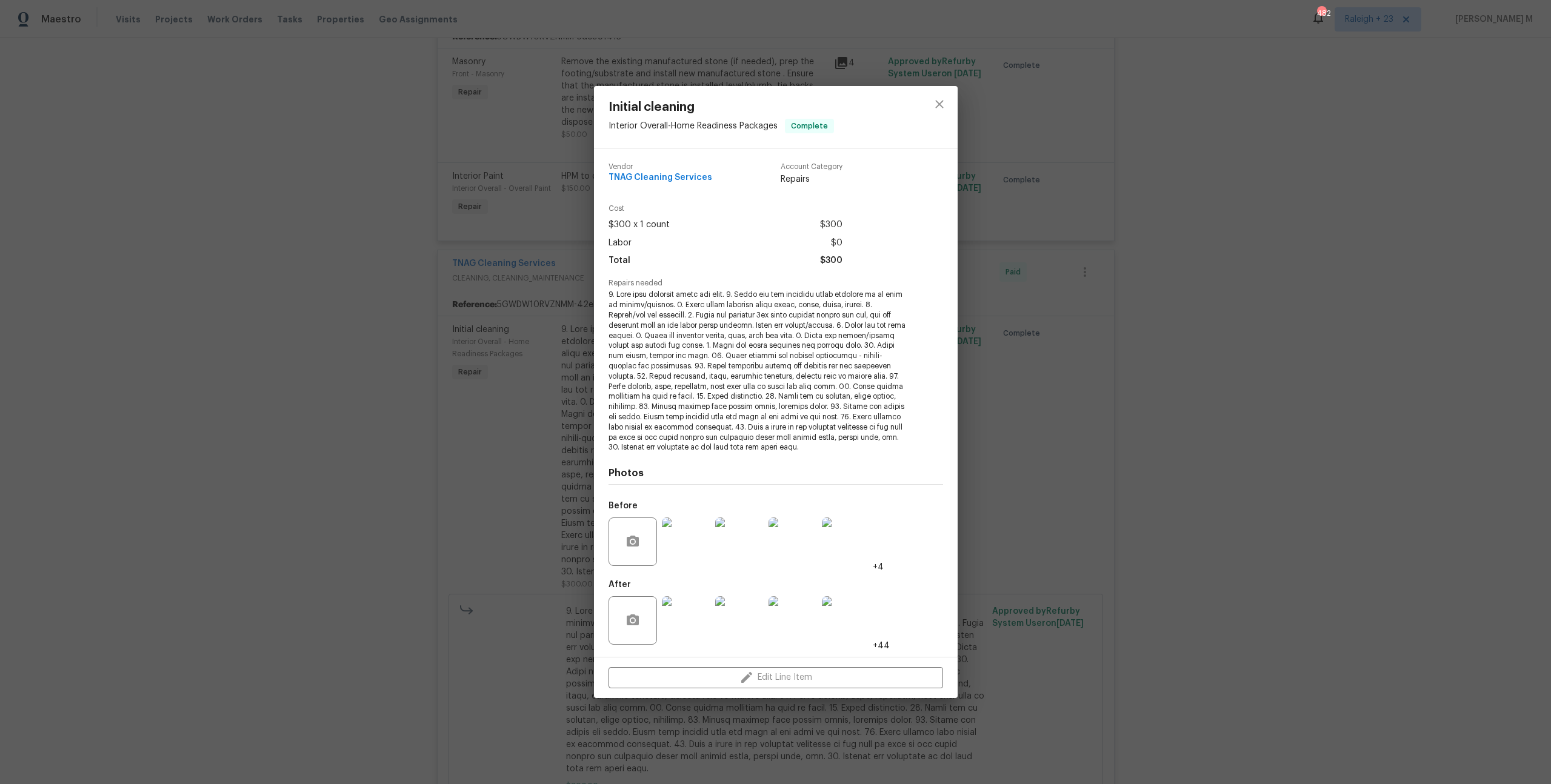
click at [851, 613] on img at bounding box center [846, 620] width 48 height 48
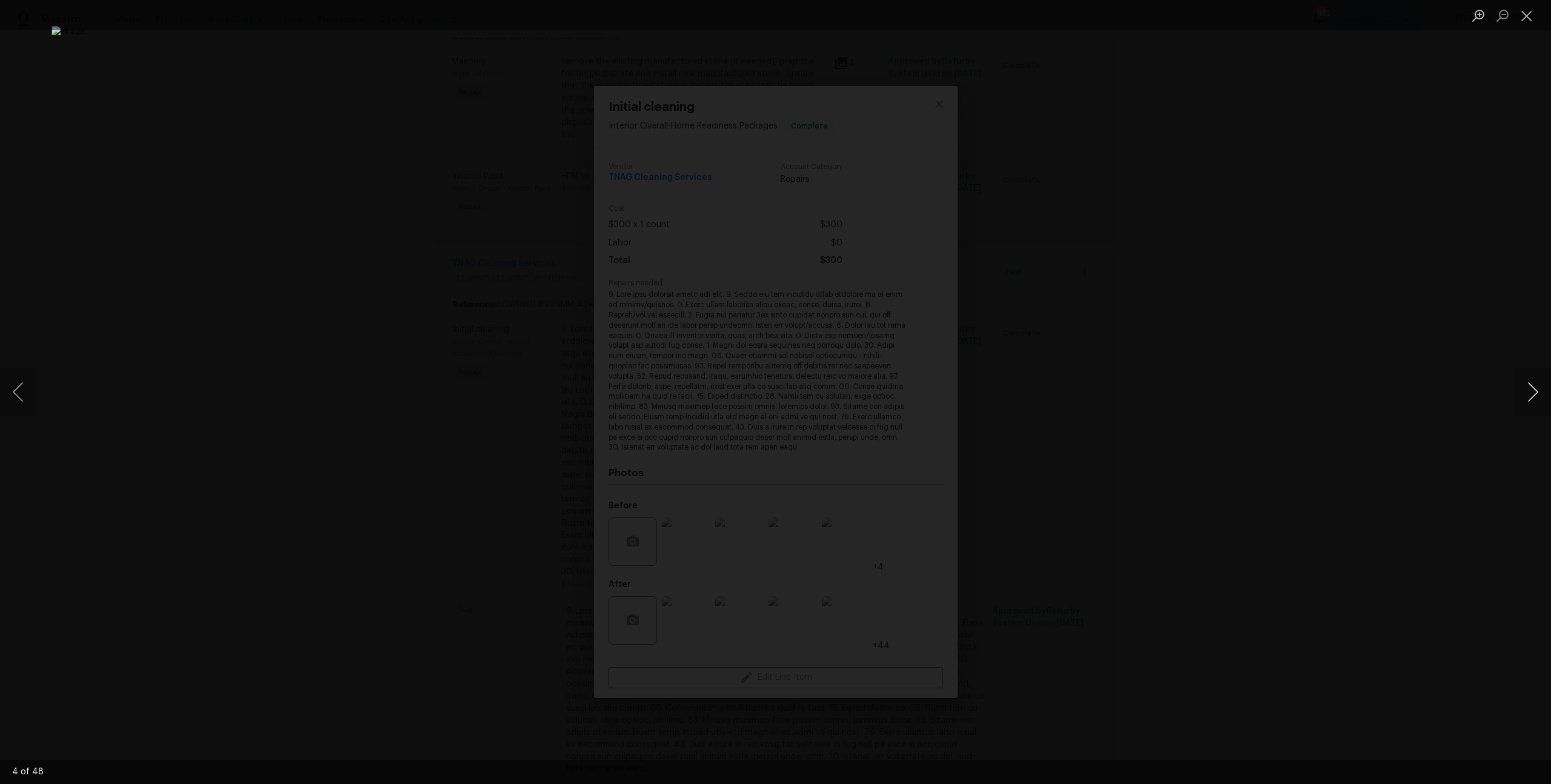
click at [1524, 391] on button "Next image" at bounding box center [1533, 392] width 37 height 48
click at [1534, 408] on button "Next image" at bounding box center [1533, 392] width 37 height 48
click at [1534, 394] on button "Next image" at bounding box center [1533, 392] width 37 height 48
click at [1520, 384] on button "Next image" at bounding box center [1533, 392] width 37 height 48
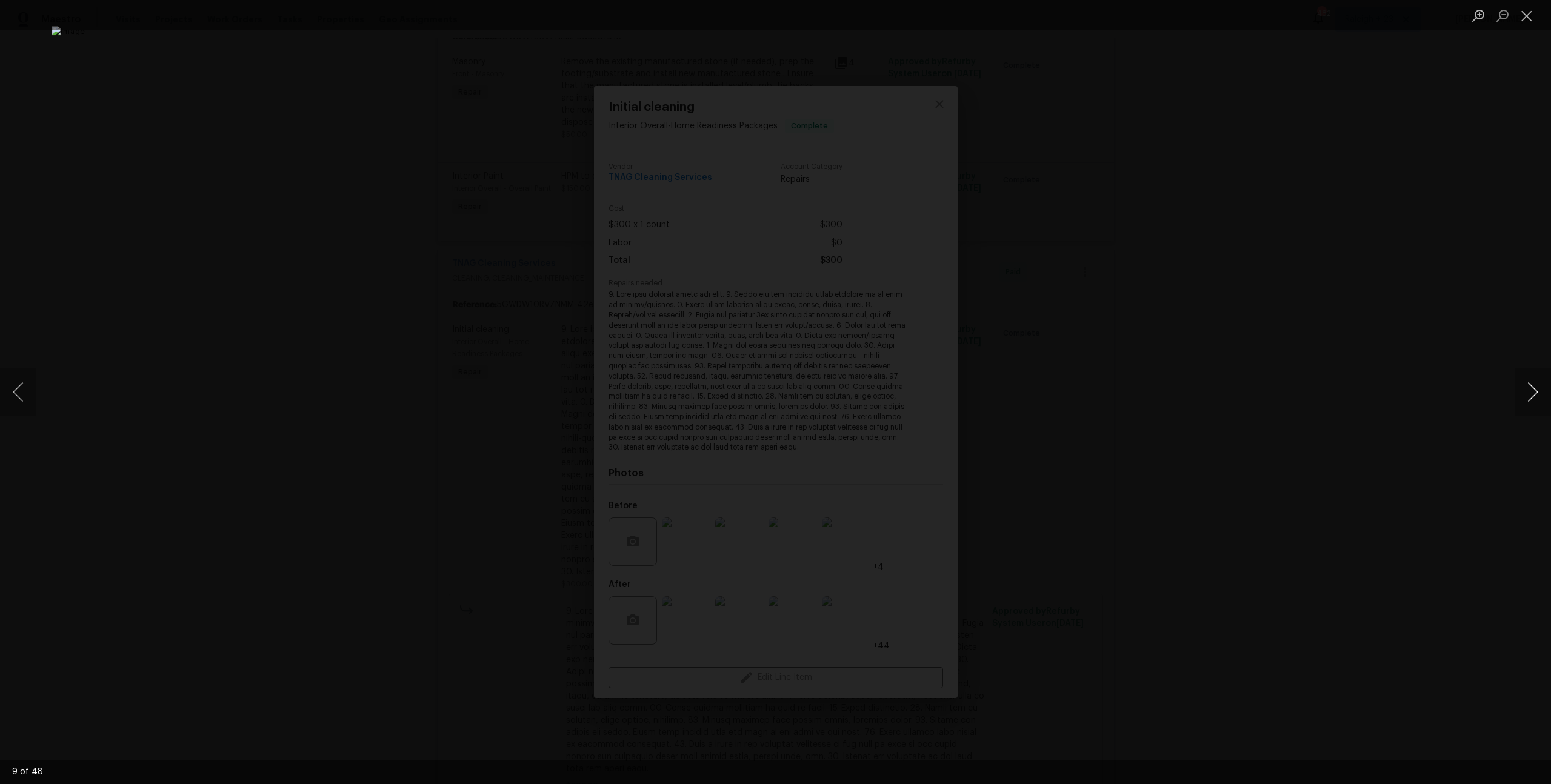
click at [1520, 384] on button "Next image" at bounding box center [1533, 392] width 37 height 48
click at [1525, 406] on button "Next image" at bounding box center [1533, 392] width 37 height 48
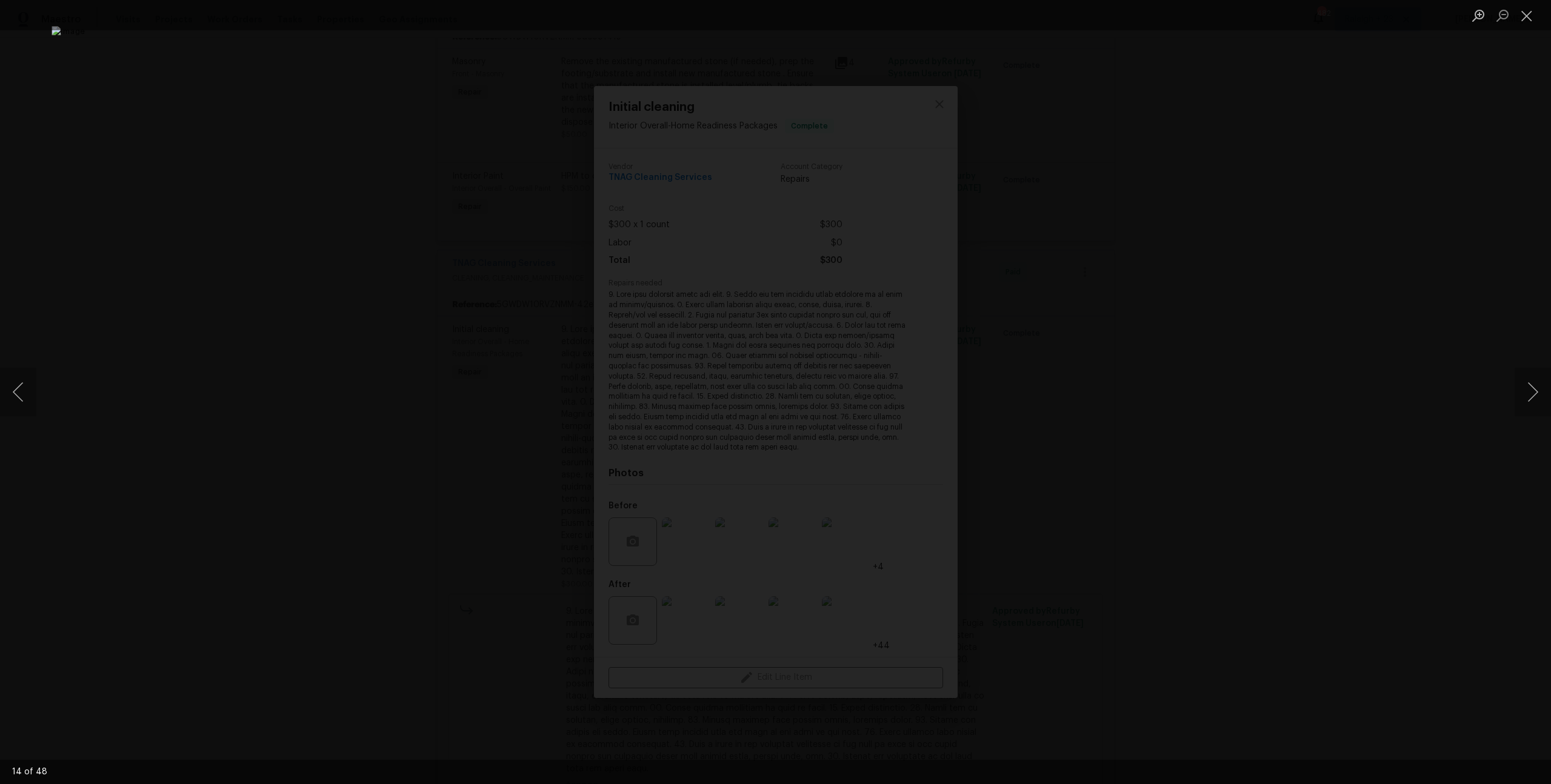
click at [745, 659] on img "Lightbox" at bounding box center [775, 392] width 1448 height 732
click at [1223, 489] on div "Lightbox" at bounding box center [775, 392] width 1551 height 784
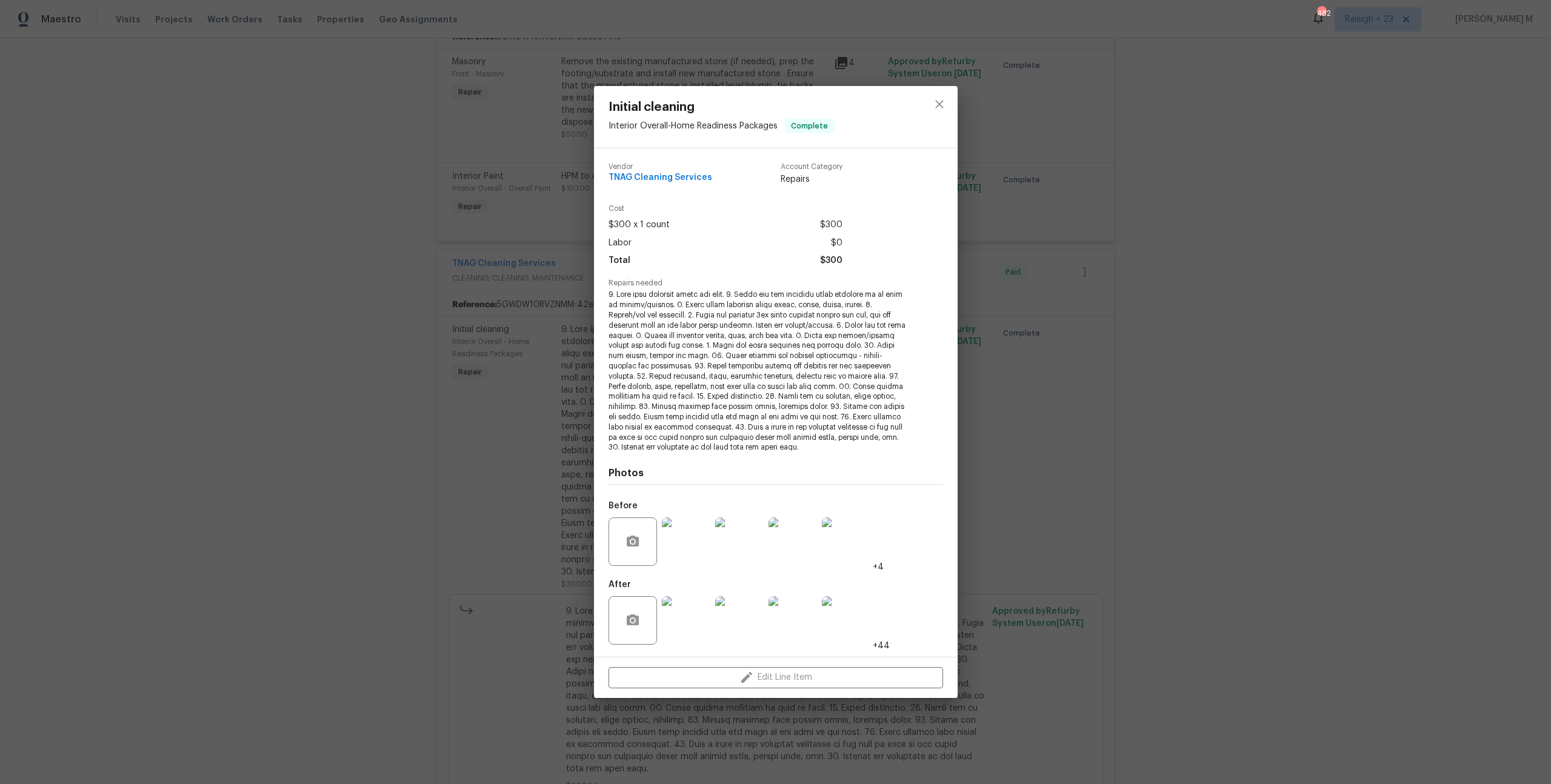
click at [1223, 485] on div "Initial cleaning Interior Overall - Home Readiness Packages Complete Vendor TNA…" at bounding box center [775, 392] width 1551 height 784
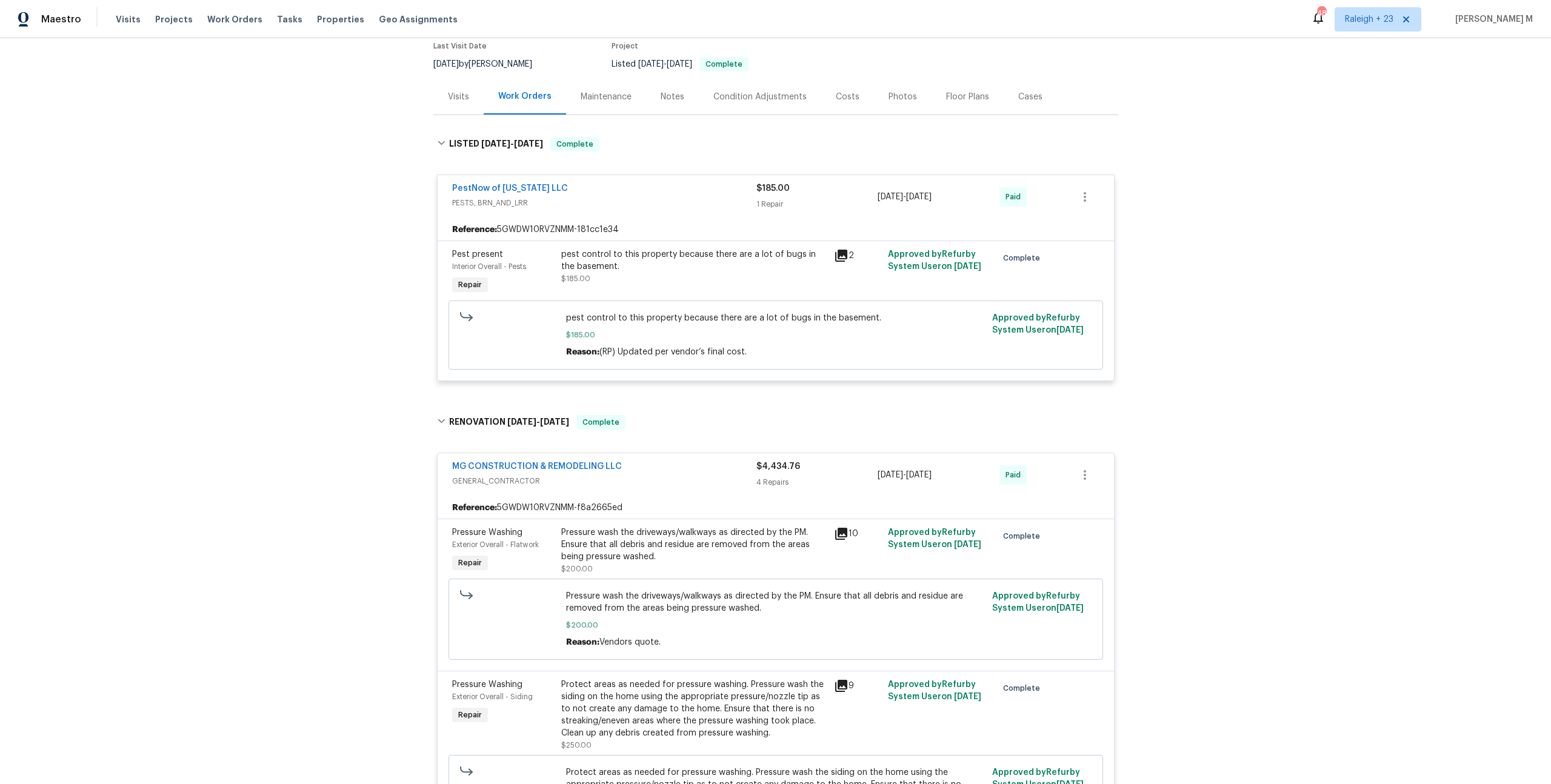
scroll to position [0, 0]
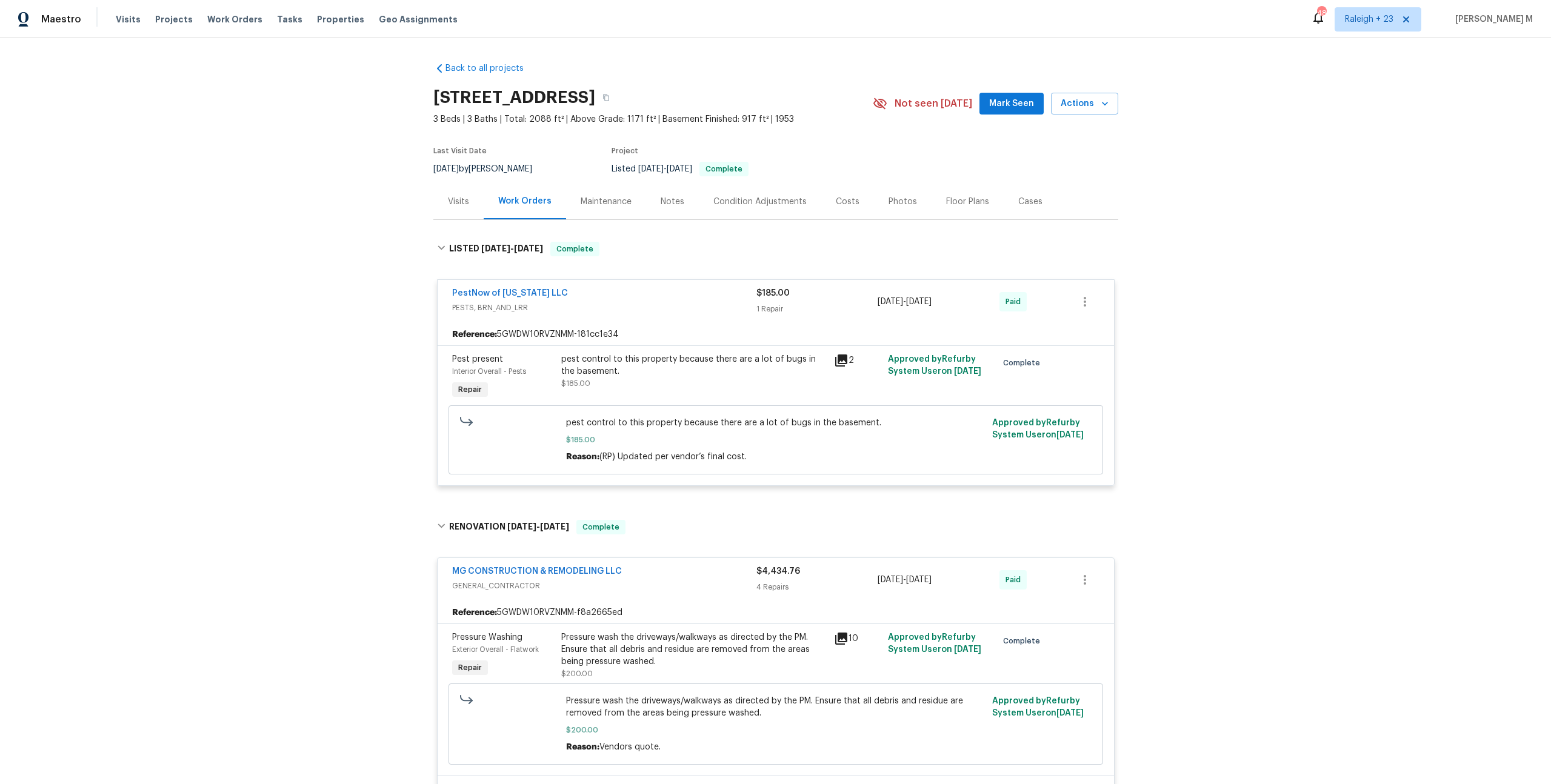
click at [589, 203] on div "Maintenance" at bounding box center [606, 201] width 80 height 36
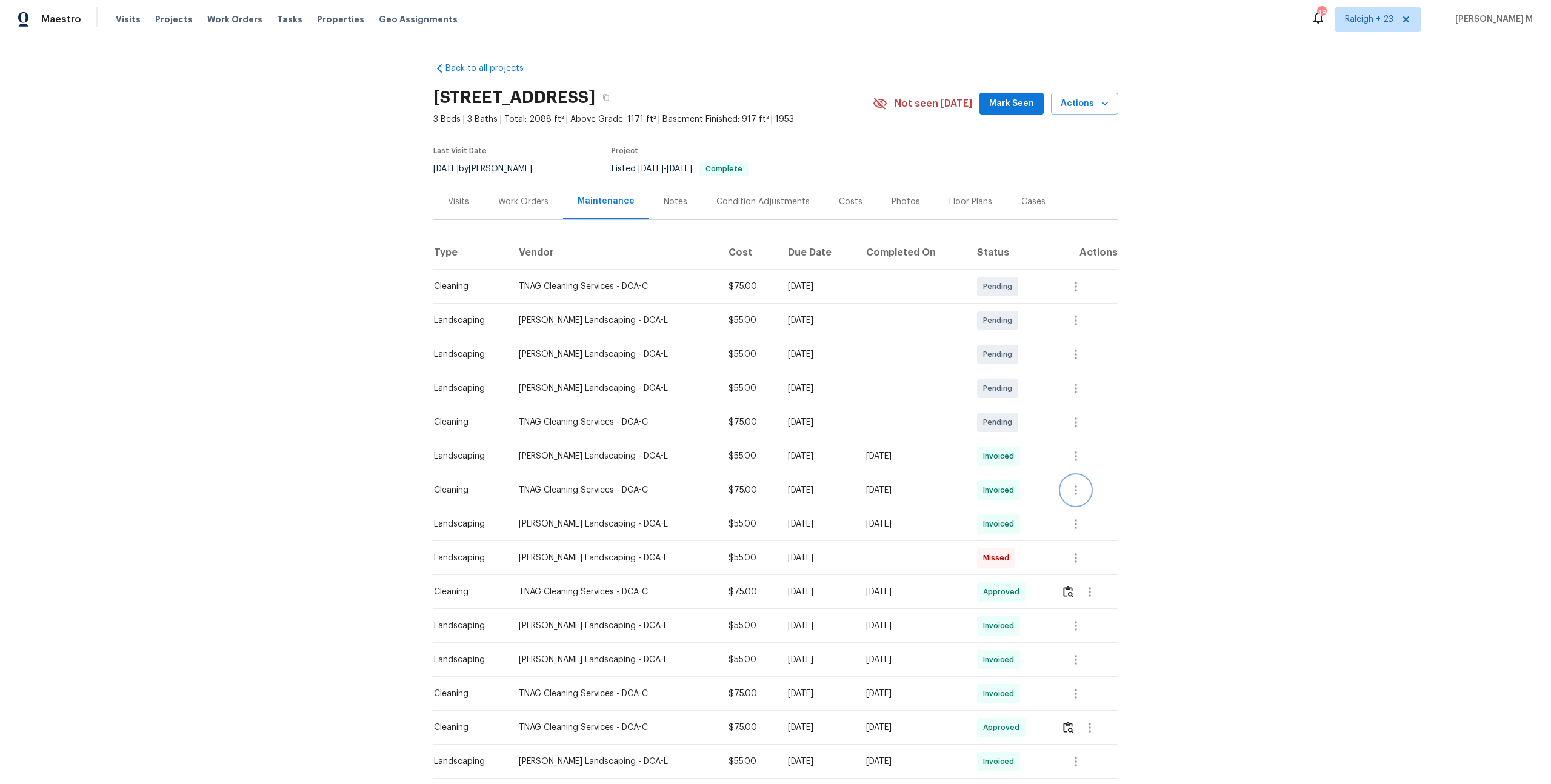
click at [1084, 486] on button "button" at bounding box center [1076, 490] width 29 height 29
click at [1083, 510] on li "View details" at bounding box center [1104, 504] width 85 height 20
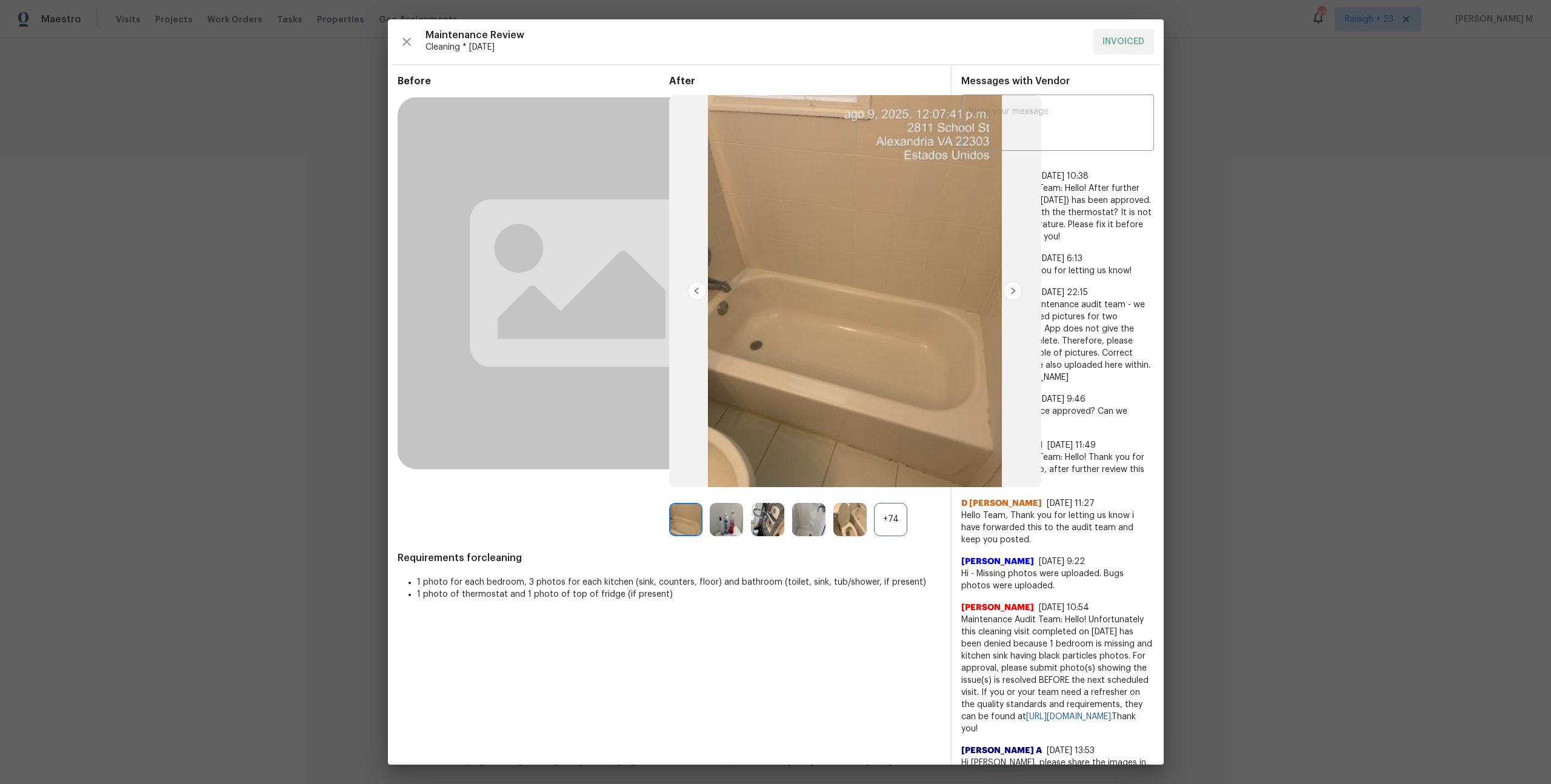
click at [890, 513] on div "+74" at bounding box center [890, 519] width 33 height 33
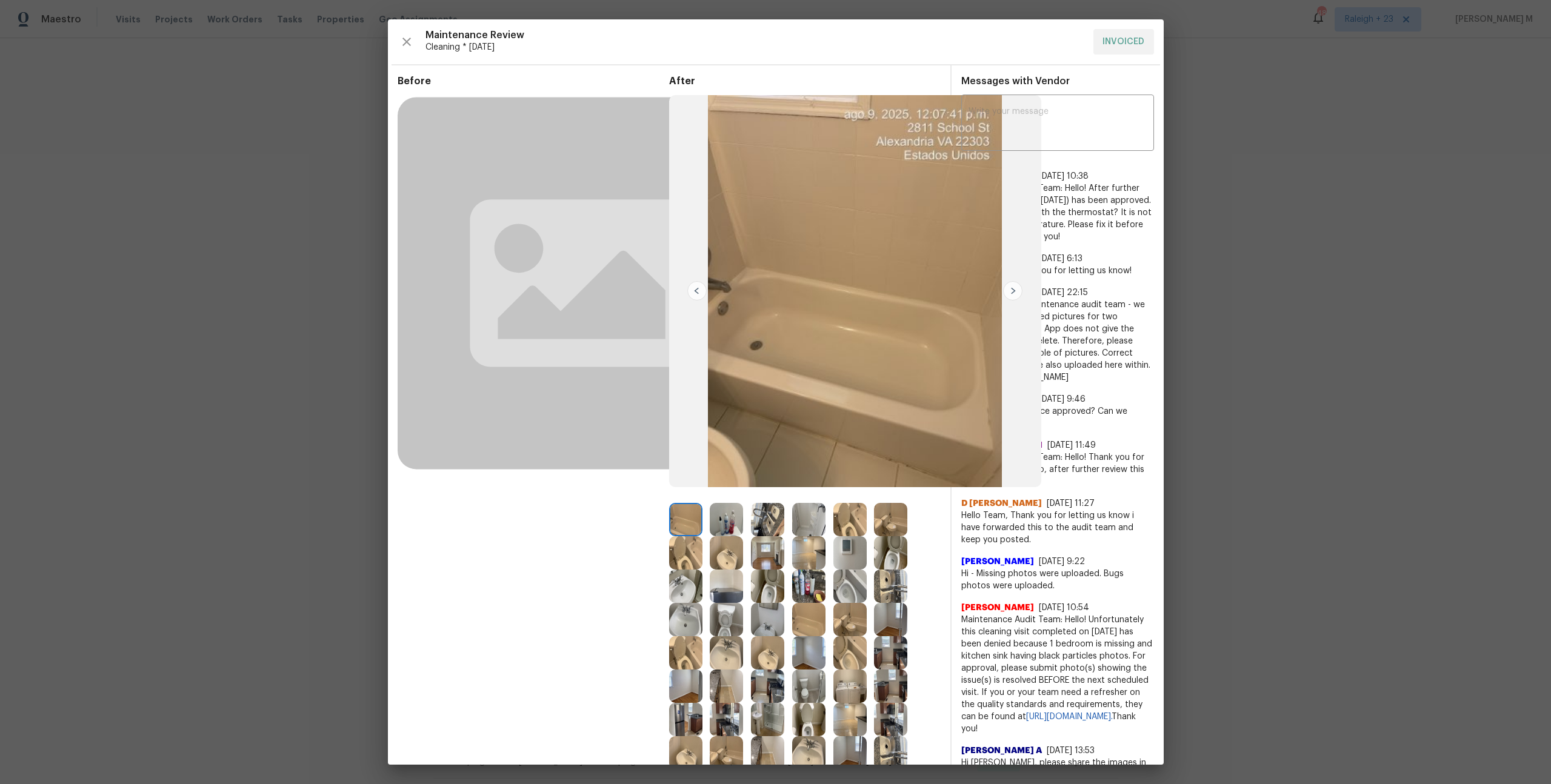
click at [885, 521] on img at bounding box center [890, 519] width 33 height 33
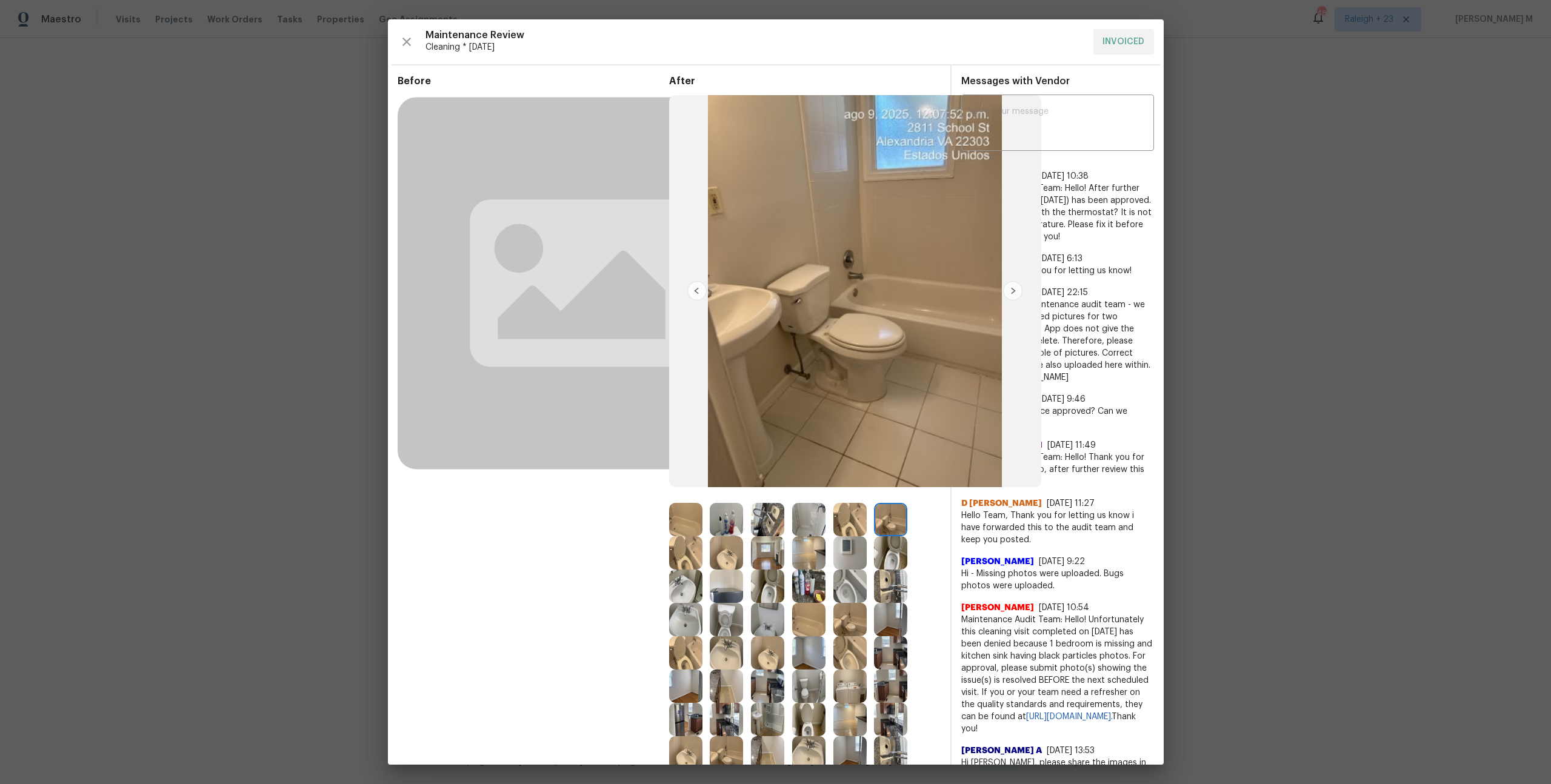
click at [692, 512] on img at bounding box center [685, 519] width 33 height 33
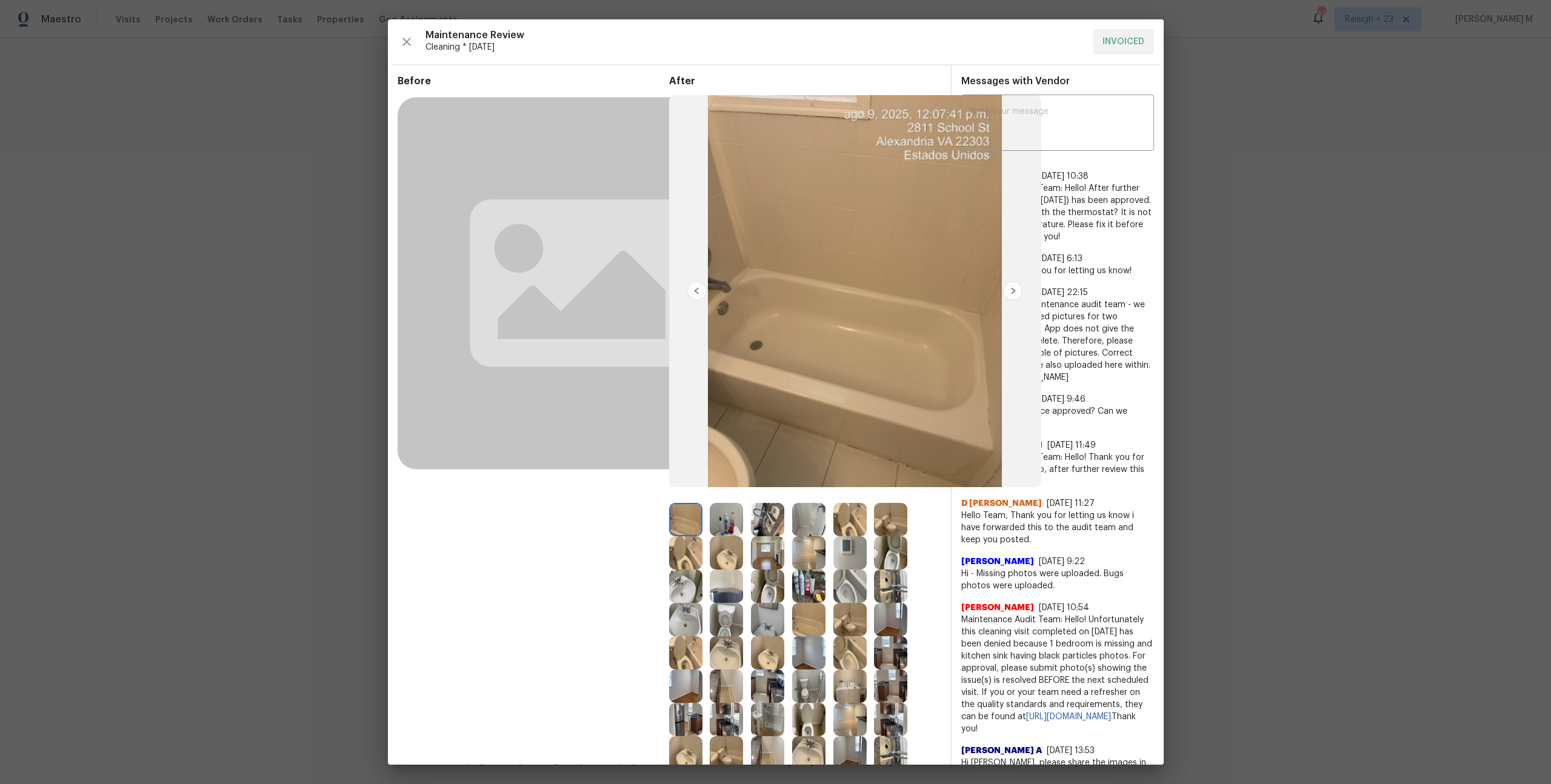
click at [896, 519] on img at bounding box center [890, 519] width 33 height 33
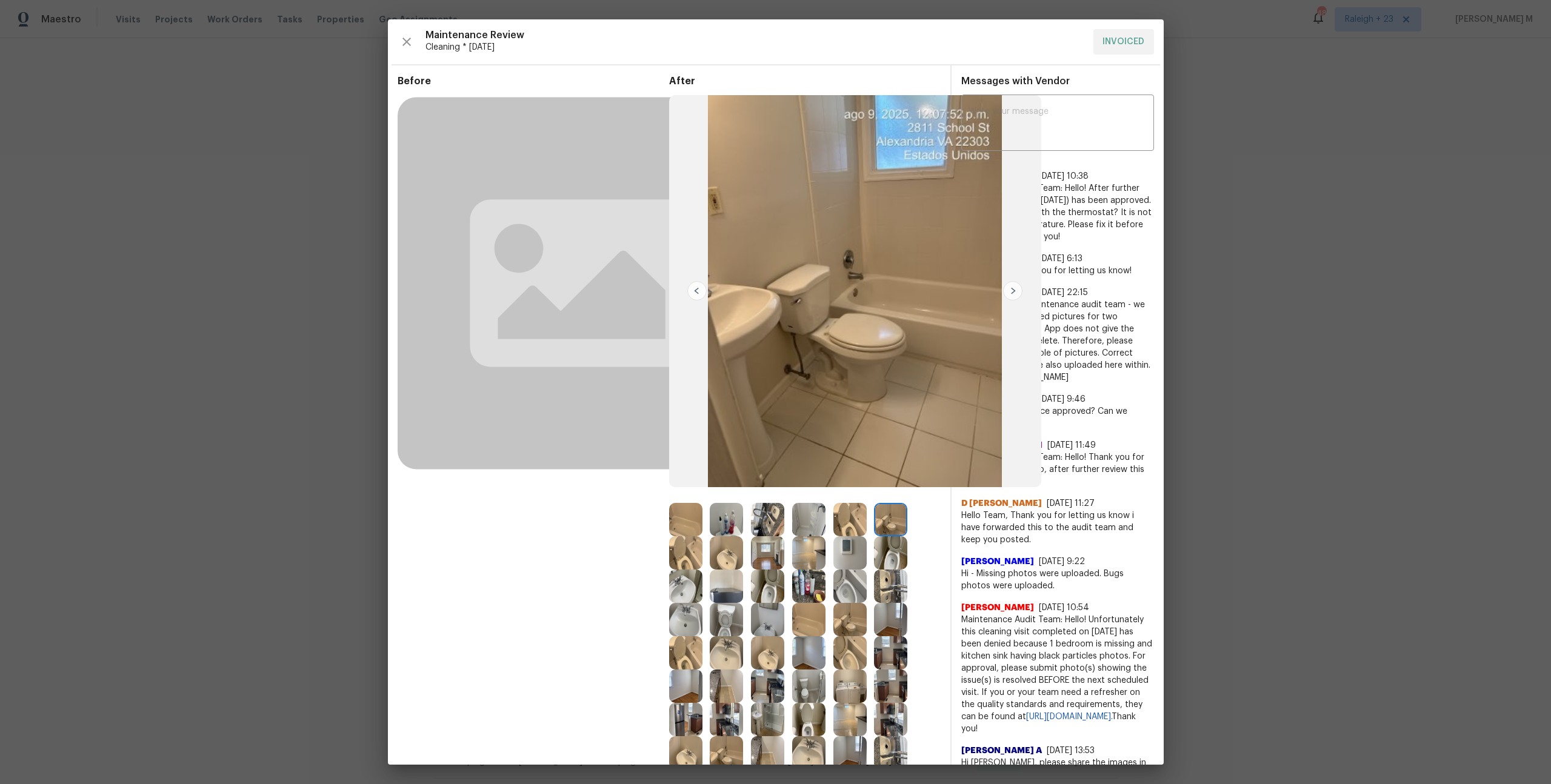
click at [815, 508] on img at bounding box center [808, 519] width 33 height 33
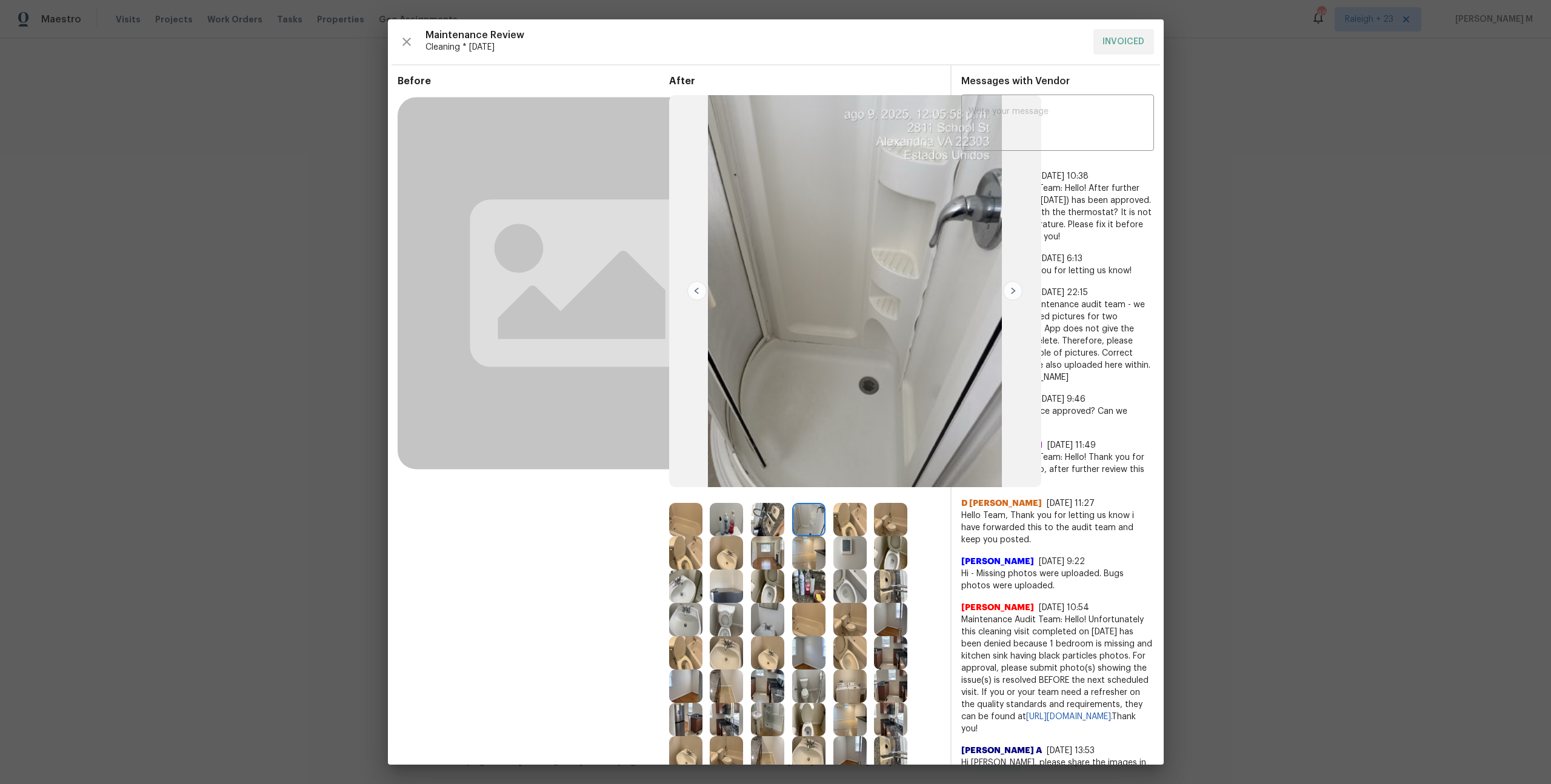
click at [850, 510] on img at bounding box center [850, 519] width 33 height 33
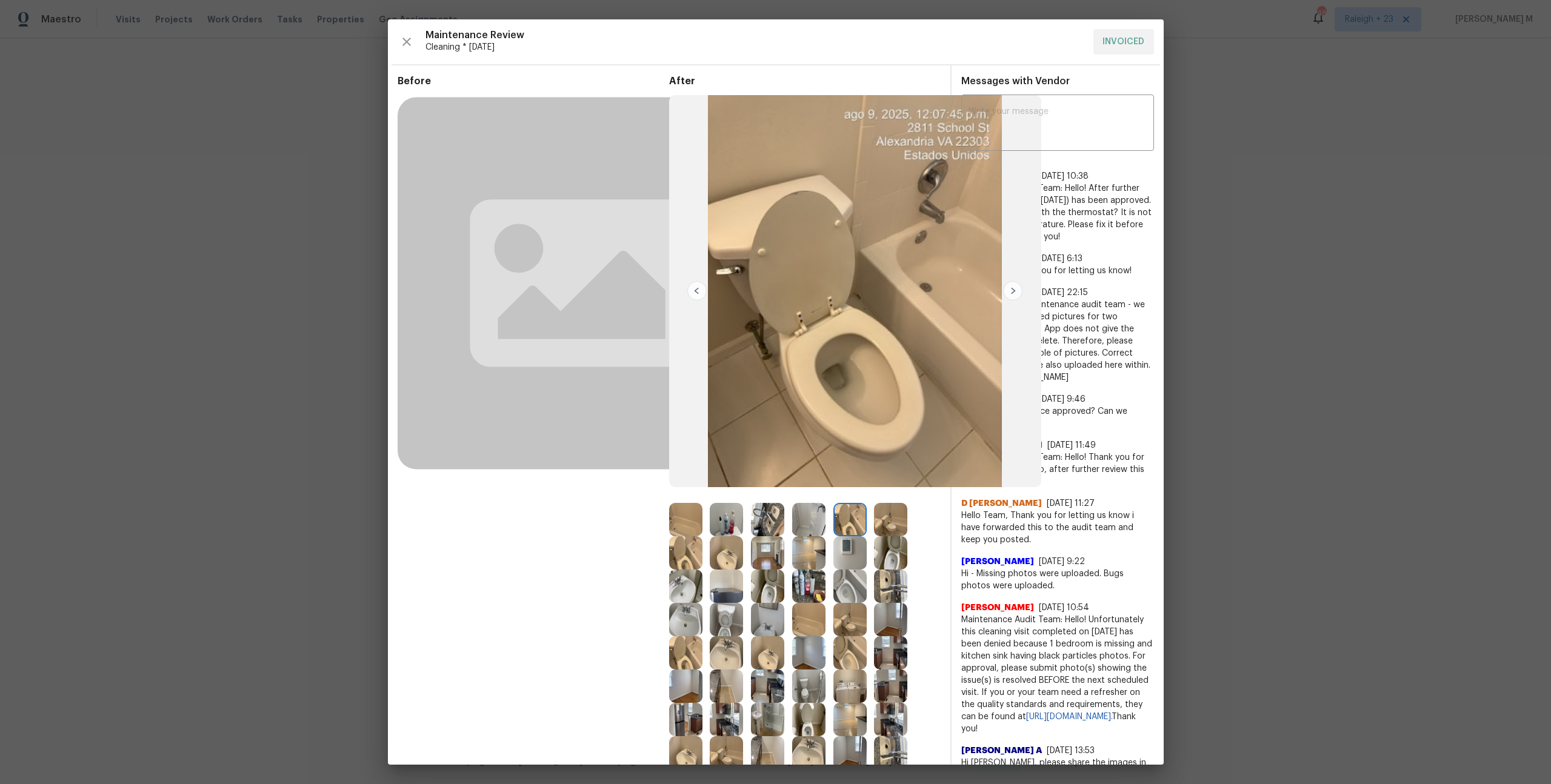
click at [878, 514] on img at bounding box center [890, 519] width 33 height 33
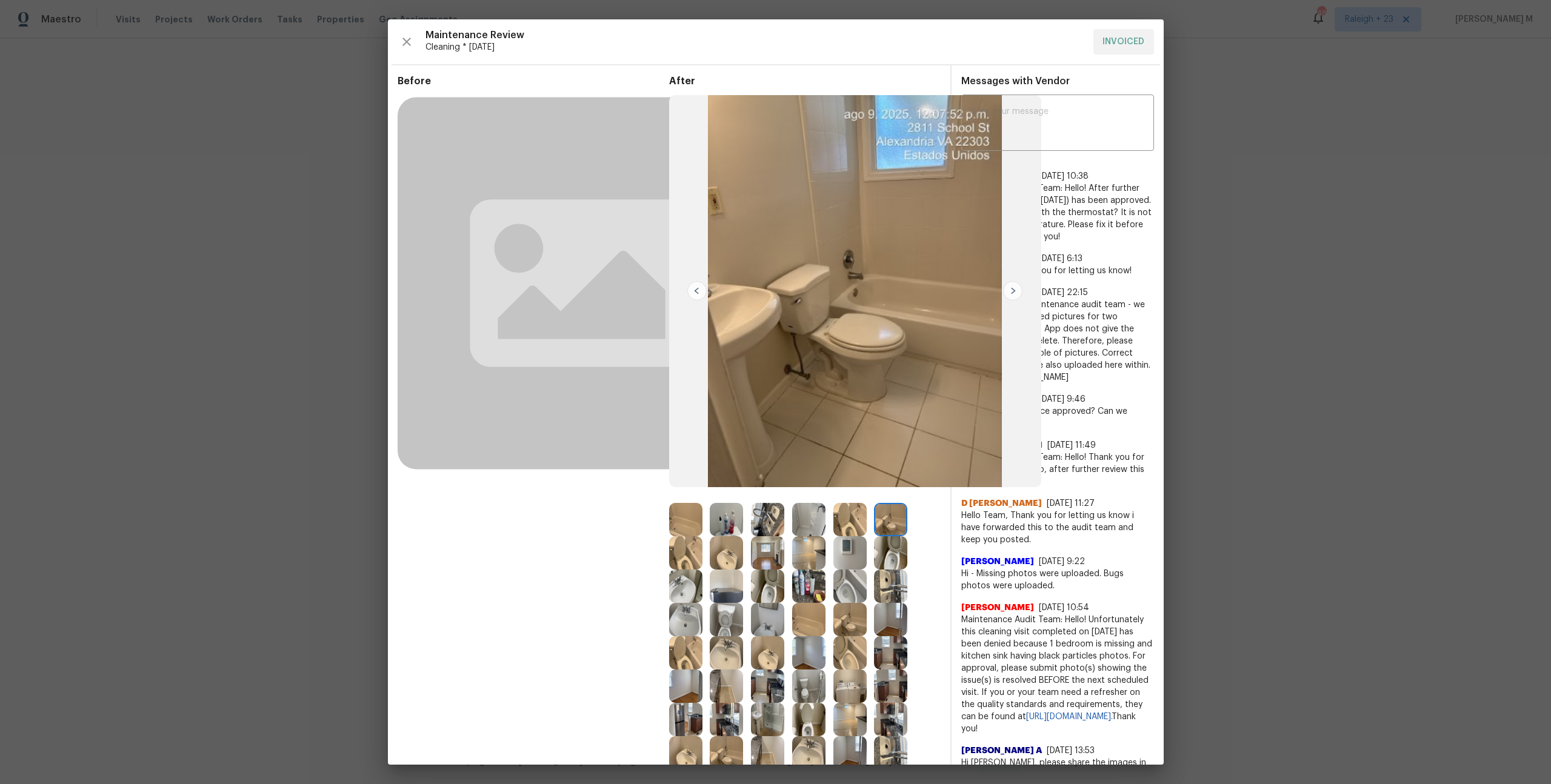
scroll to position [11, 0]
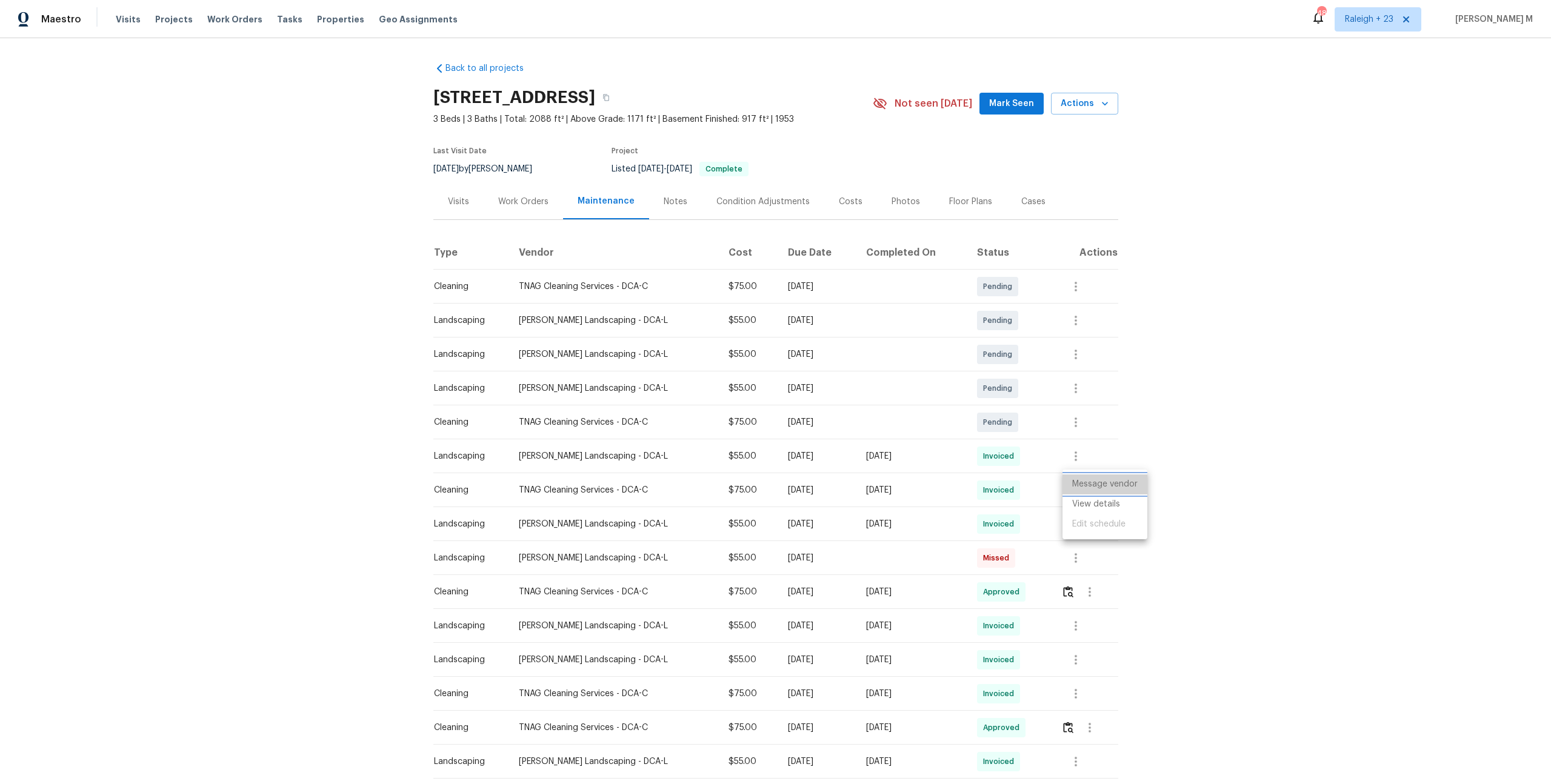
click at [1114, 484] on li "Message vendor" at bounding box center [1104, 484] width 85 height 20
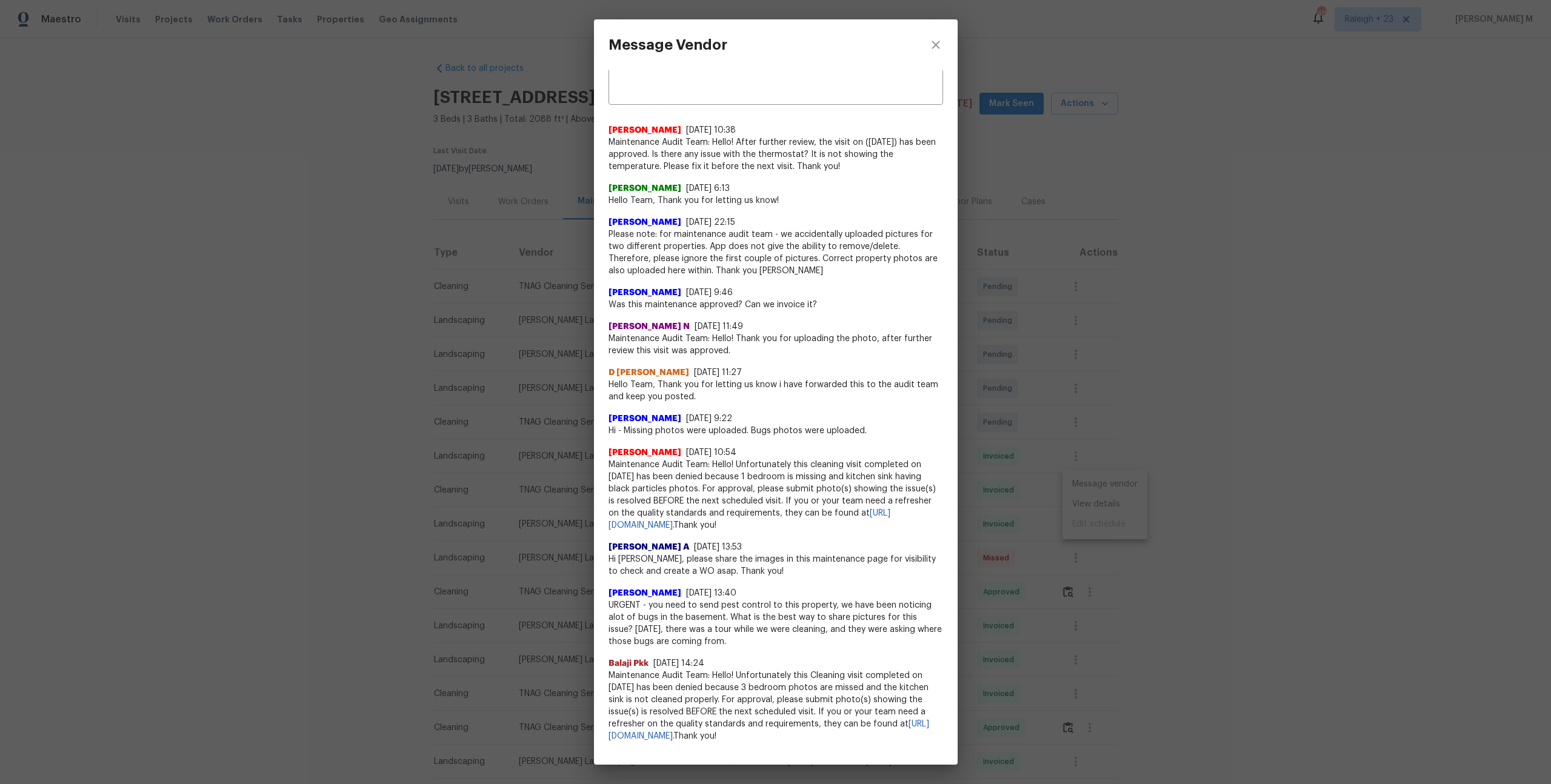
scroll to position [2, 0]
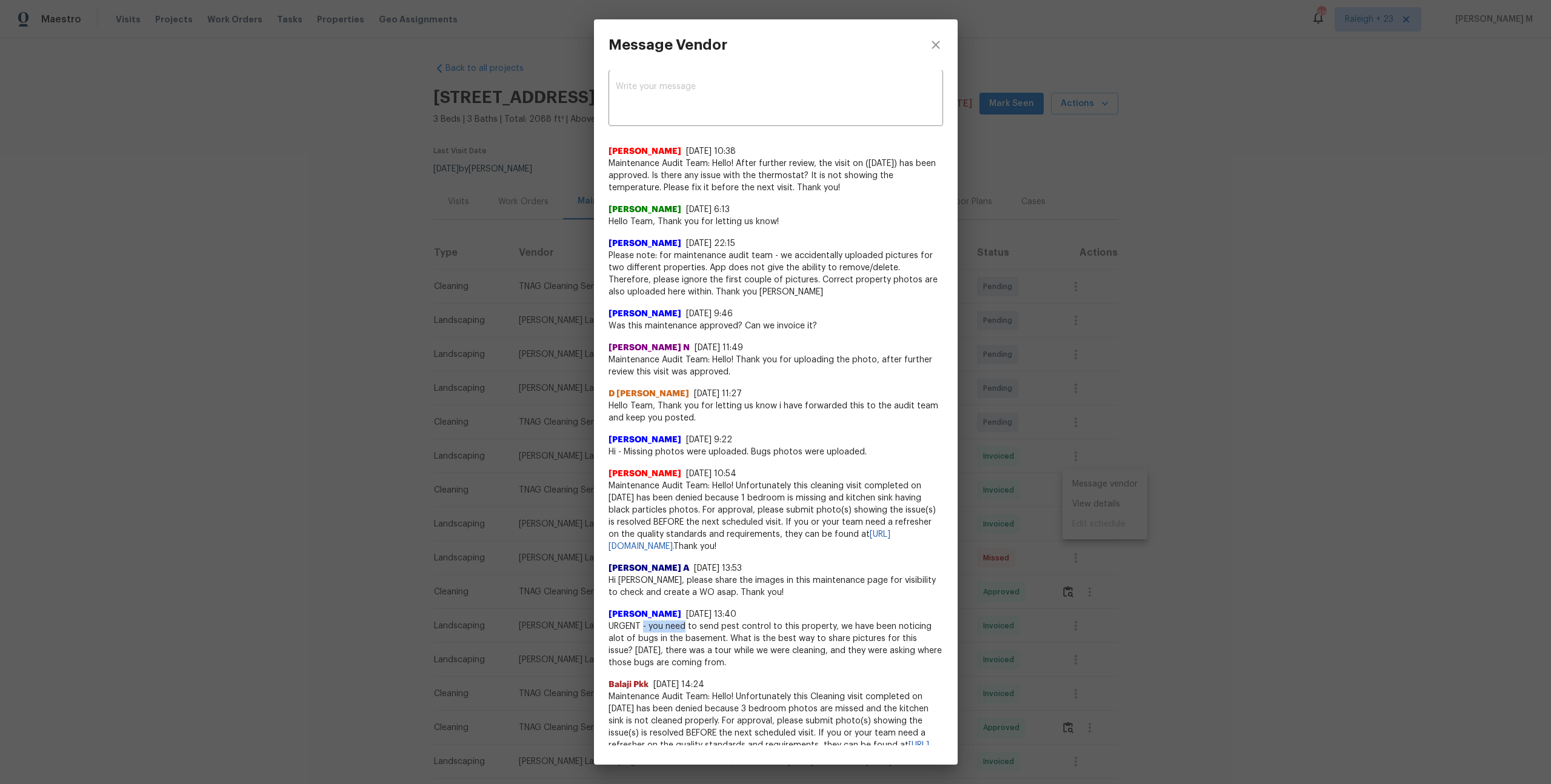
drag, startPoint x: 644, startPoint y: 613, endPoint x: 689, endPoint y: 611, distance: 45.0
click at [689, 620] on span "URGENT - you need to send pest control to this property, we have been noticing …" at bounding box center [776, 644] width 335 height 48
click at [761, 681] on div "Balaji Pkk 5/21/25, 14:24" at bounding box center [776, 686] width 335 height 12
drag, startPoint x: 609, startPoint y: 324, endPoint x: 873, endPoint y: 322, distance: 264.0
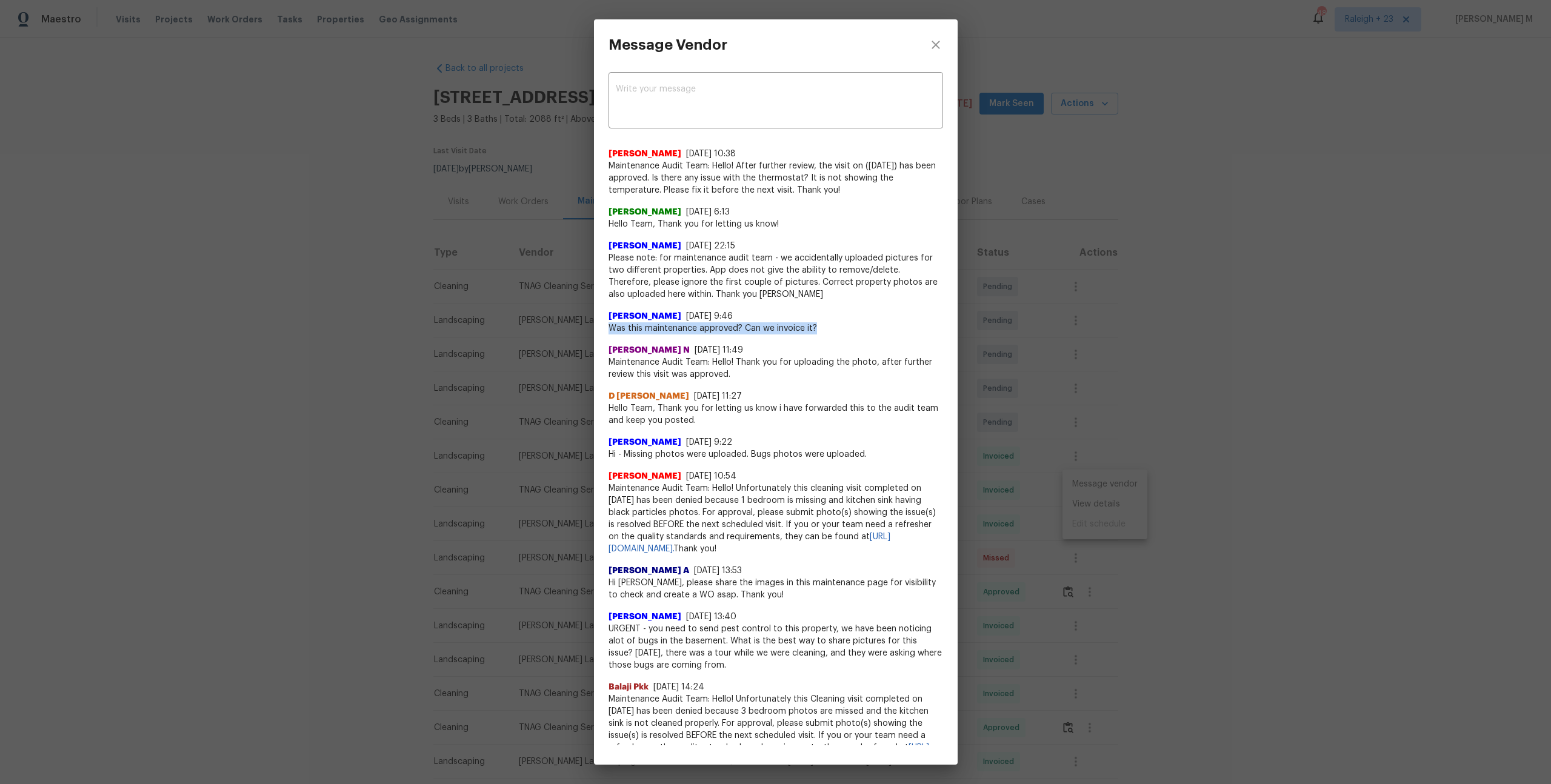
click at [874, 324] on span "Was this maintenance approved? Can we invoice it?" at bounding box center [776, 328] width 335 height 12
click at [1040, 333] on div "Message Vendor x ​ Rajkumar Govindraj 8/13/25, 10:38 Maintenance Audit Team: He…" at bounding box center [775, 392] width 1551 height 784
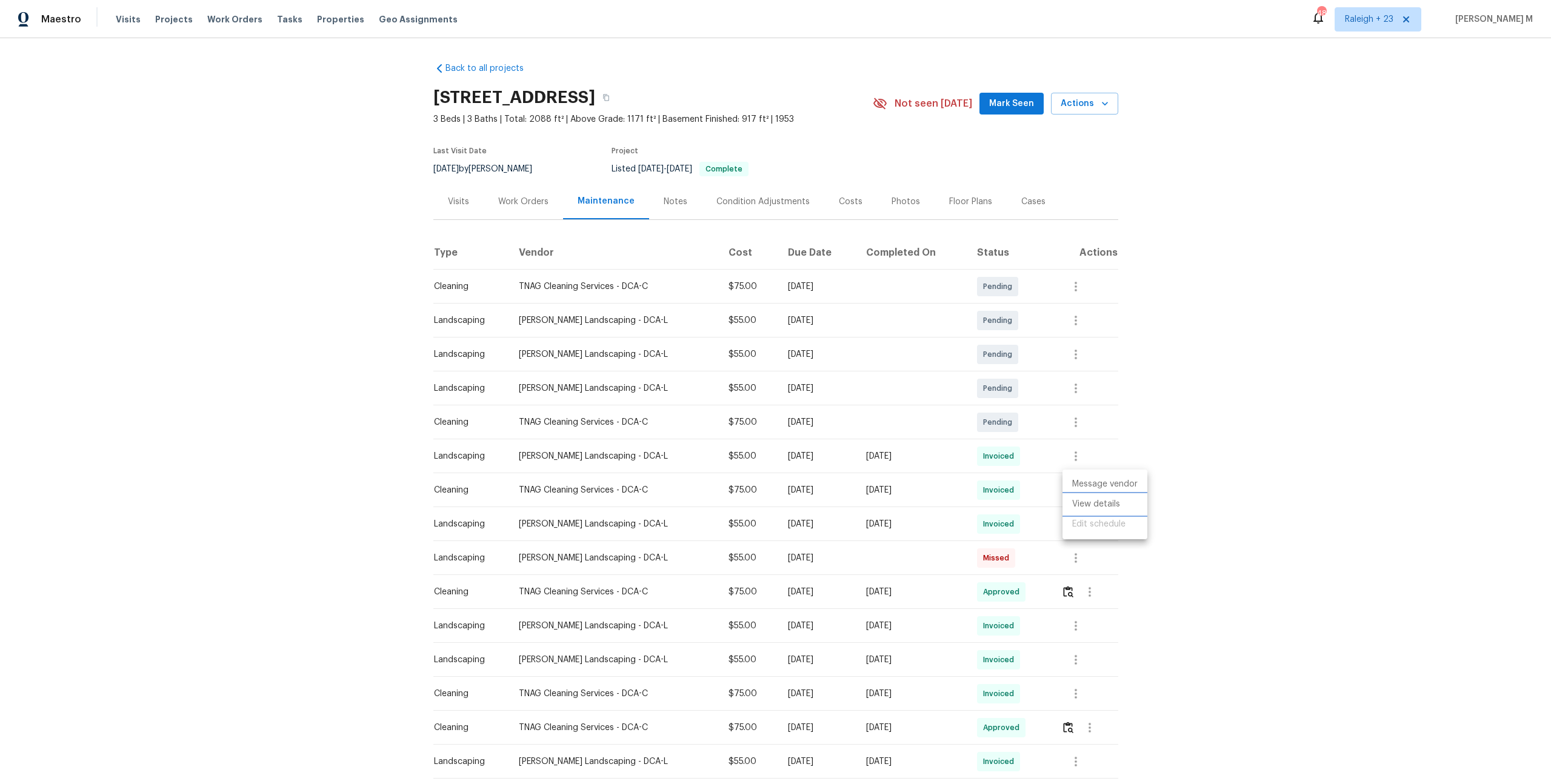
click at [1109, 507] on li "View details" at bounding box center [1104, 504] width 85 height 20
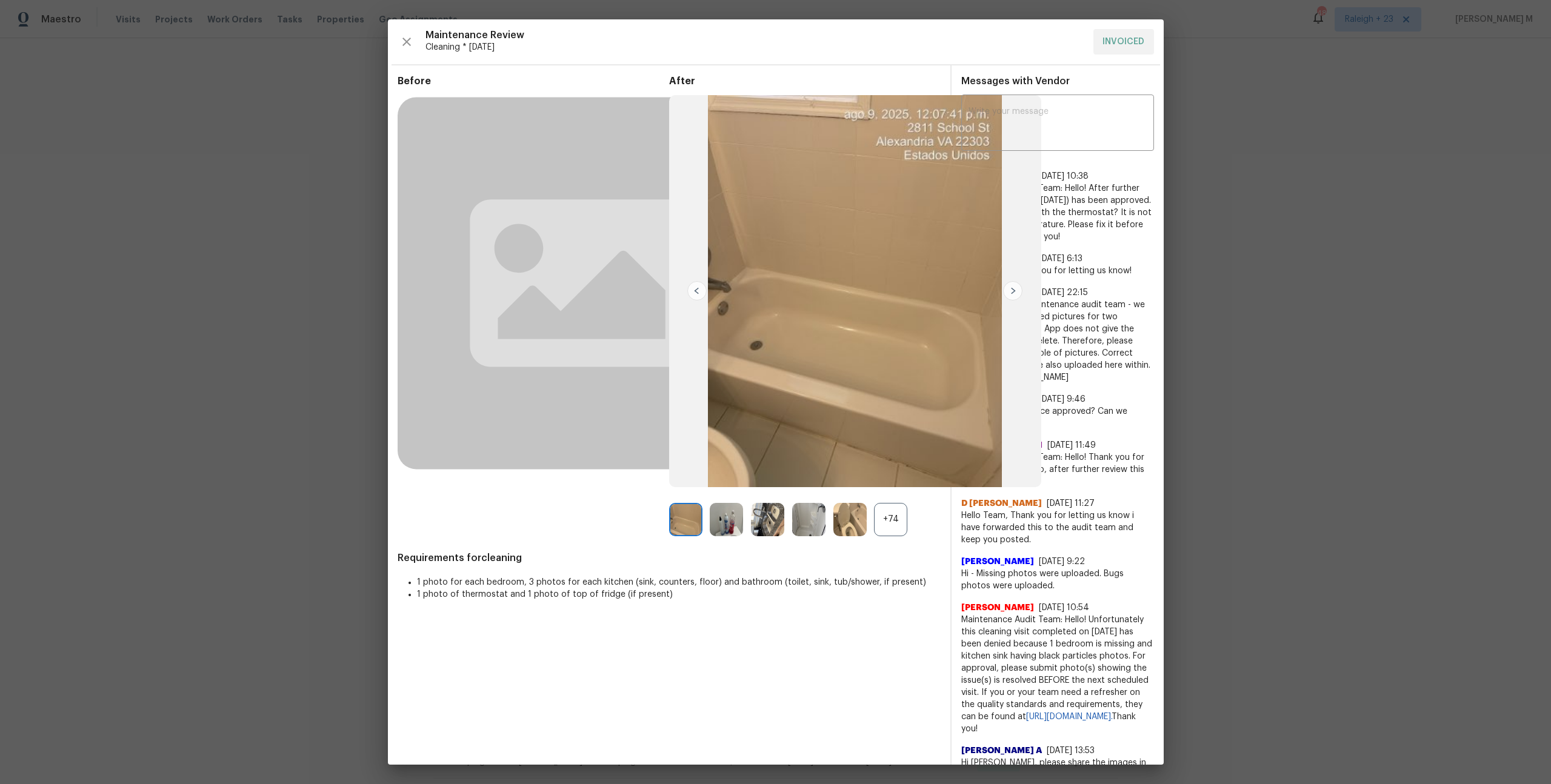
click at [894, 503] on div "+74" at bounding box center [890, 519] width 33 height 33
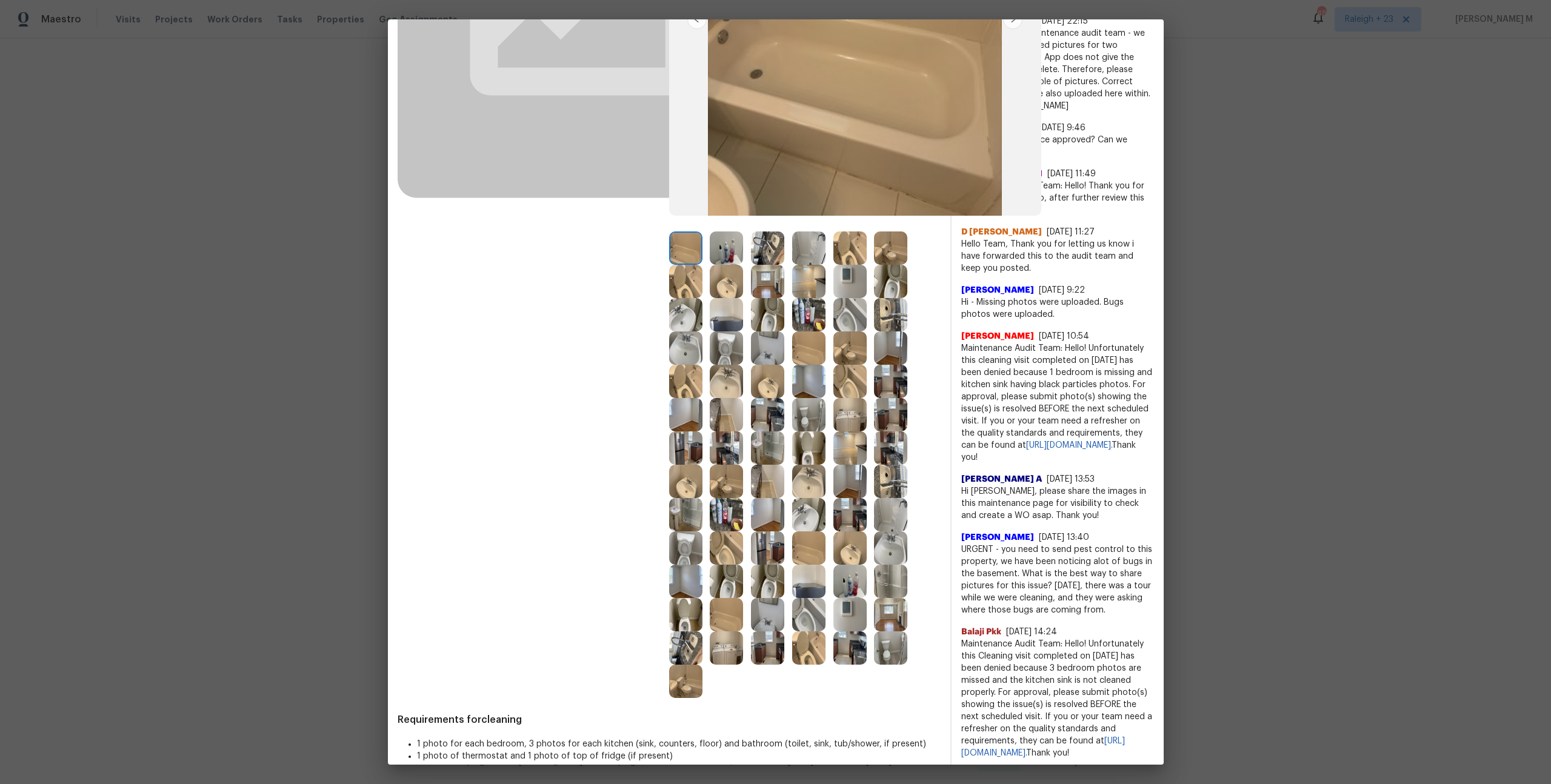
scroll to position [289, 0]
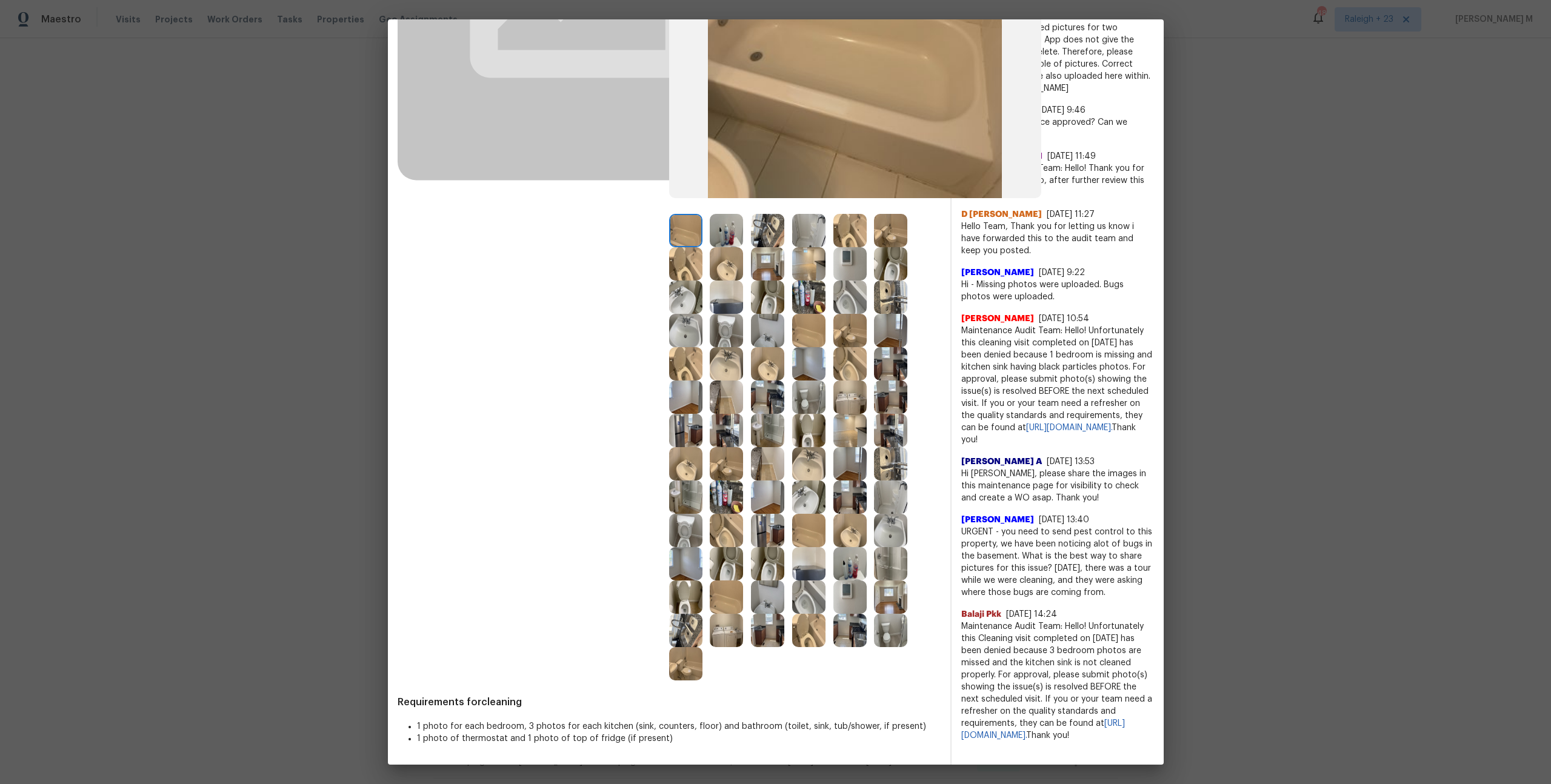
click at [890, 530] on img at bounding box center [890, 530] width 33 height 33
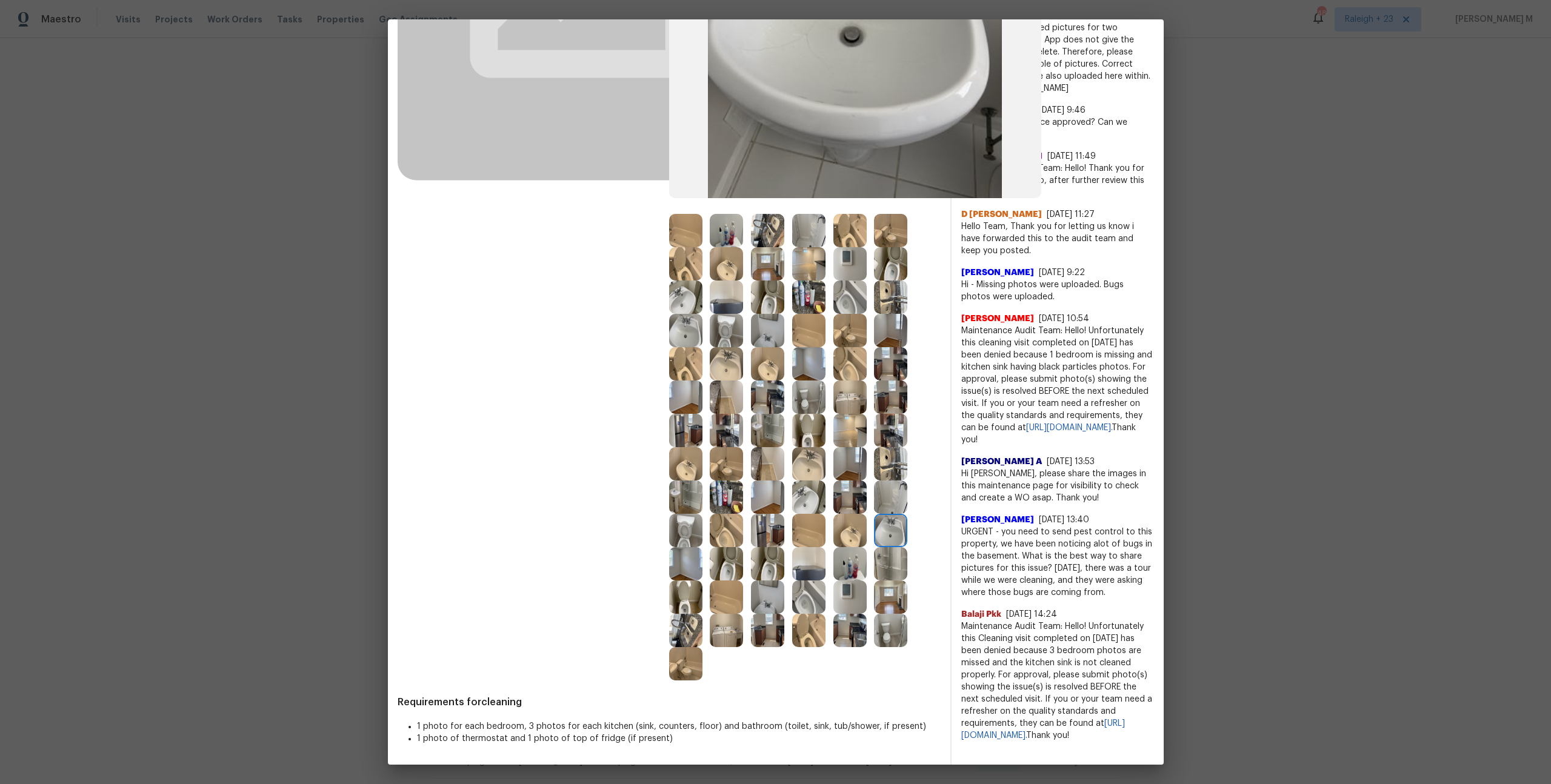
click at [806, 564] on img at bounding box center [808, 564] width 33 height 33
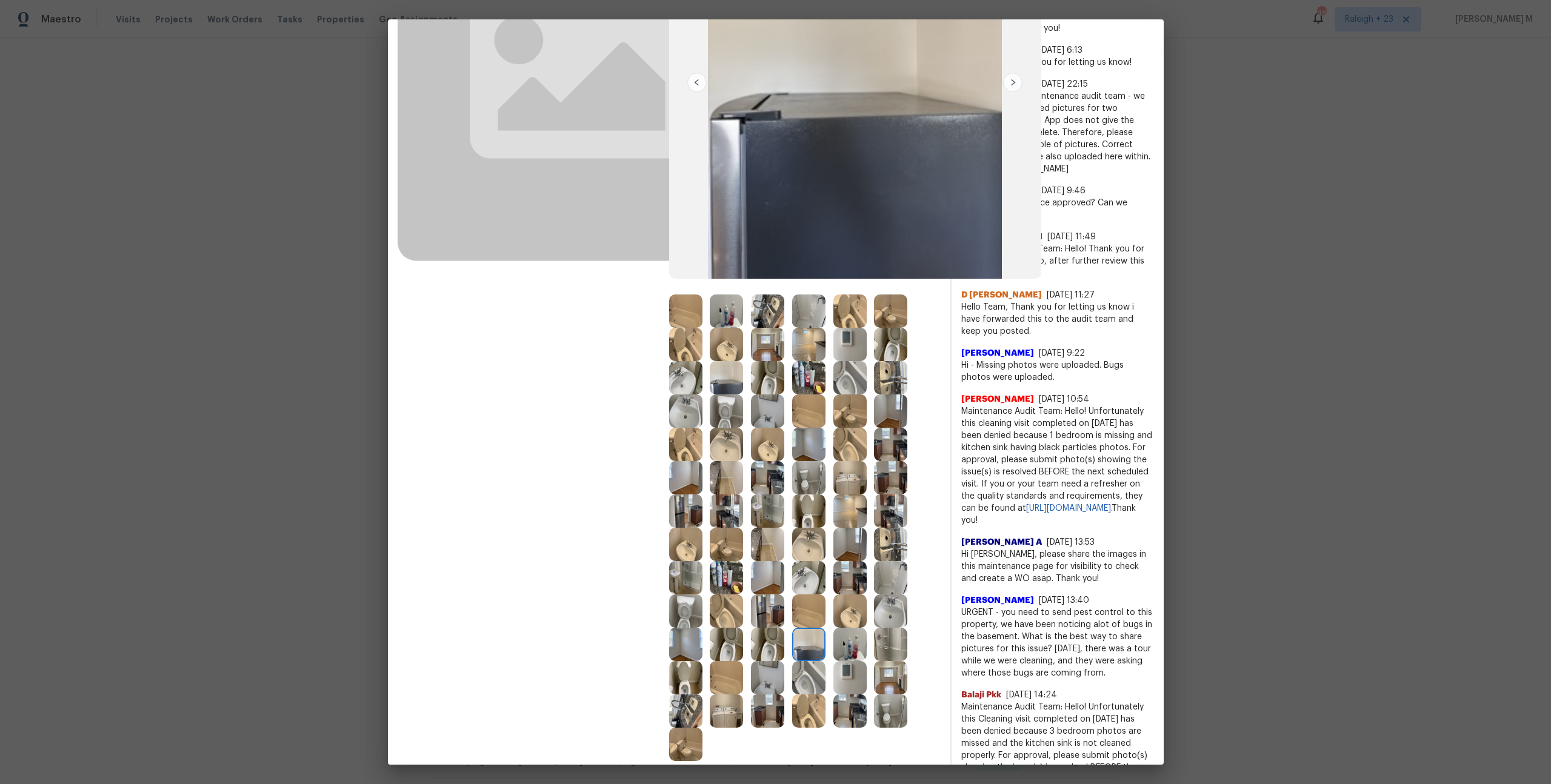
scroll to position [230, 0]
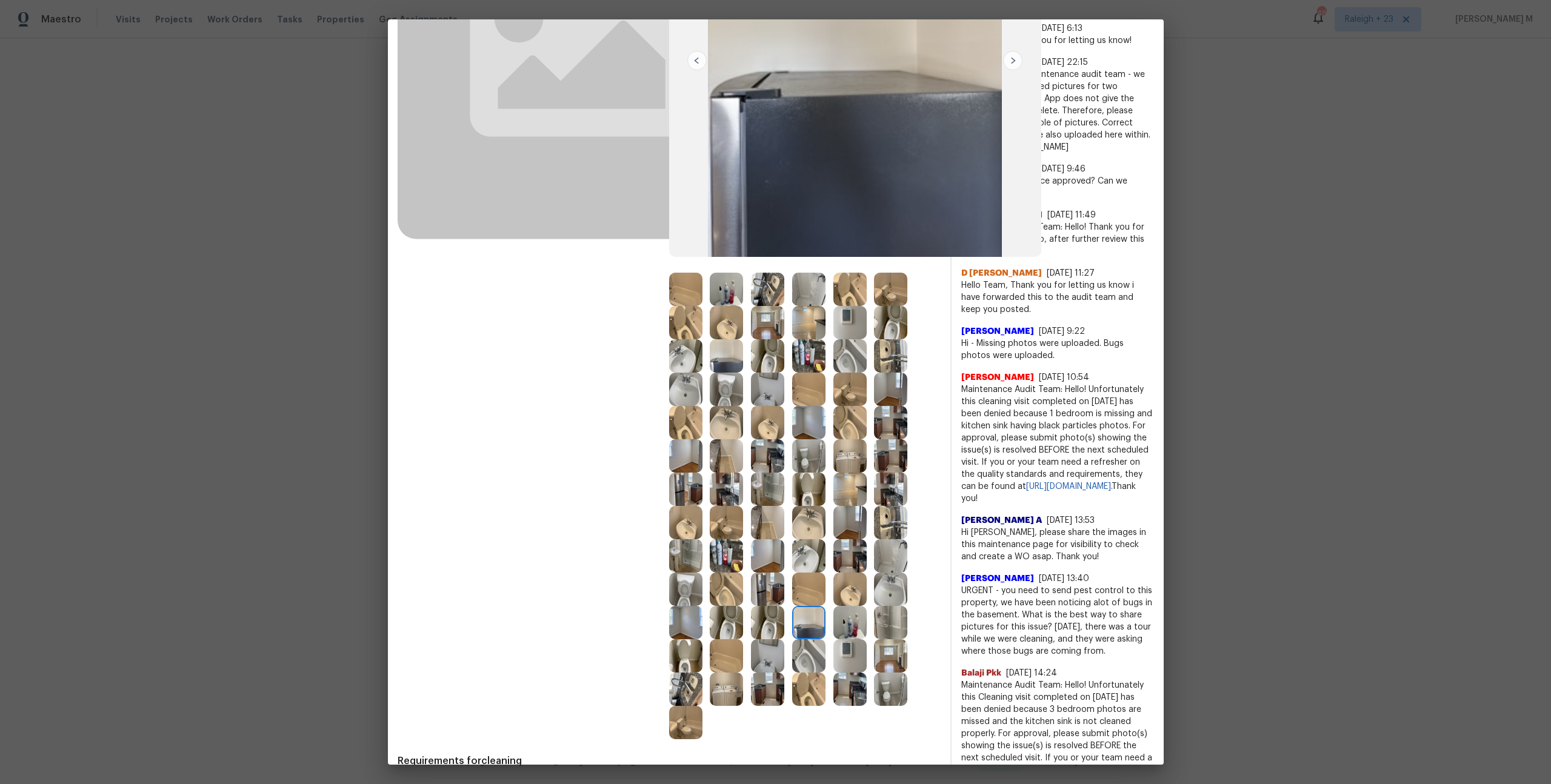
click at [688, 616] on img at bounding box center [685, 622] width 33 height 33
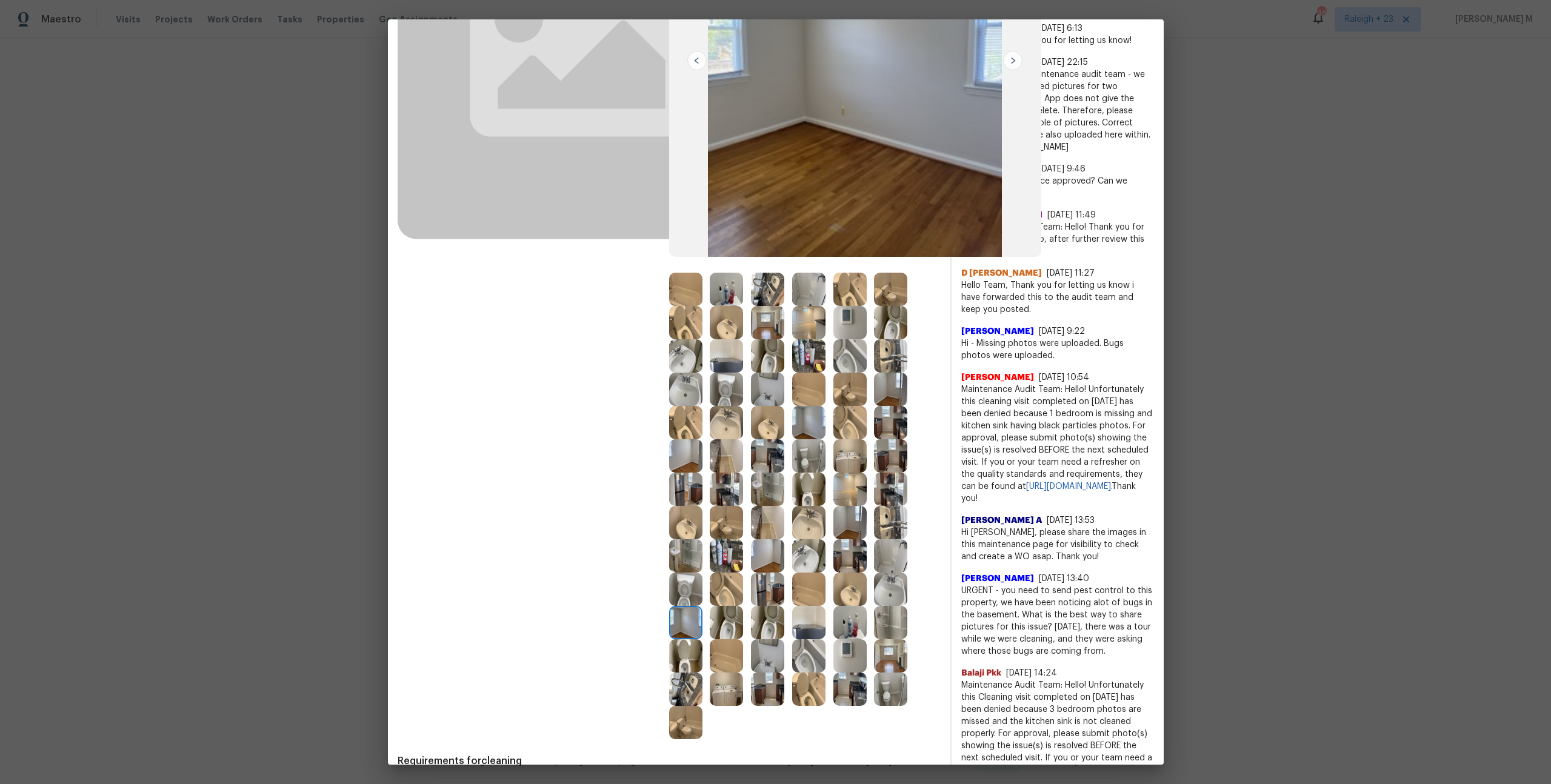
click at [805, 693] on img at bounding box center [808, 689] width 33 height 33
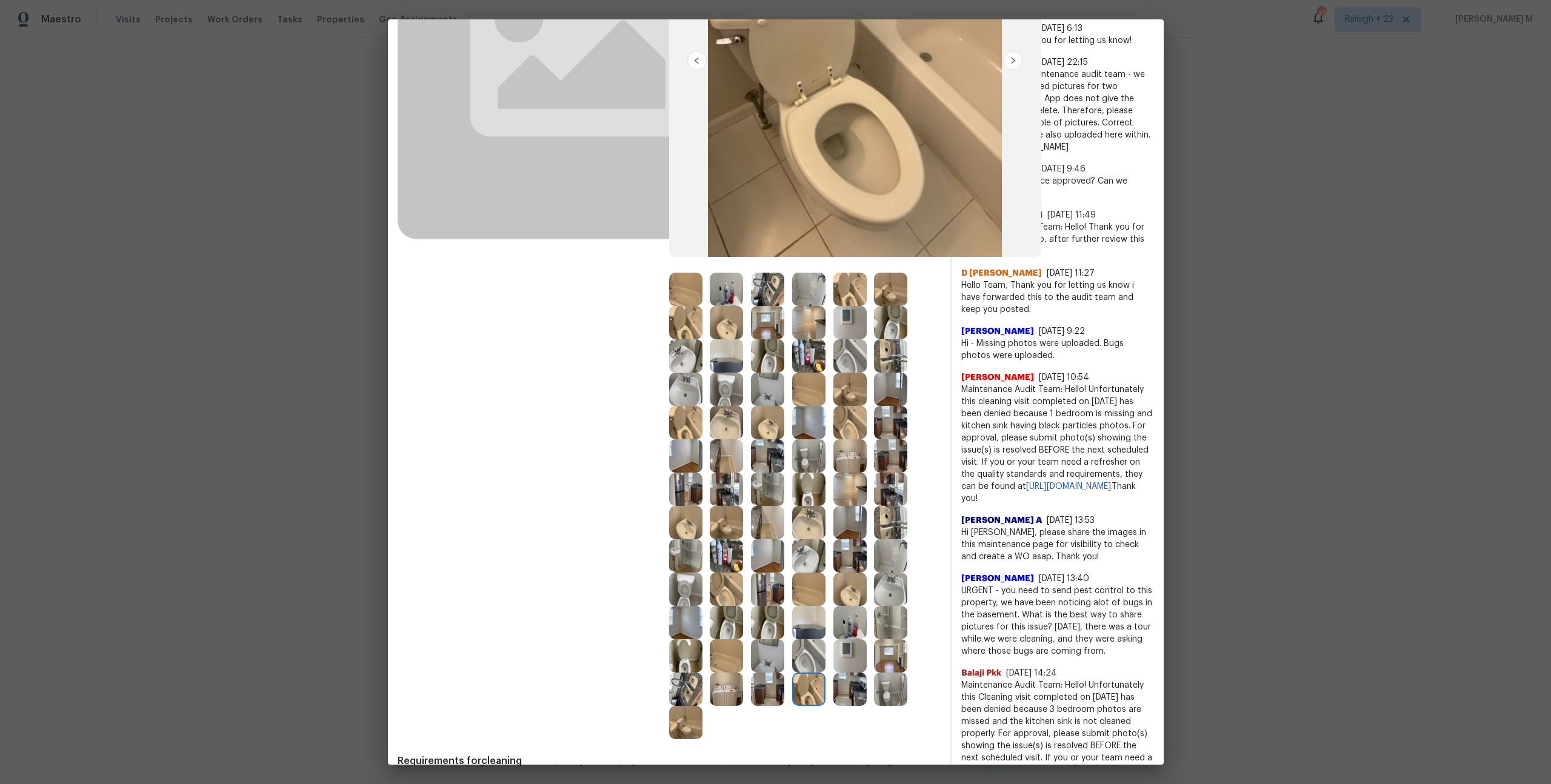
click at [885, 694] on img at bounding box center [890, 689] width 33 height 33
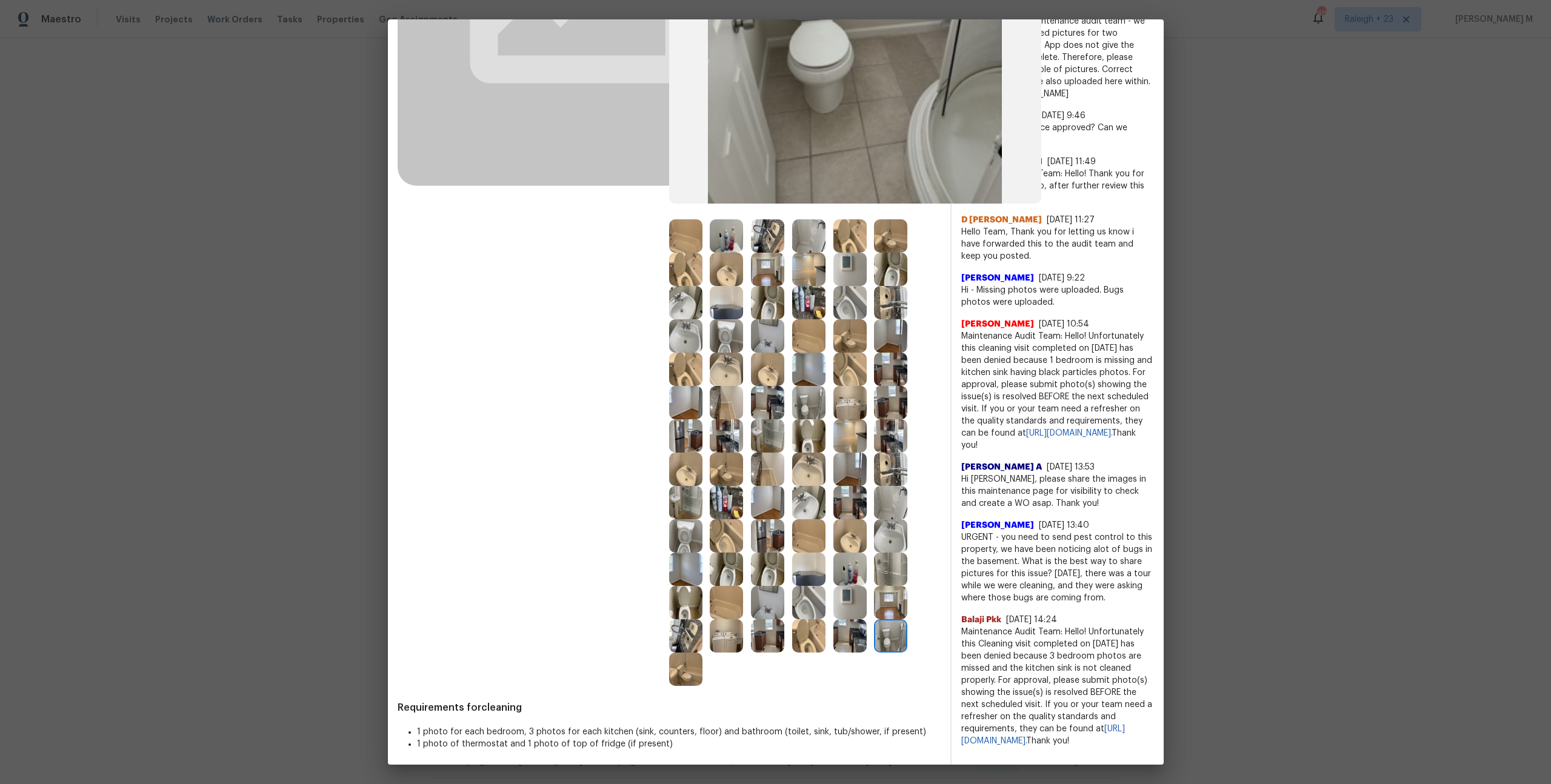
scroll to position [284, 0]
click at [774, 428] on img at bounding box center [767, 435] width 33 height 33
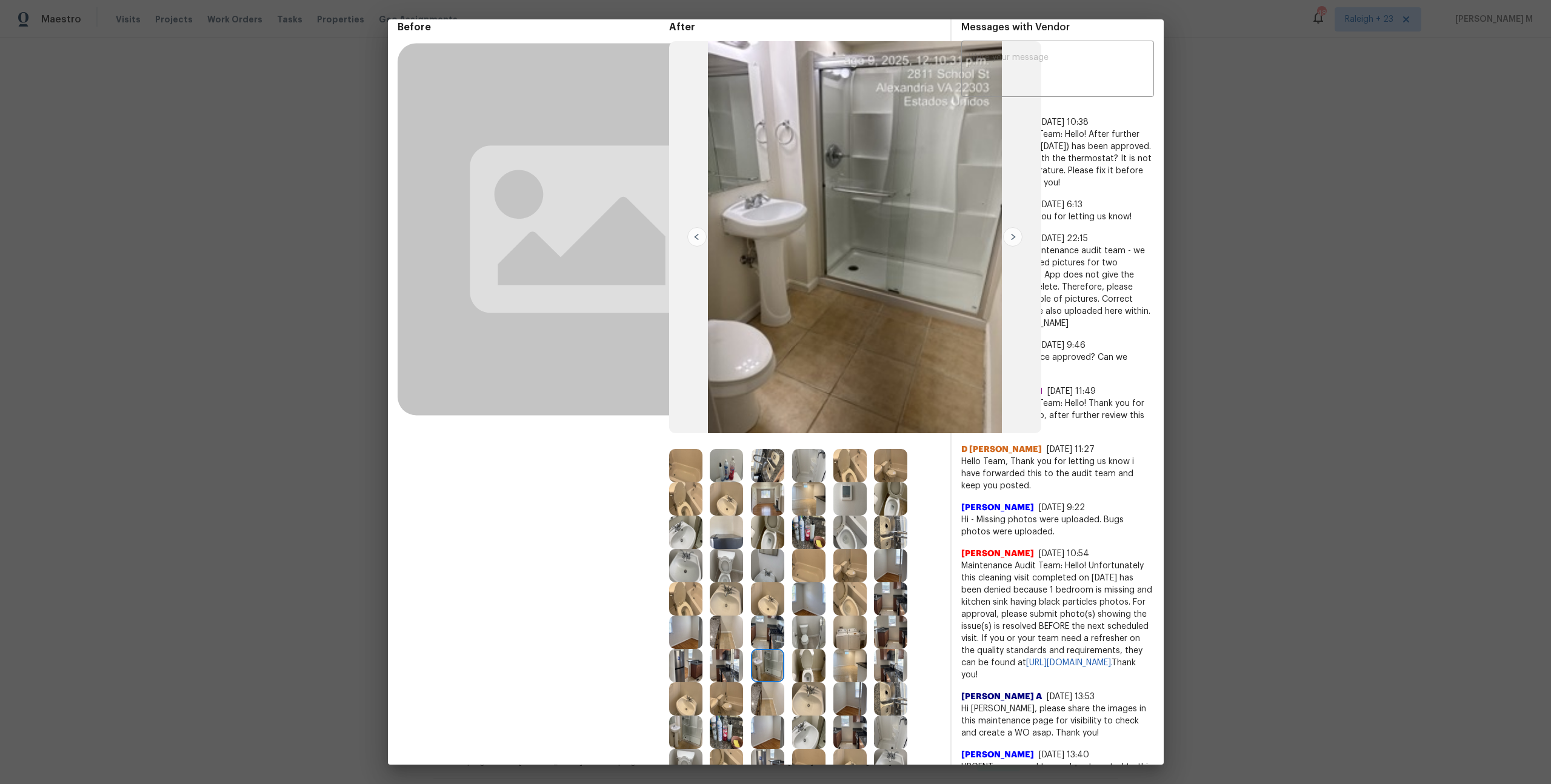
scroll to position [0, 0]
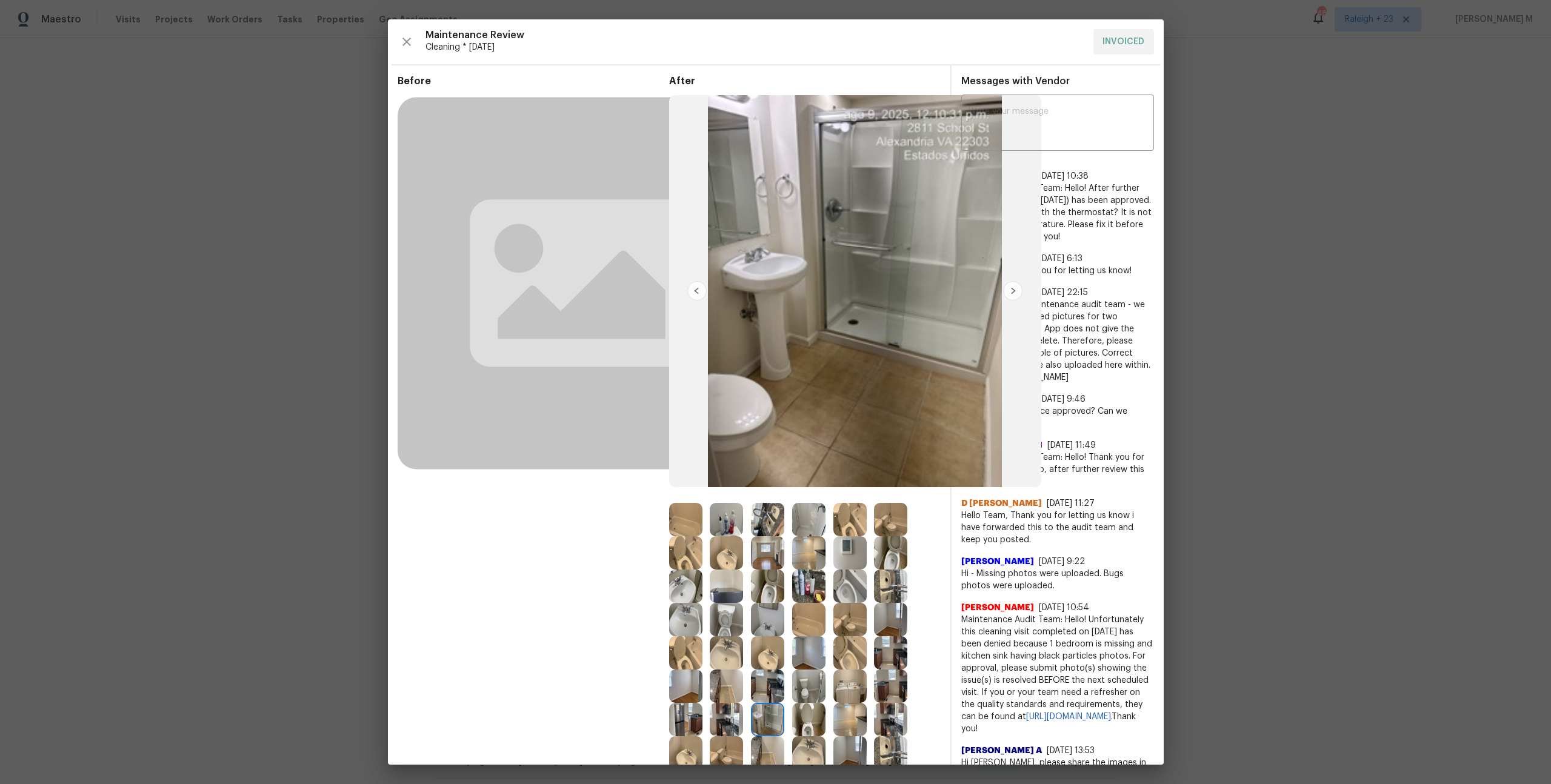
click at [895, 224] on img at bounding box center [855, 291] width 372 height 392
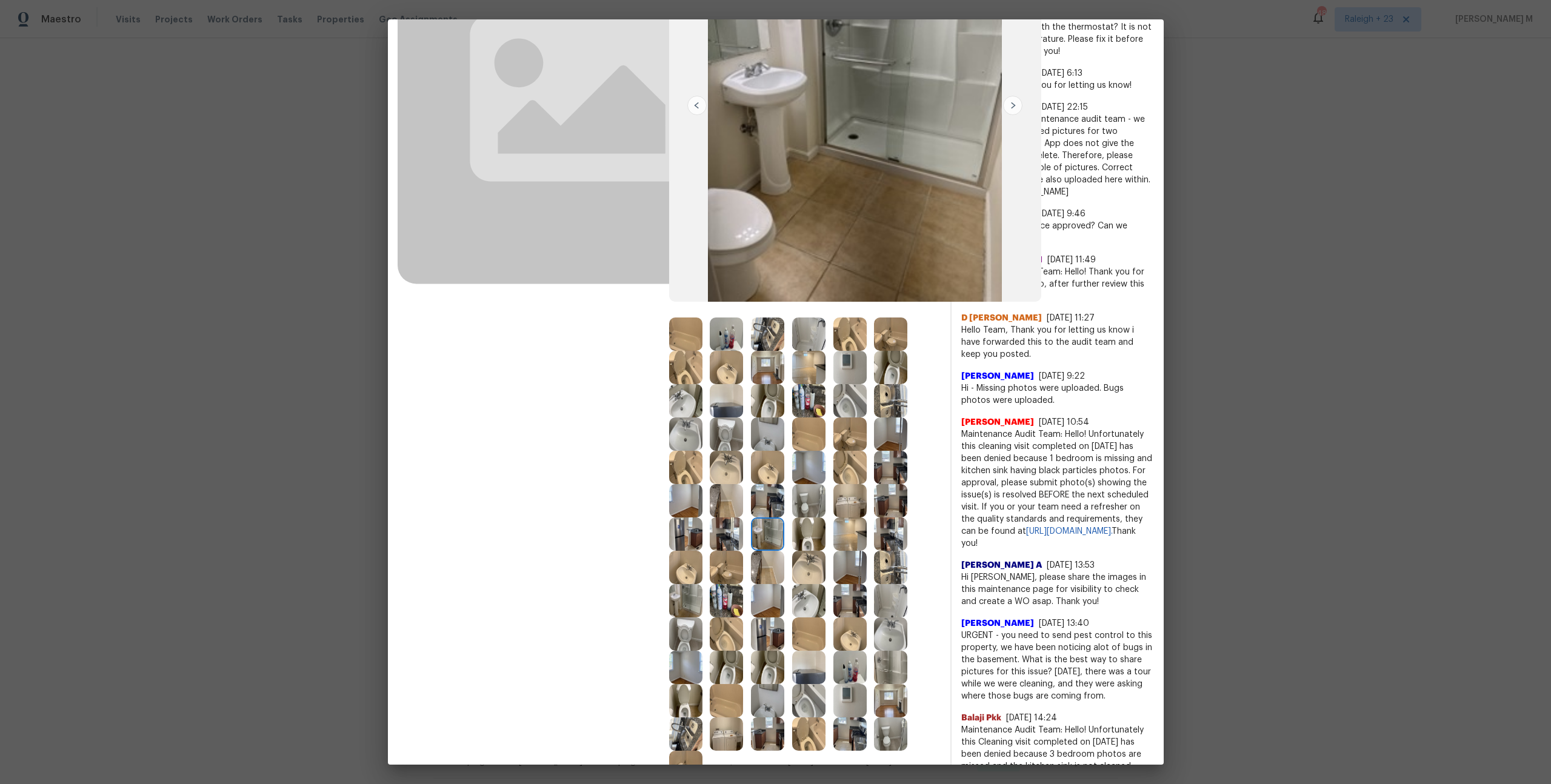
scroll to position [186, 0]
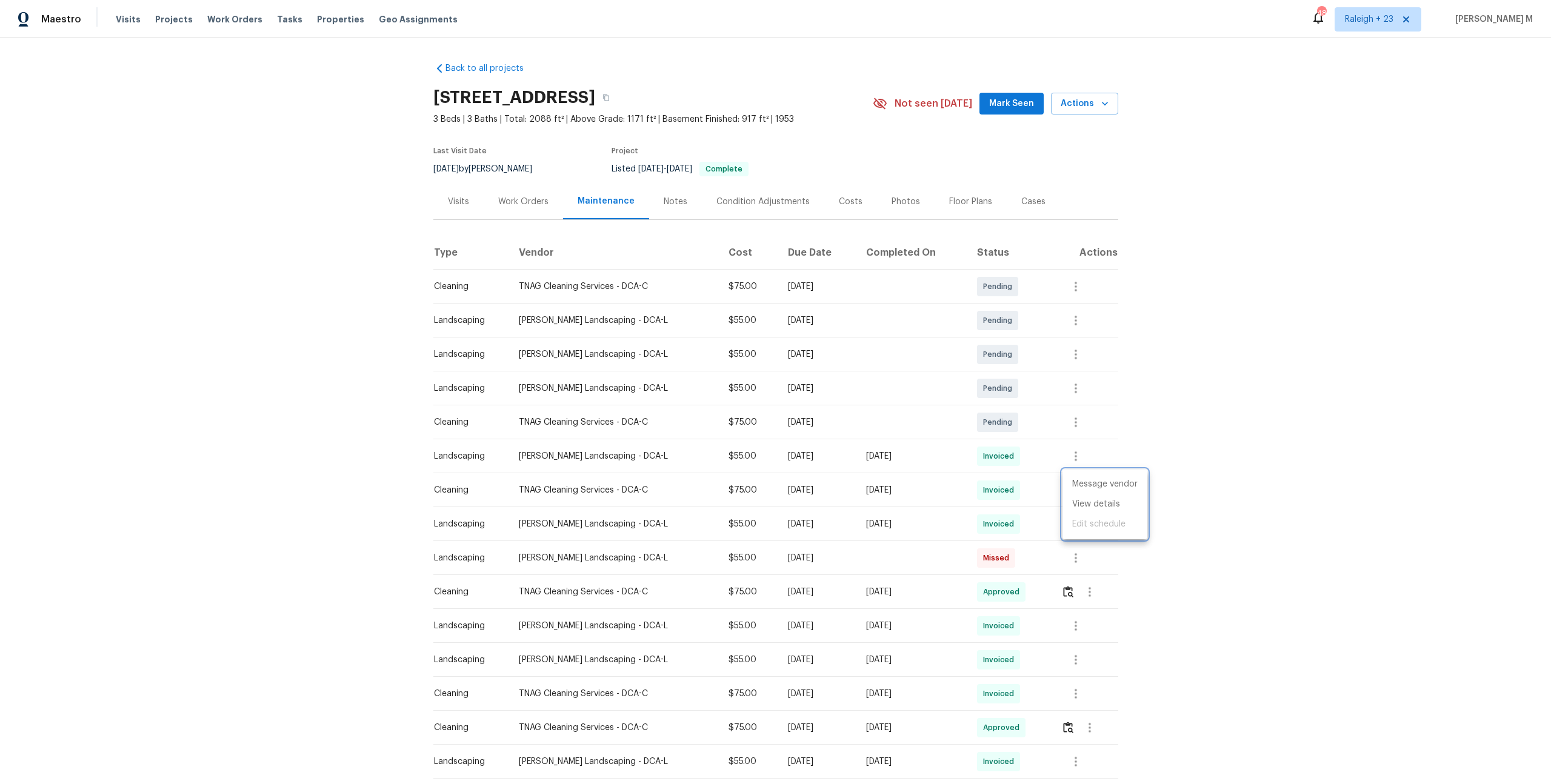
click at [510, 184] on div at bounding box center [775, 392] width 1551 height 784
click at [510, 197] on div "Work Orders" at bounding box center [524, 201] width 51 height 12
